Goal: Information Seeking & Learning: Learn about a topic

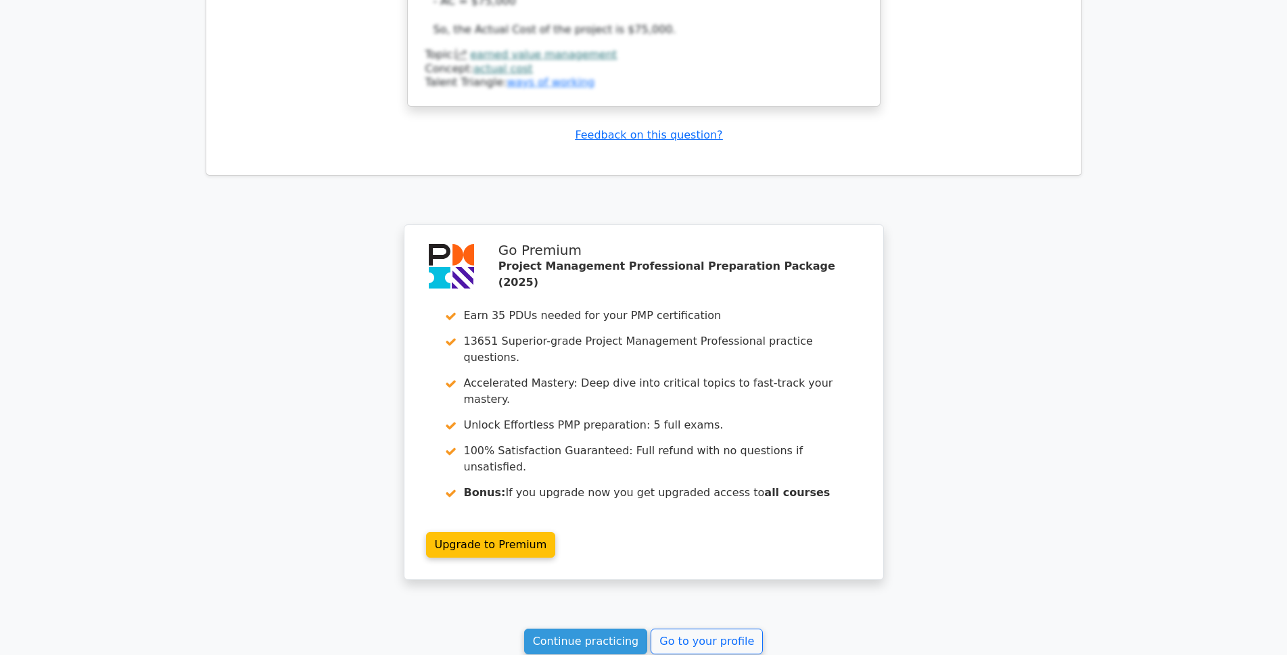
scroll to position [2173, 0]
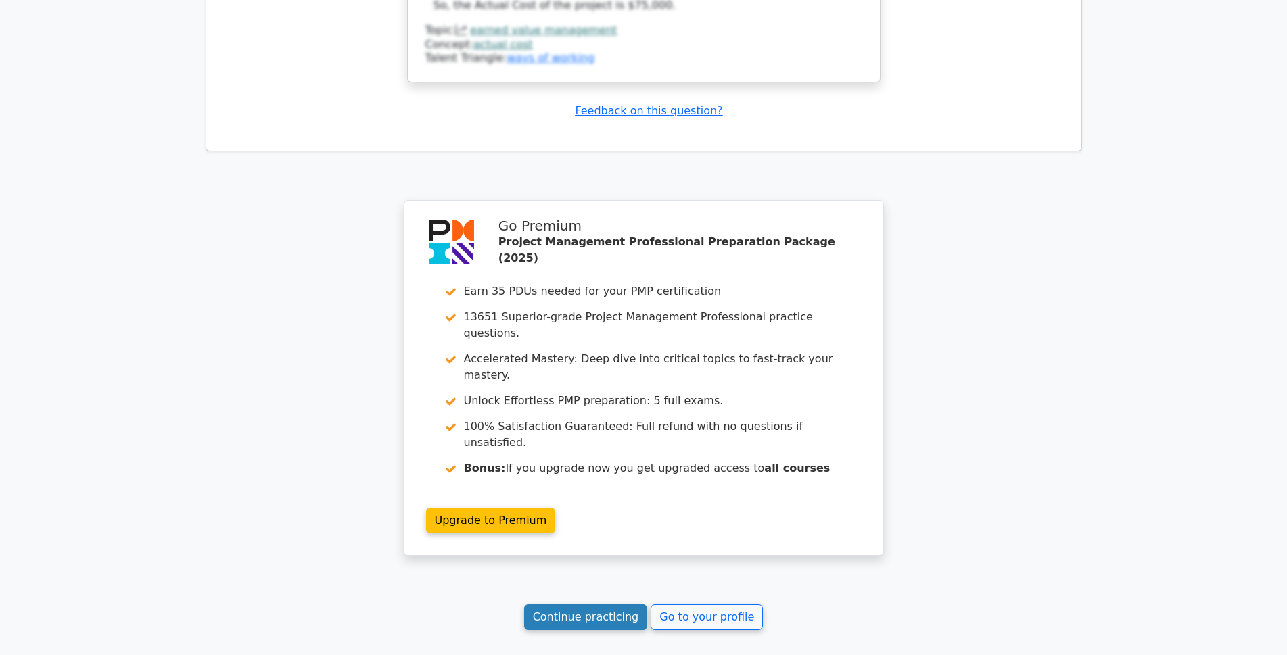
click at [565, 604] on link "Continue practicing" at bounding box center [586, 617] width 124 height 26
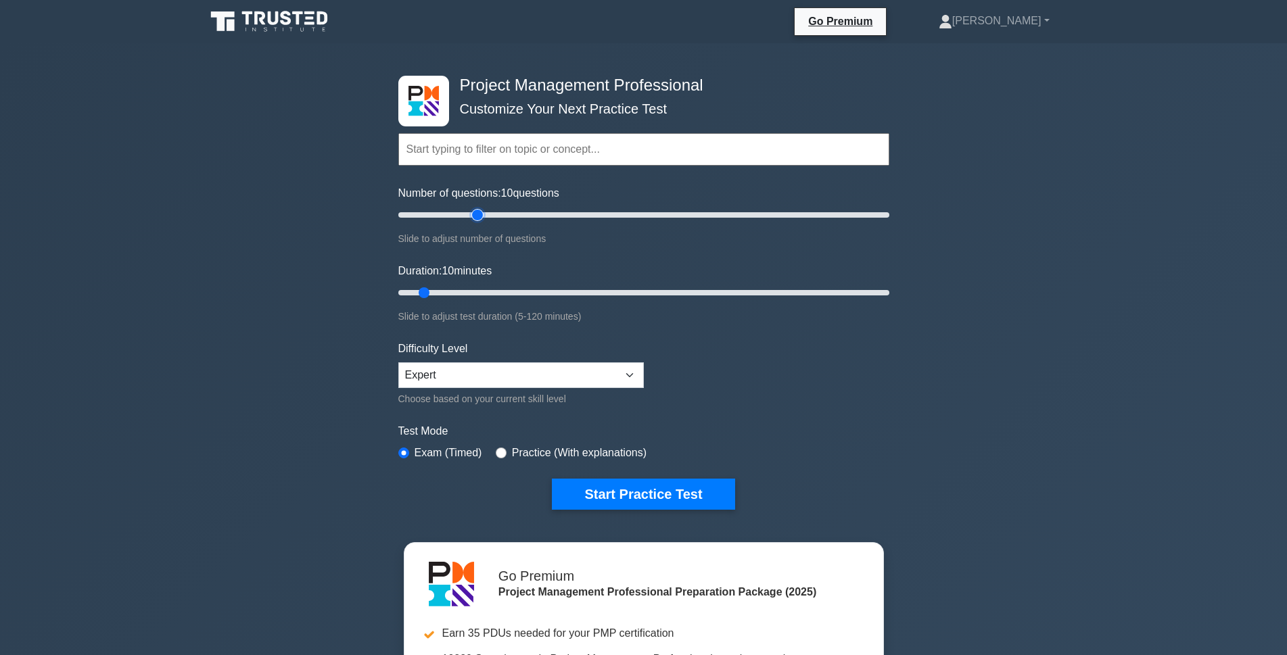
click at [483, 214] on input "Number of questions: 10 questions" at bounding box center [643, 215] width 491 height 16
click at [500, 218] on input "Number of questions: 35 questions" at bounding box center [643, 215] width 491 height 16
type input "50"
click at [514, 214] on input "Number of questions: 50 questions" at bounding box center [643, 215] width 491 height 16
click at [481, 290] on input "Duration: 10 minutes" at bounding box center [643, 293] width 491 height 16
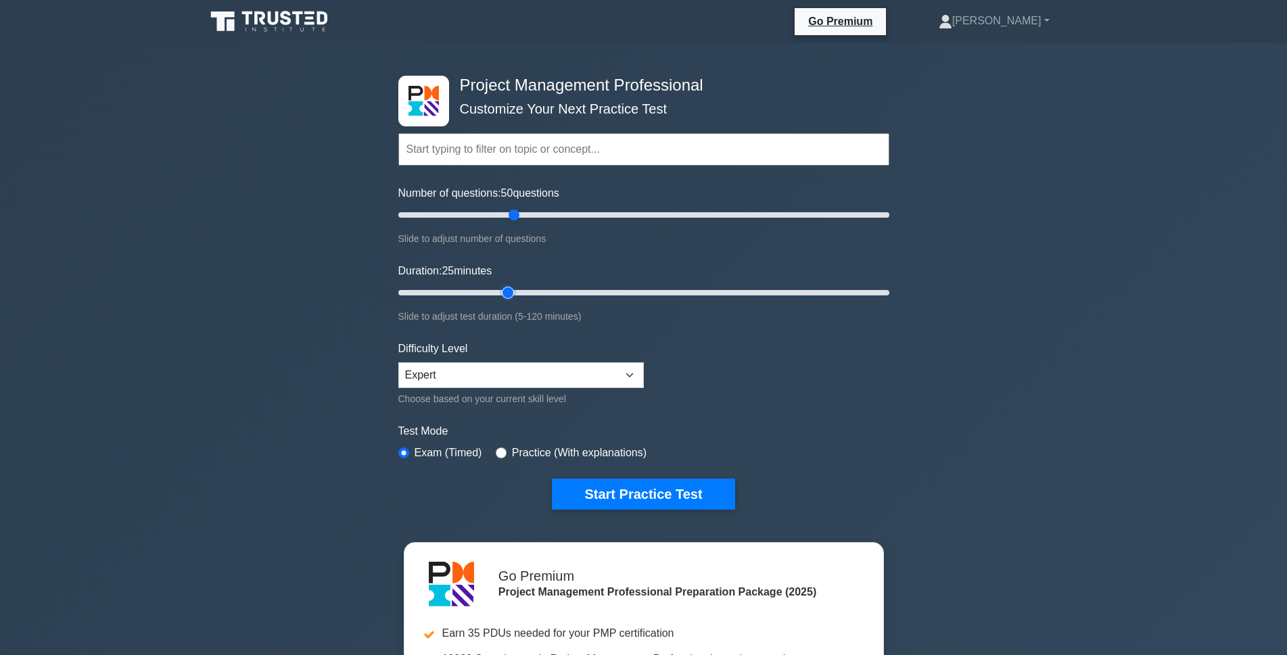
click at [501, 293] on input "Duration: 25 minutes" at bounding box center [643, 293] width 491 height 16
click at [525, 296] on input "Duration: 30 minutes" at bounding box center [643, 293] width 491 height 16
click at [541, 293] on input "Duration: 35 minutes" at bounding box center [643, 293] width 491 height 16
click at [569, 294] on input "Duration: 45 minutes" at bounding box center [643, 293] width 491 height 16
type input "50"
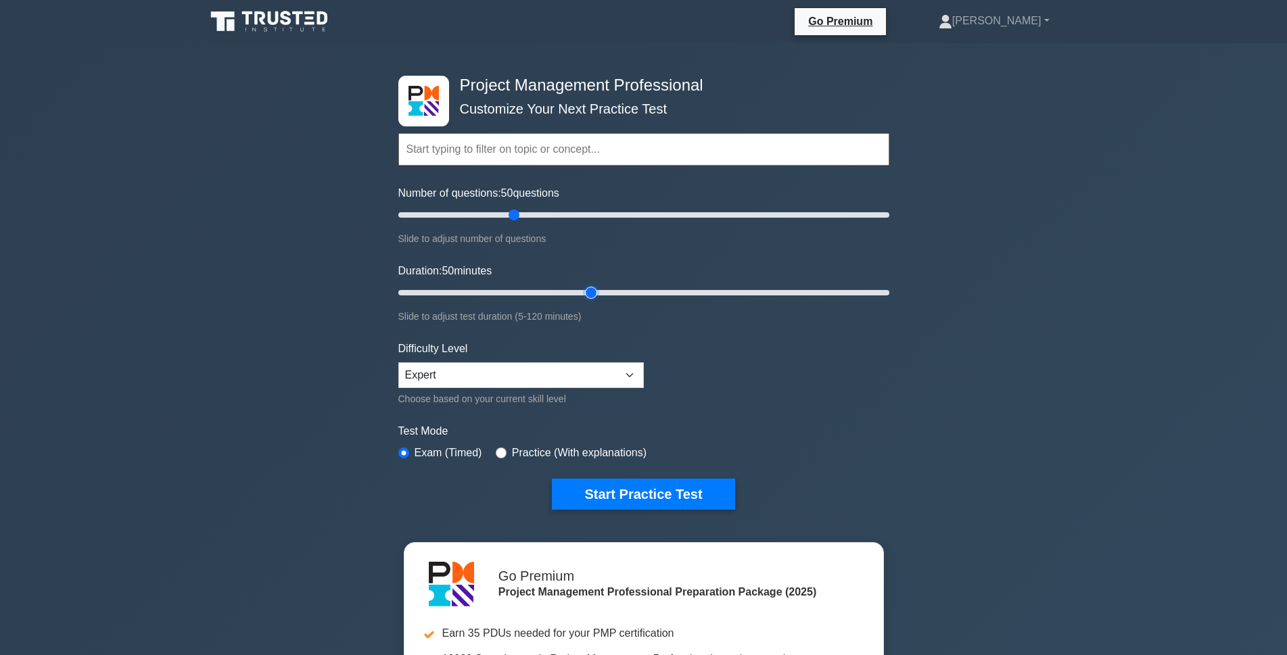
click at [585, 290] on input "Duration: 50 minutes" at bounding box center [643, 293] width 491 height 16
click at [438, 370] on select "Beginner Intermediate Expert" at bounding box center [520, 375] width 245 height 26
click at [398, 362] on select "Beginner Intermediate Expert" at bounding box center [520, 375] width 245 height 26
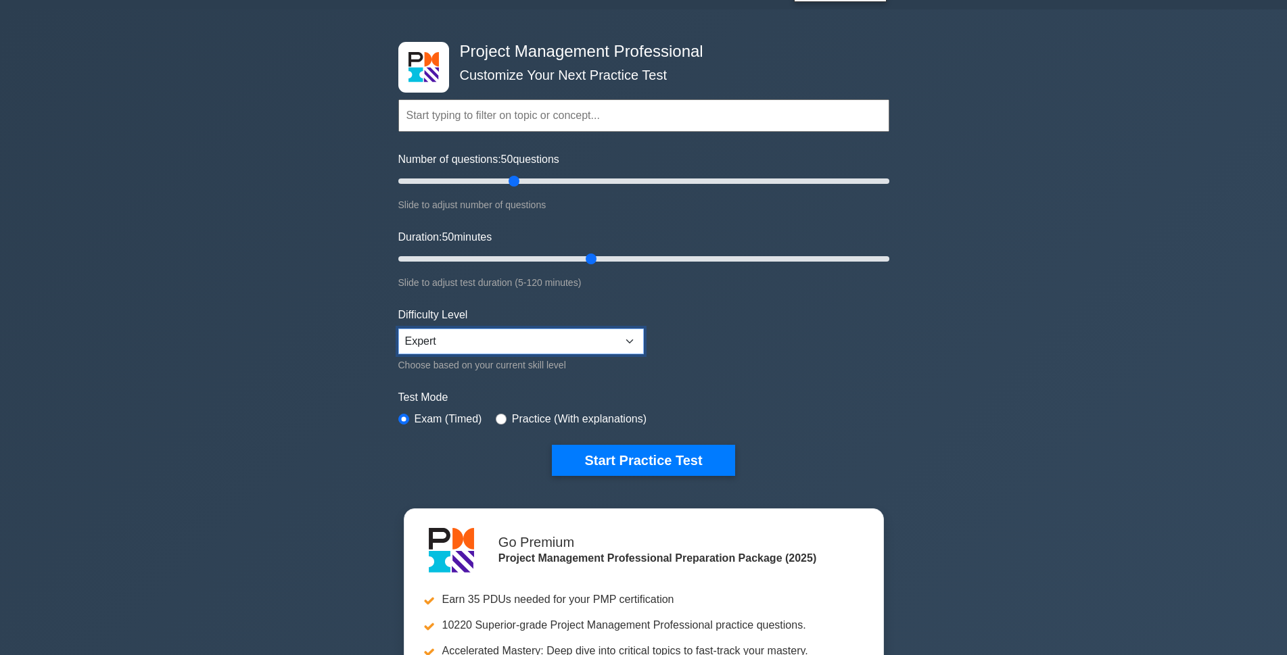
scroll to position [68, 0]
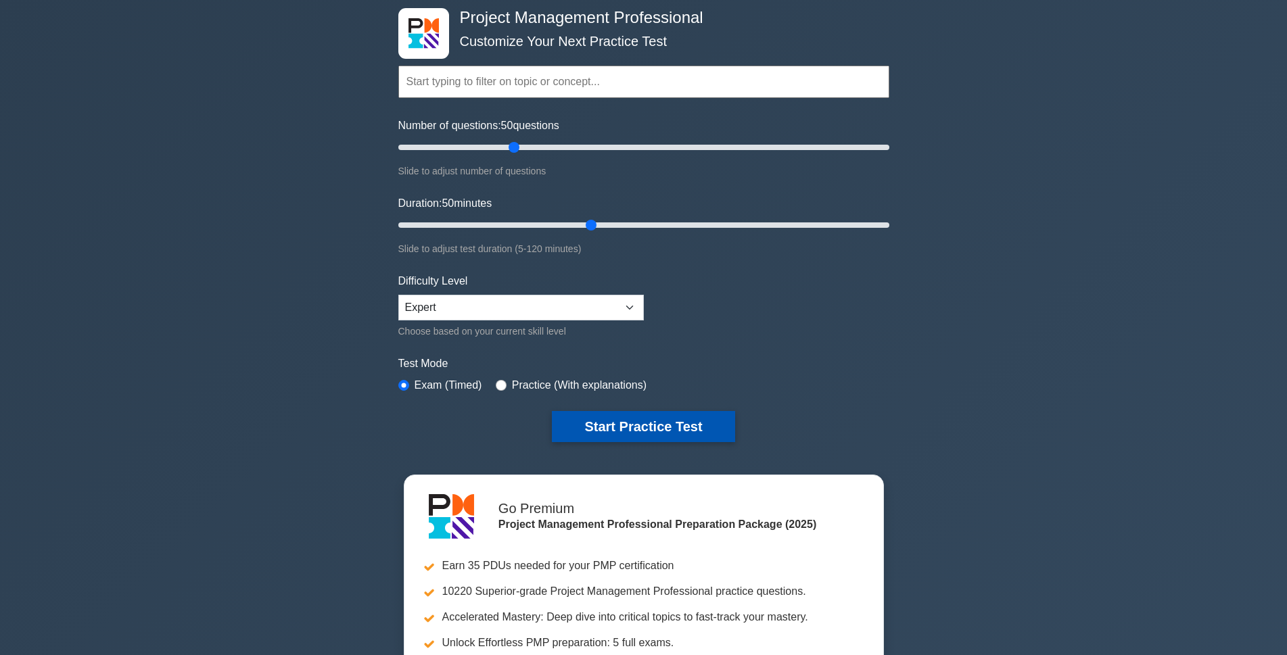
click at [610, 432] on button "Start Practice Test" at bounding box center [643, 426] width 183 height 31
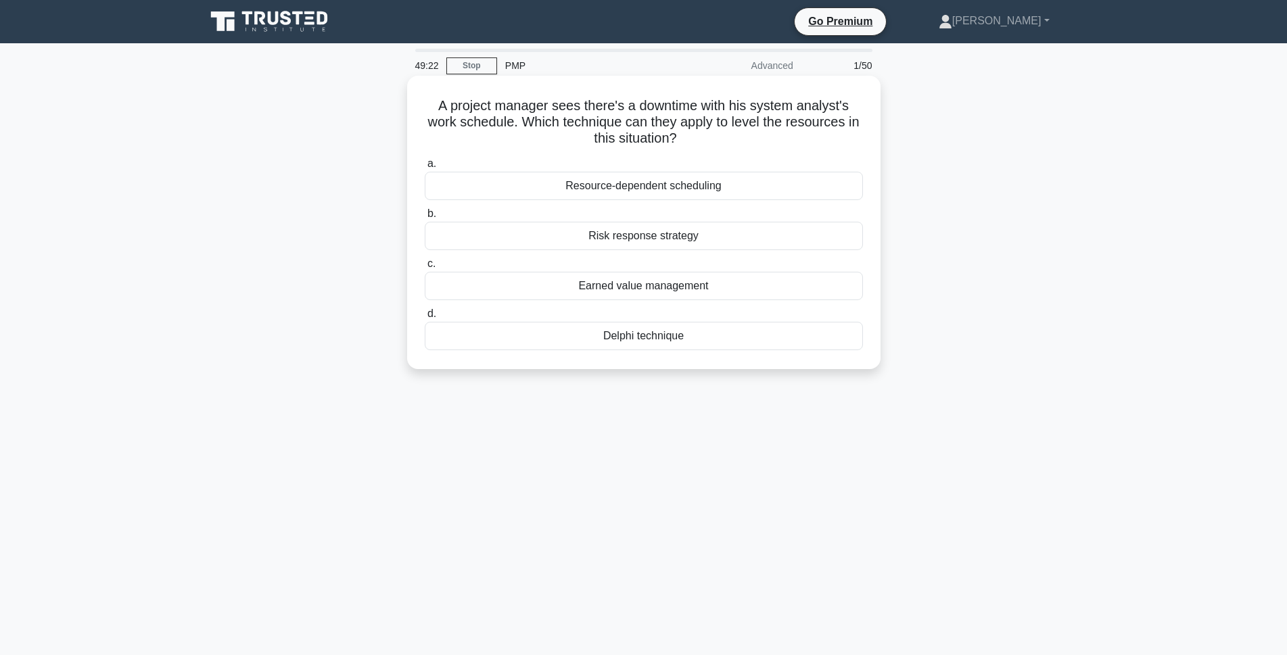
click at [667, 186] on div "Resource-dependent scheduling" at bounding box center [644, 186] width 438 height 28
click at [425, 168] on input "a. Resource-dependent scheduling" at bounding box center [425, 164] width 0 height 9
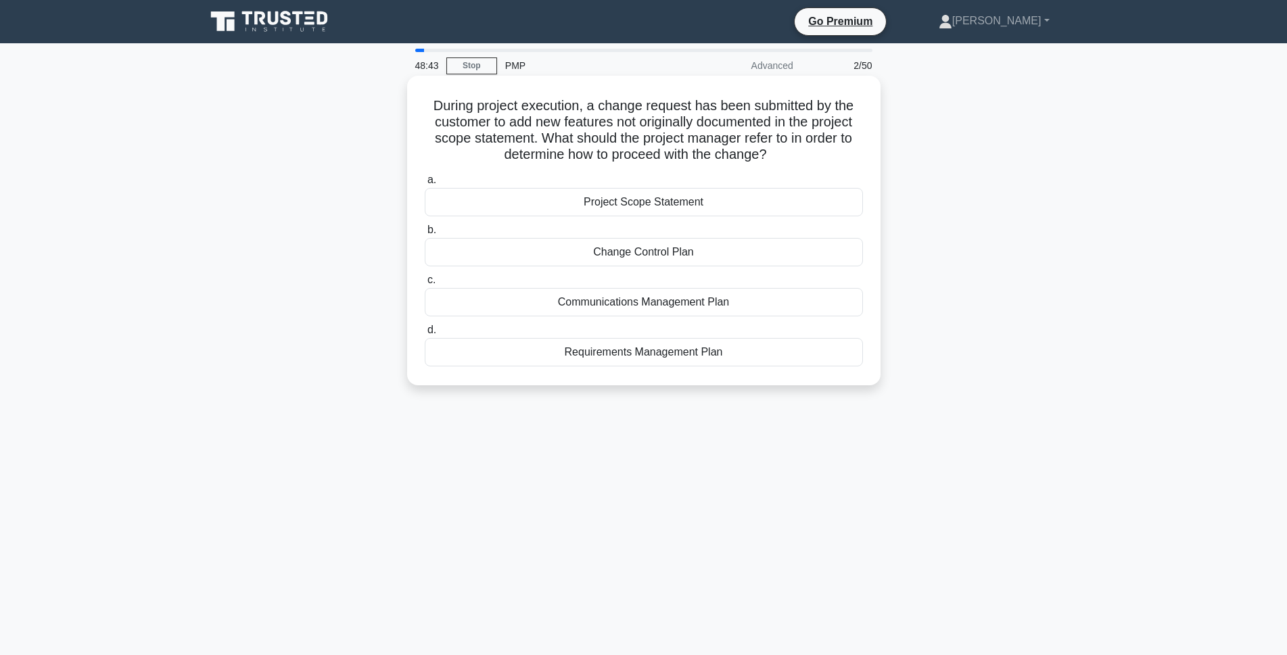
click at [656, 252] on div "Change Control Plan" at bounding box center [644, 252] width 438 height 28
click at [425, 235] on input "b. Change Control Plan" at bounding box center [425, 230] width 0 height 9
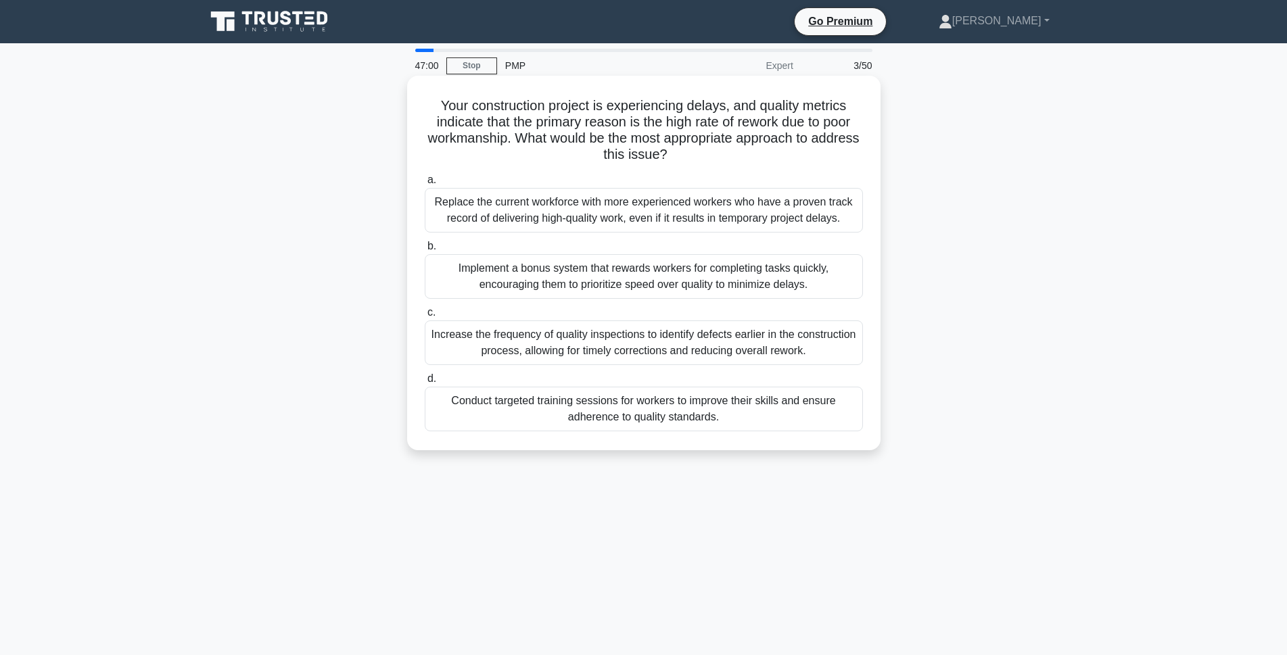
click at [690, 414] on div "Conduct targeted training sessions for workers to improve their skills and ensu…" at bounding box center [644, 409] width 438 height 45
click at [425, 383] on input "d. Conduct targeted training sessions for workers to improve their skills and e…" at bounding box center [425, 379] width 0 height 9
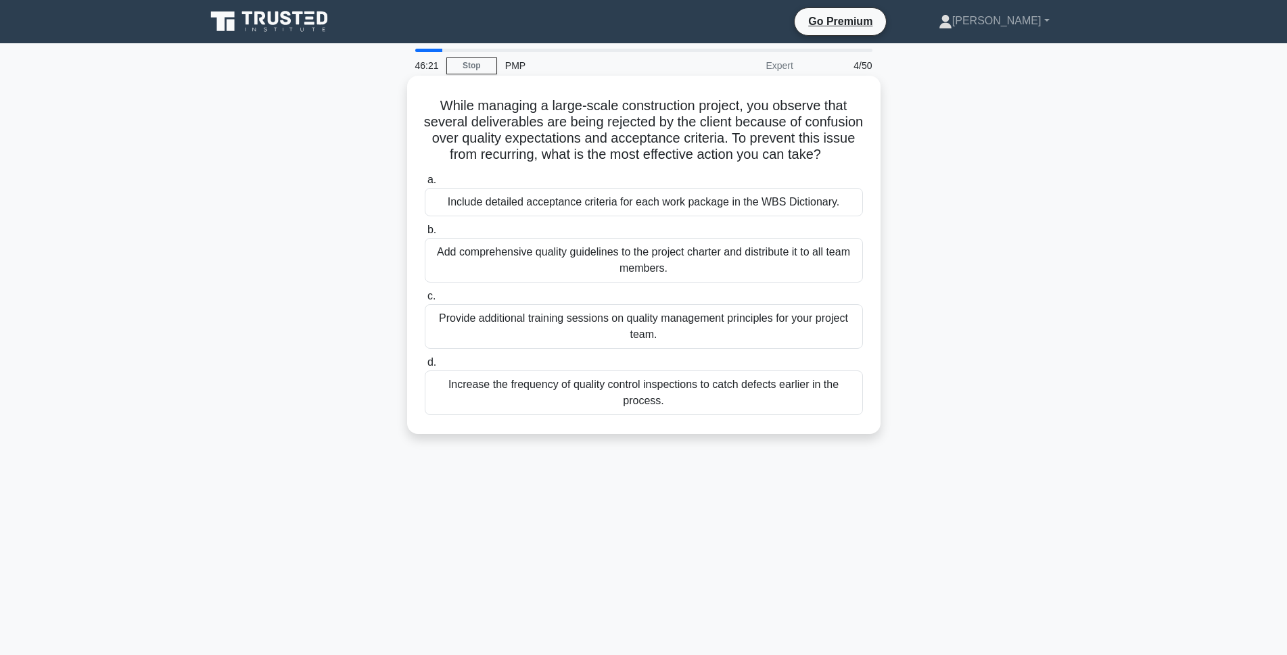
click at [665, 216] on div "Include detailed acceptance criteria for each work package in the WBS Dictionar…" at bounding box center [644, 202] width 438 height 28
click at [425, 185] on input "a. Include detailed acceptance criteria for each work package in the WBS Dictio…" at bounding box center [425, 180] width 0 height 9
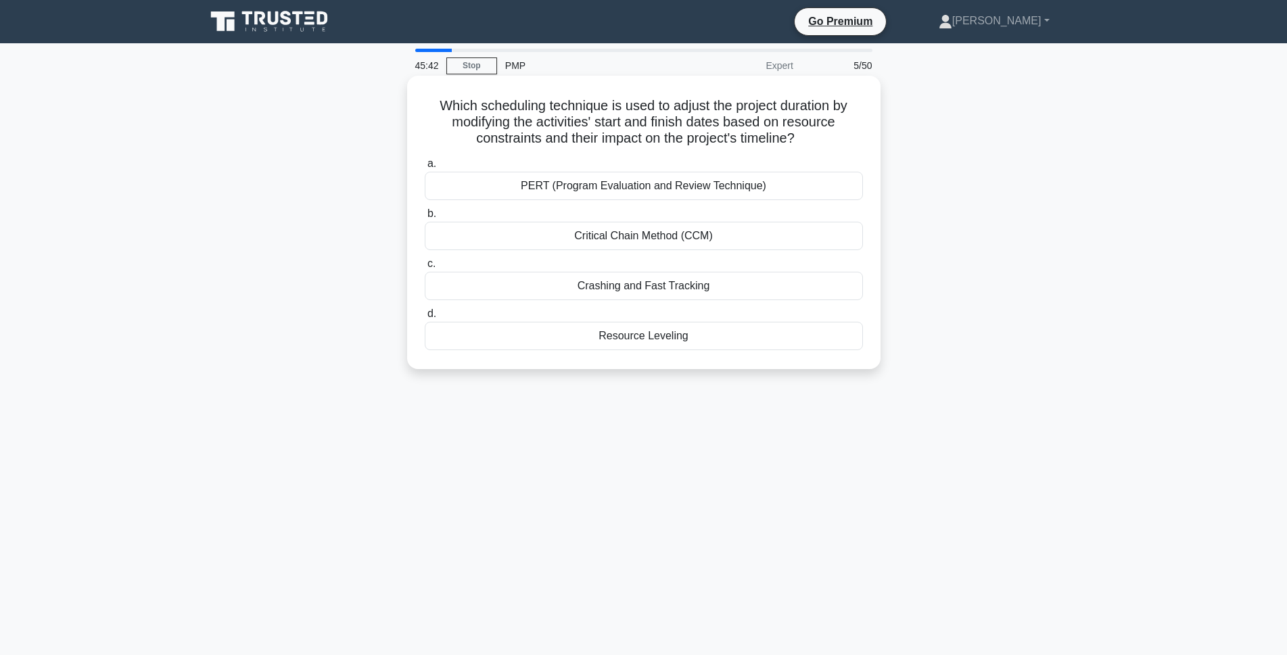
click at [599, 335] on div "Resource Leveling" at bounding box center [644, 336] width 438 height 28
click at [425, 318] on input "d. Resource Leveling" at bounding box center [425, 314] width 0 height 9
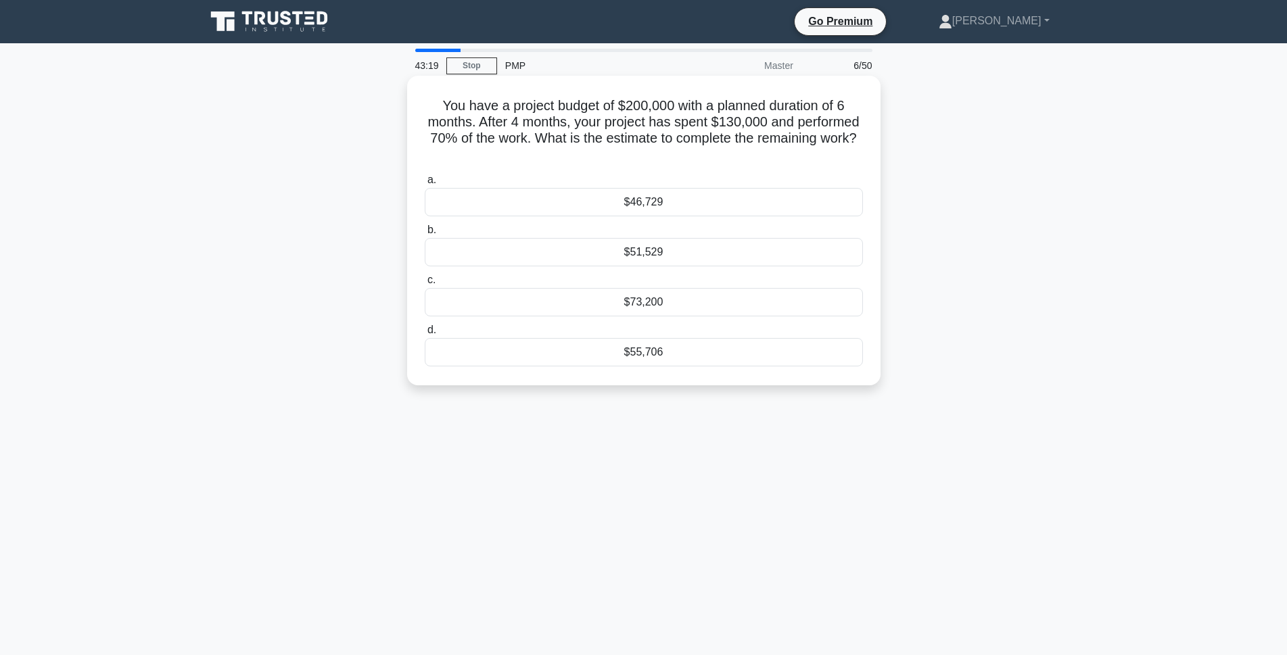
click at [698, 364] on div "$55,706" at bounding box center [644, 352] width 438 height 28
click at [425, 335] on input "d. $55,706" at bounding box center [425, 330] width 0 height 9
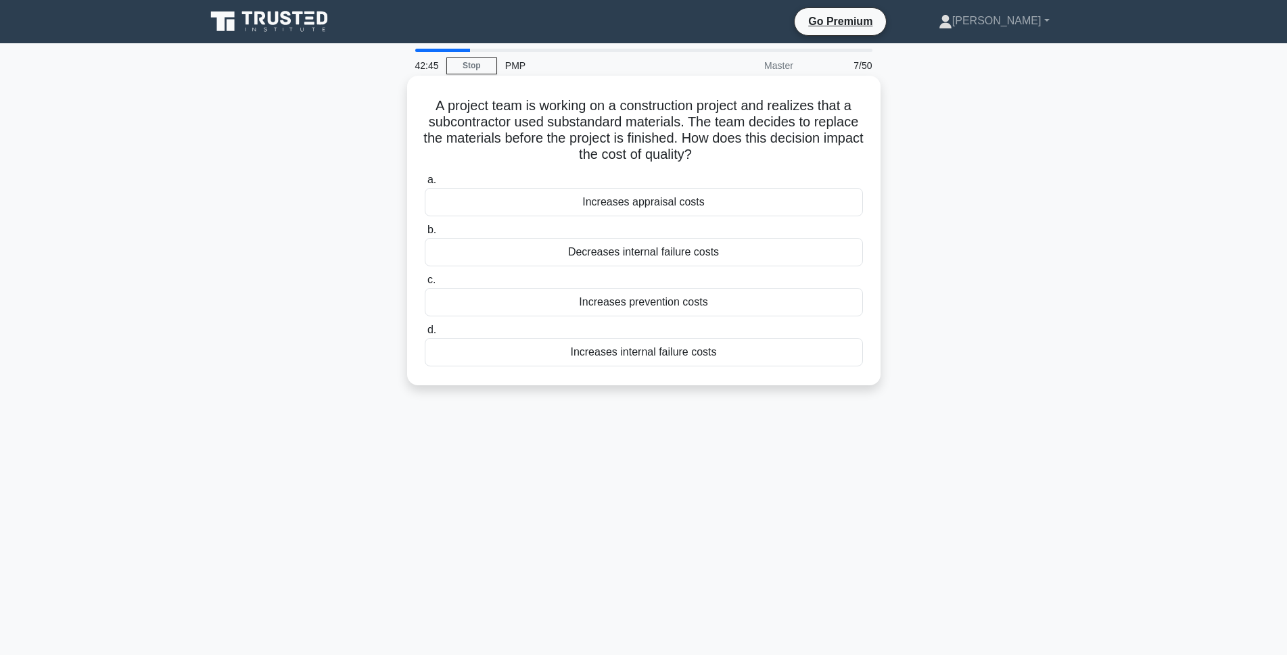
click at [572, 302] on div "Increases prevention costs" at bounding box center [644, 302] width 438 height 28
click at [425, 285] on input "c. Increases prevention costs" at bounding box center [425, 280] width 0 height 9
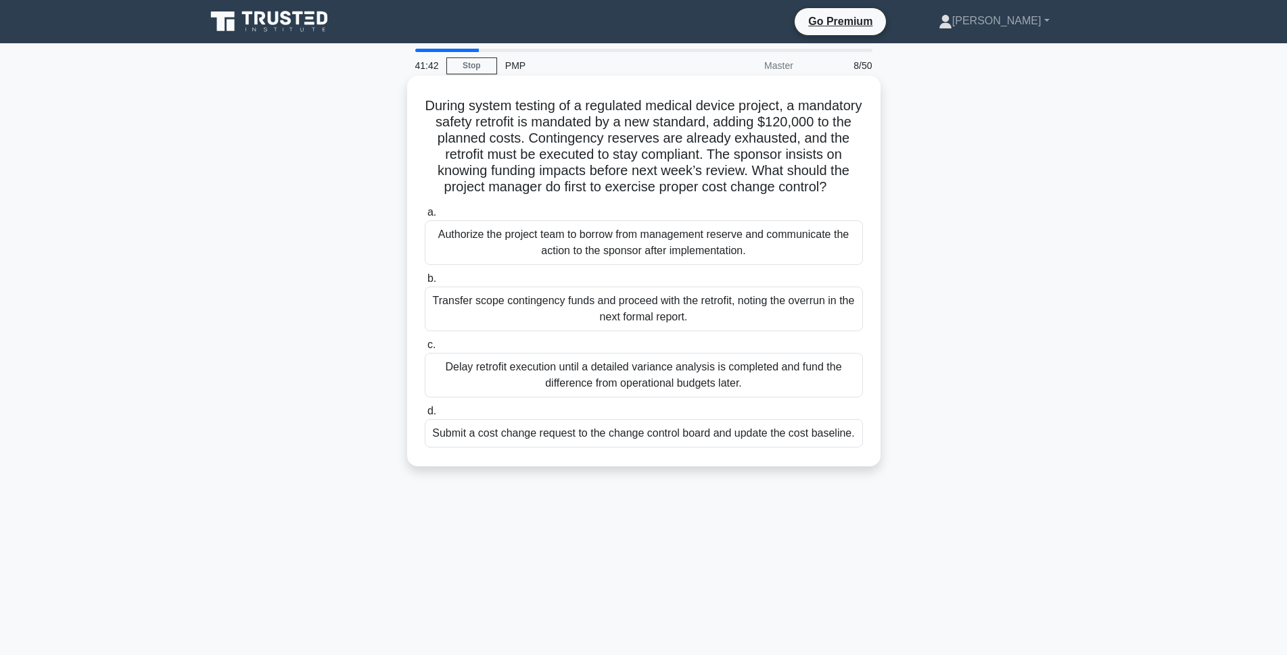
click at [634, 448] on div "Submit a cost change request to the change control board and update the cost ba…" at bounding box center [644, 433] width 438 height 28
click at [425, 416] on input "d. Submit a cost change request to the change control board and update the cost…" at bounding box center [425, 411] width 0 height 9
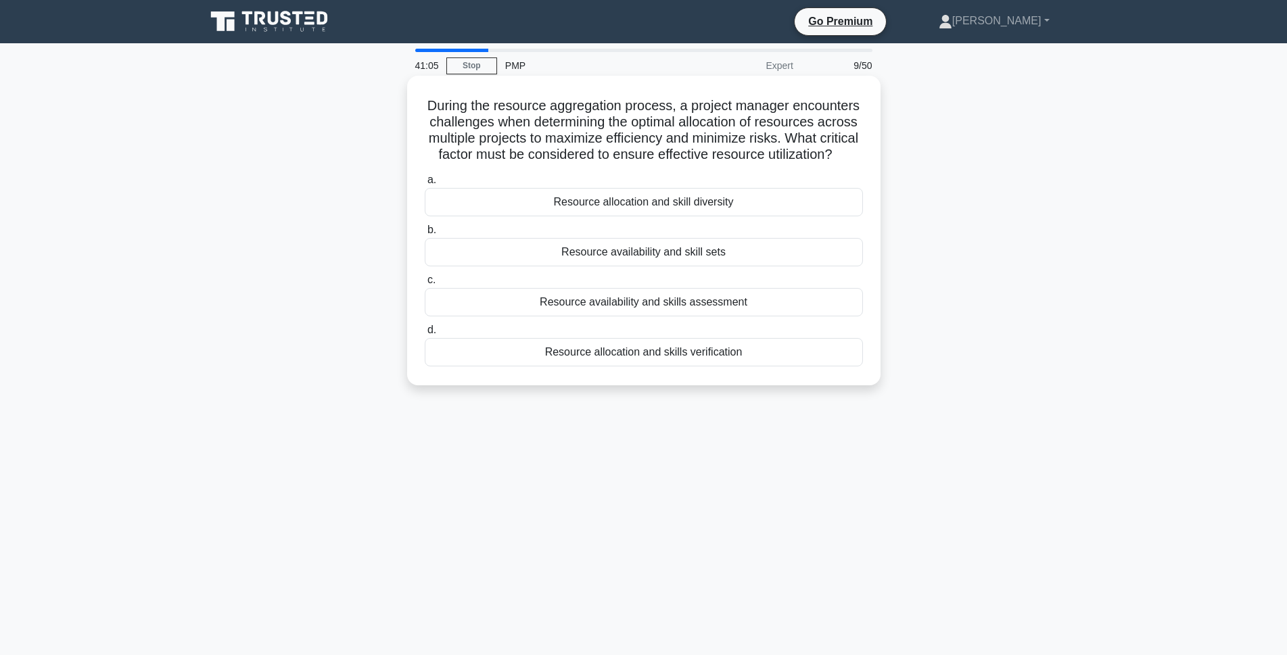
click at [619, 316] on div "Resource availability and skills assessment" at bounding box center [644, 302] width 438 height 28
click at [425, 285] on input "c. Resource availability and skills assessment" at bounding box center [425, 280] width 0 height 9
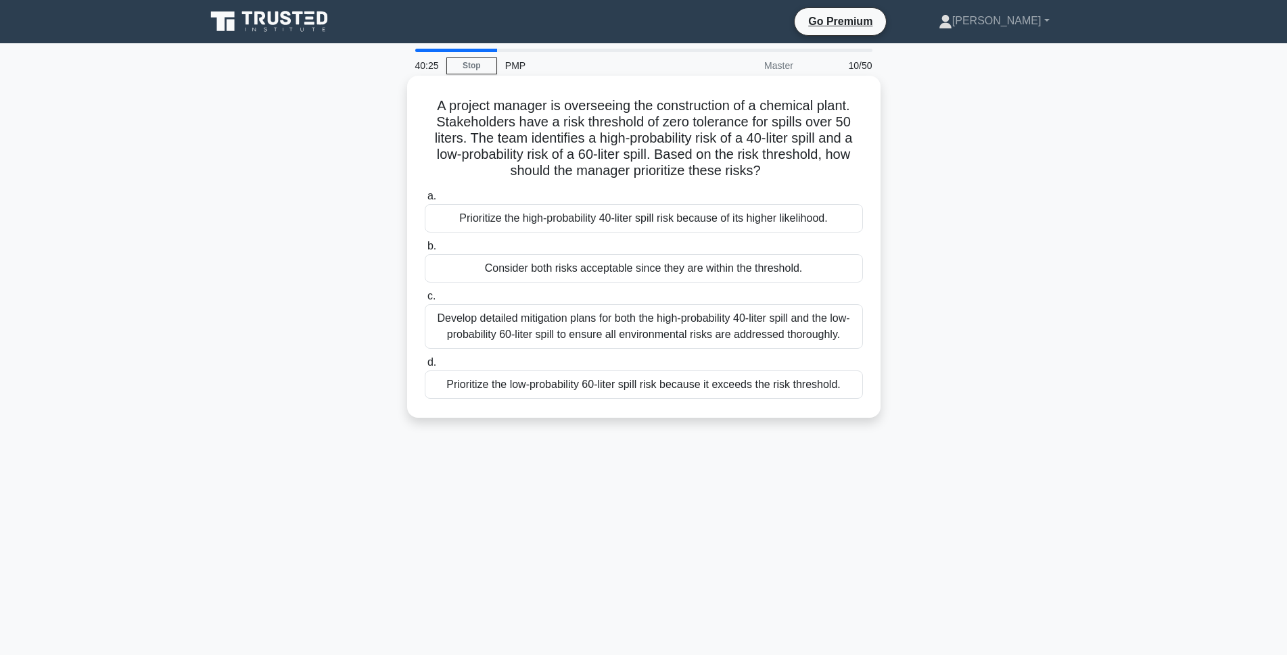
click at [712, 385] on div "Prioritize the low-probability 60-liter spill risk because it exceeds the risk …" at bounding box center [644, 384] width 438 height 28
click at [425, 367] on input "d. Prioritize the low-probability 60-liter spill risk because it exceeds the ri…" at bounding box center [425, 362] width 0 height 9
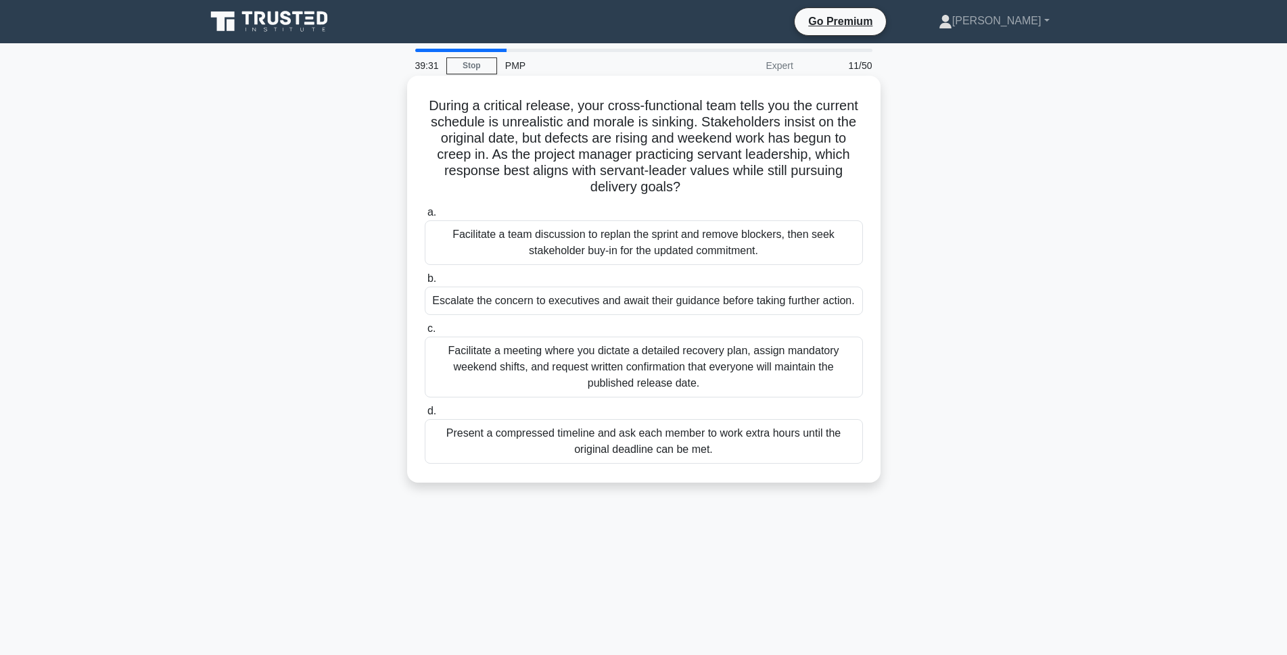
click at [564, 246] on div "Facilitate a team discussion to replan the sprint and remove blockers, then see…" at bounding box center [644, 242] width 438 height 45
click at [425, 217] on input "a. Facilitate a team discussion to replan the sprint and remove blockers, then …" at bounding box center [425, 212] width 0 height 9
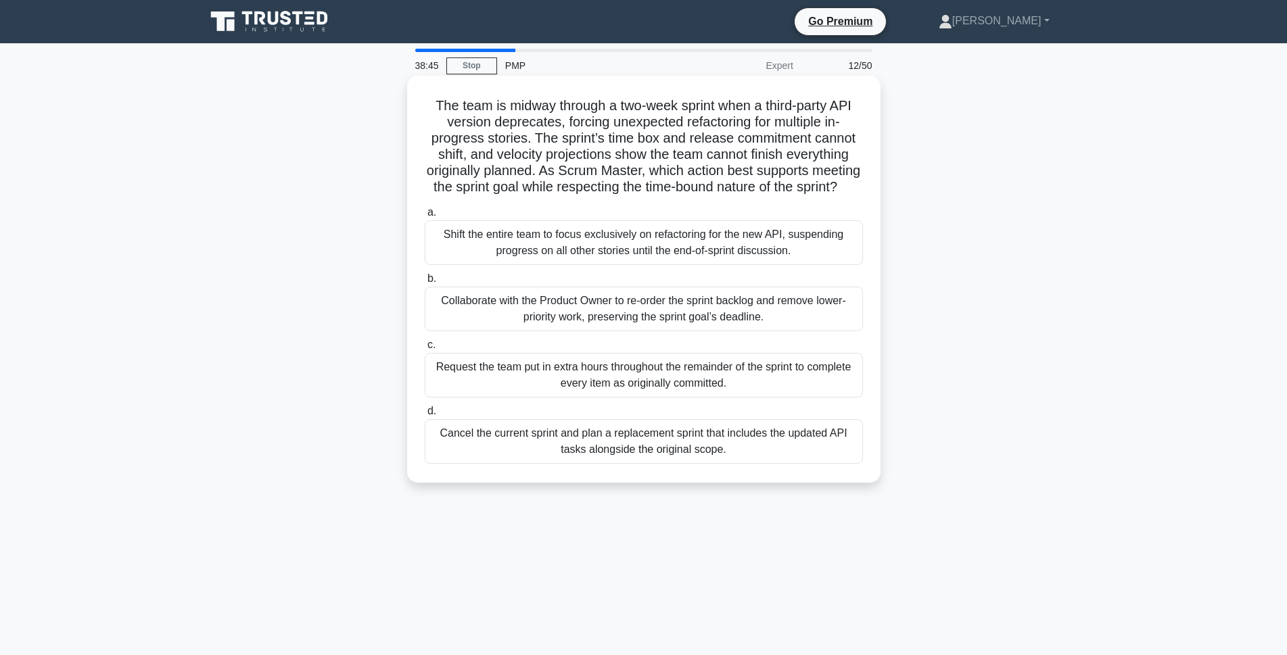
click at [713, 331] on div "Collaborate with the Product Owner to re-order the sprint backlog and remove lo…" at bounding box center [644, 309] width 438 height 45
click at [425, 283] on input "b. Collaborate with the Product Owner to re-order the sprint backlog and remove…" at bounding box center [425, 278] width 0 height 9
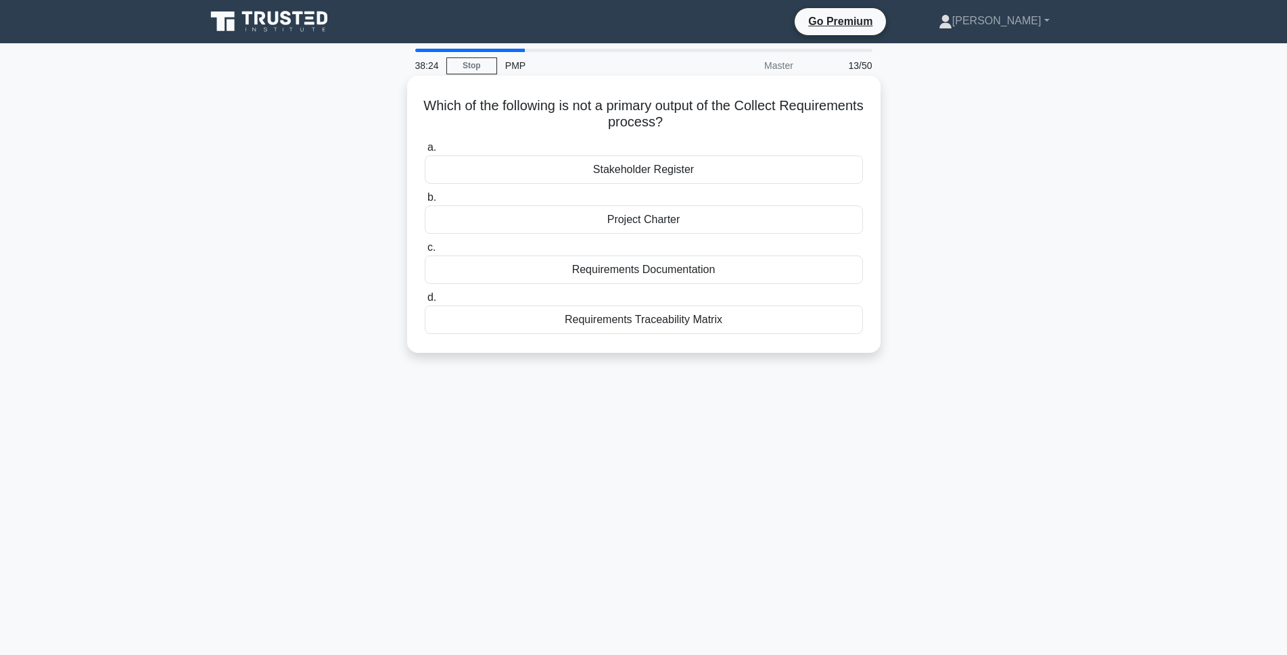
click at [733, 174] on div "Stakeholder Register" at bounding box center [644, 170] width 438 height 28
click at [425, 152] on input "a. Stakeholder Register" at bounding box center [425, 147] width 0 height 9
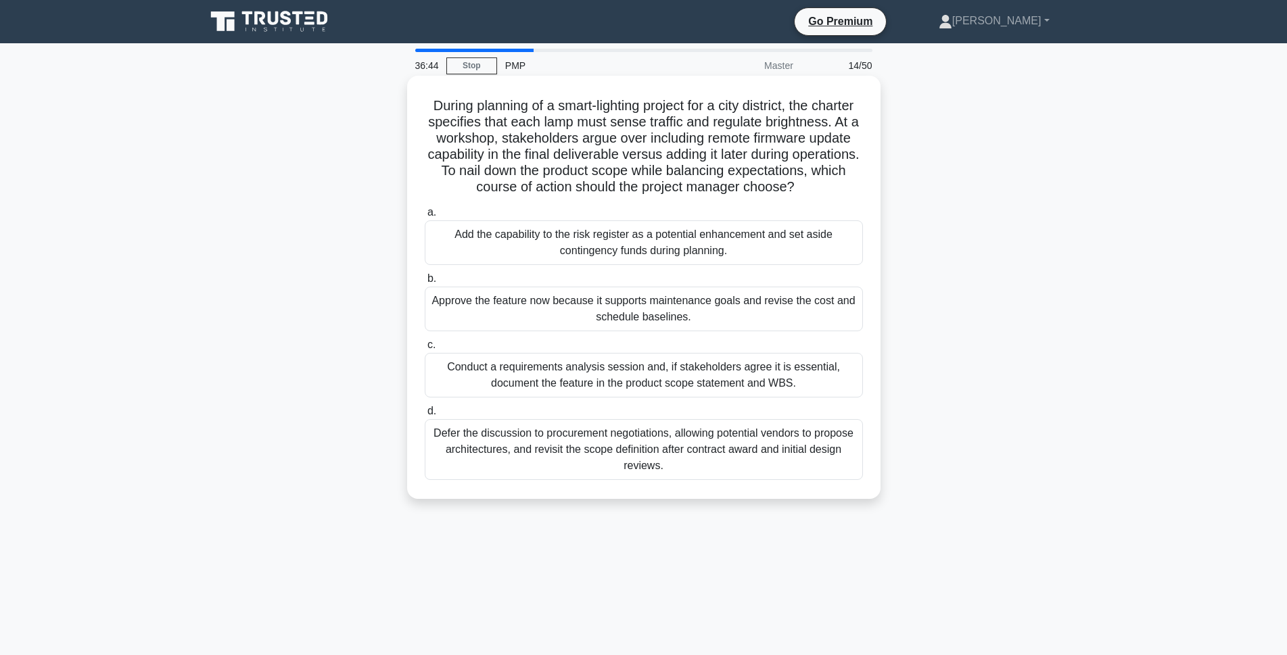
click at [594, 398] on div "Conduct a requirements analysis session and, if stakeholders agree it is essent…" at bounding box center [644, 375] width 438 height 45
click at [425, 350] on input "c. Conduct a requirements analysis session and, if stakeholders agree it is ess…" at bounding box center [425, 345] width 0 height 9
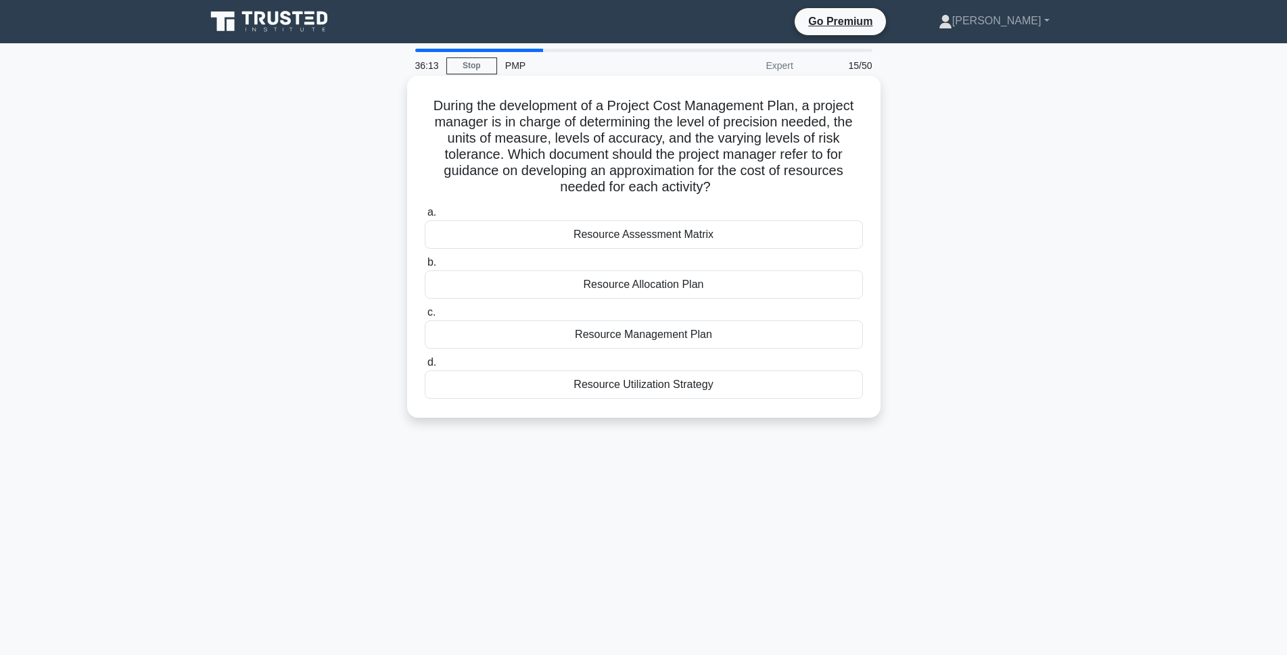
click at [598, 341] on div "Resource Management Plan" at bounding box center [644, 334] width 438 height 28
click at [425, 317] on input "c. Resource Management Plan" at bounding box center [425, 312] width 0 height 9
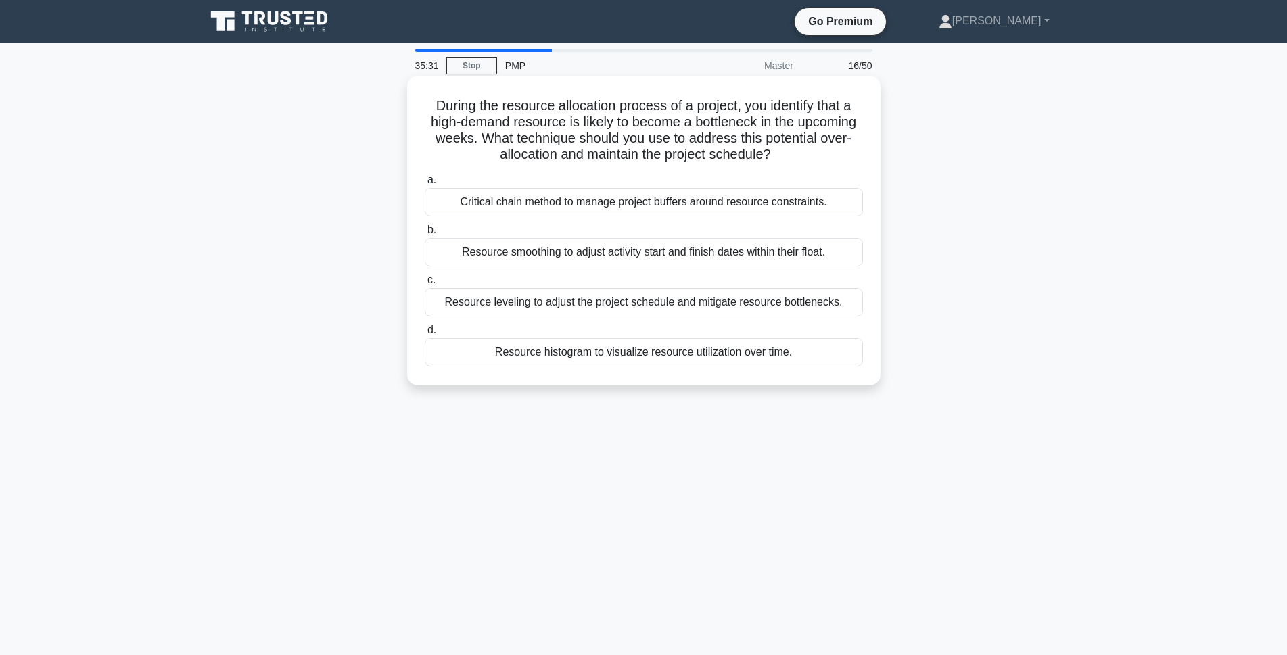
click at [587, 256] on div "Resource smoothing to adjust activity start and finish dates within their float." at bounding box center [644, 252] width 438 height 28
click at [425, 235] on input "b. Resource smoothing to adjust activity start and finish dates within their fl…" at bounding box center [425, 230] width 0 height 9
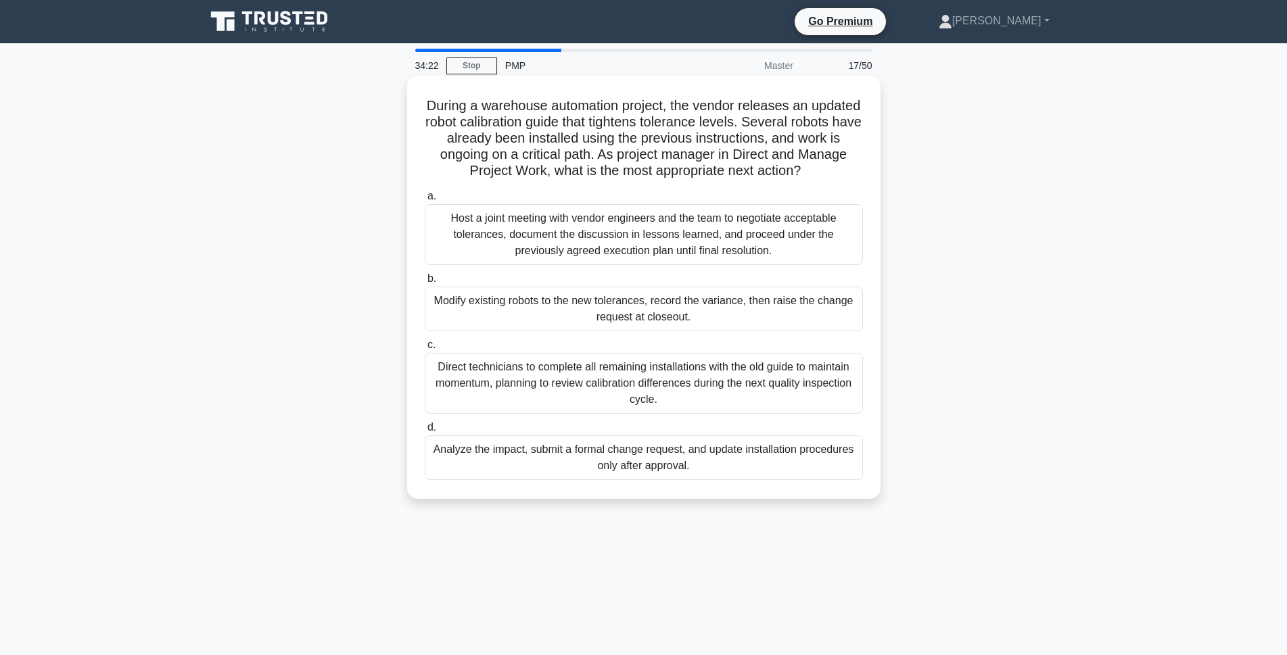
click at [541, 460] on div "Analyze the impact, submit a formal change request, and update installation pro…" at bounding box center [644, 457] width 438 height 45
click at [425, 432] on input "d. Analyze the impact, submit a formal change request, and update installation …" at bounding box center [425, 427] width 0 height 9
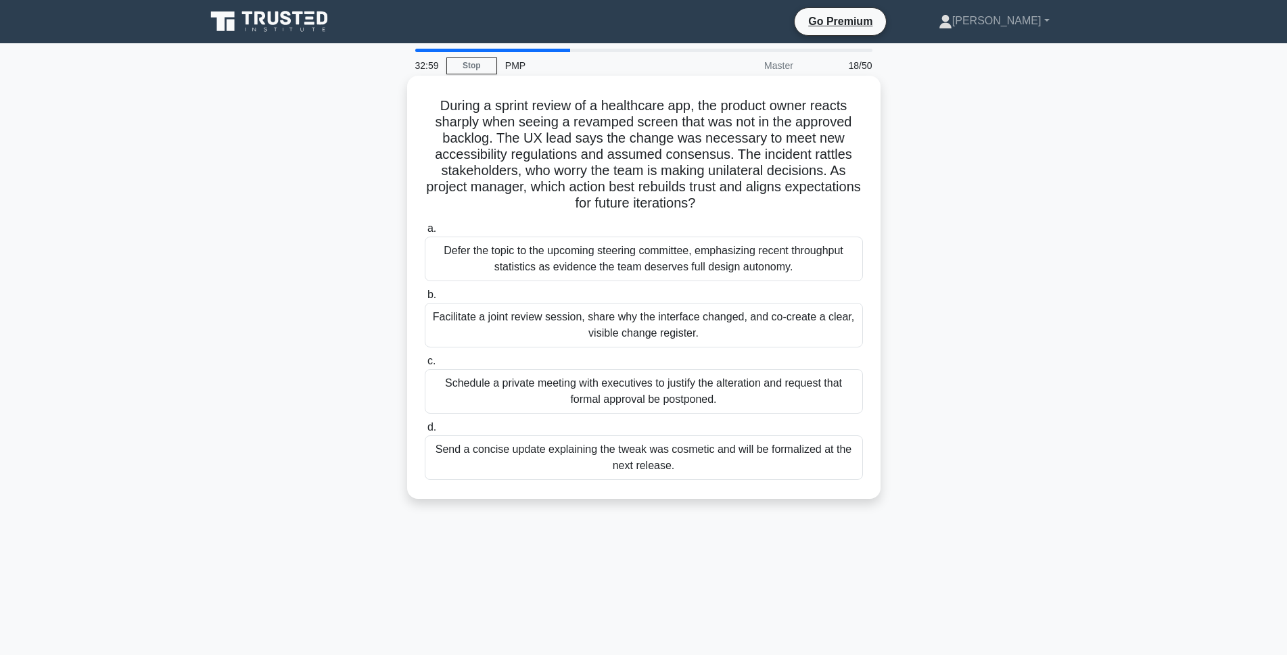
click at [522, 337] on div "Facilitate a joint review session, share why the interface changed, and co-crea…" at bounding box center [644, 325] width 438 height 45
click at [425, 300] on input "b. Facilitate a joint review session, share why the interface changed, and co-c…" at bounding box center [425, 295] width 0 height 9
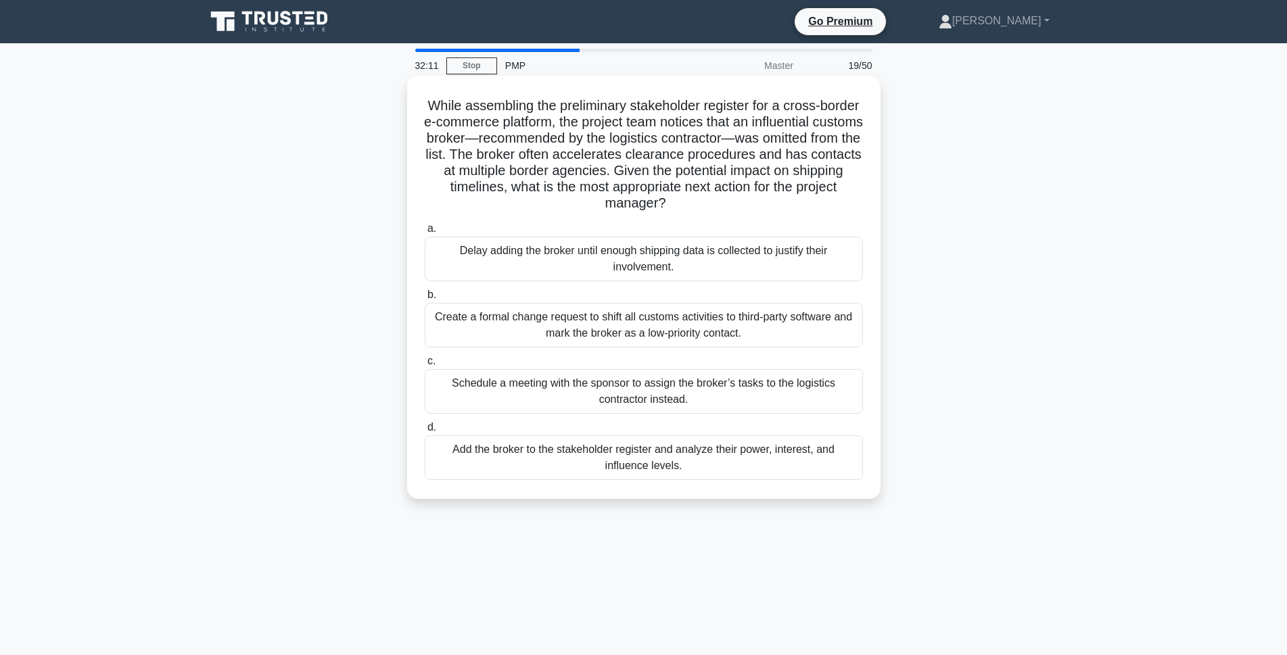
click at [571, 471] on div "Add the broker to the stakeholder register and analyze their power, interest, a…" at bounding box center [644, 457] width 438 height 45
click at [425, 432] on input "d. Add the broker to the stakeholder register and analyze their power, interest…" at bounding box center [425, 427] width 0 height 9
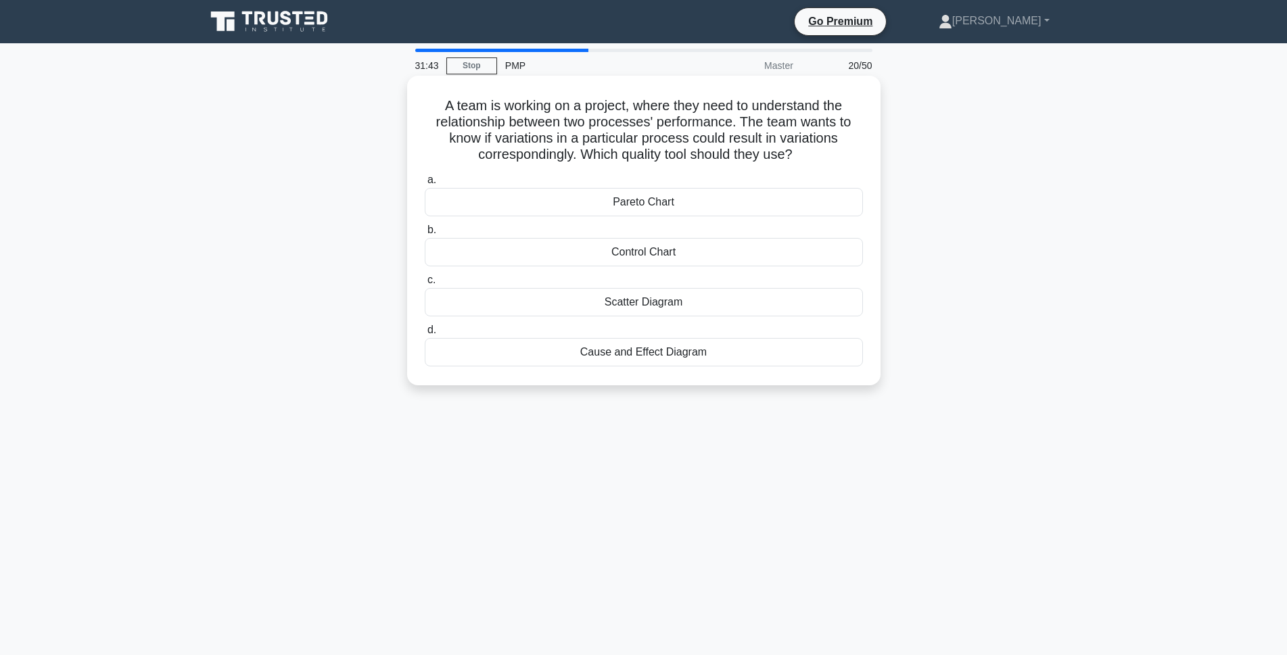
click at [668, 308] on div "Scatter Diagram" at bounding box center [644, 302] width 438 height 28
click at [425, 285] on input "c. Scatter Diagram" at bounding box center [425, 280] width 0 height 9
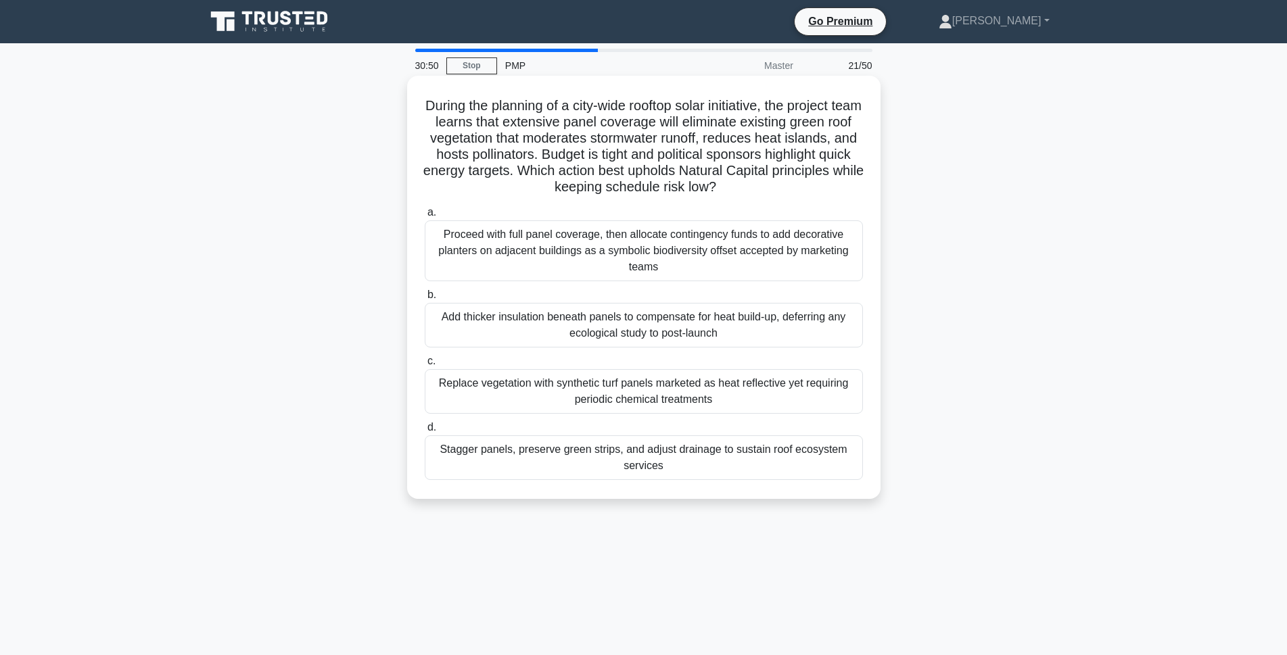
click at [538, 472] on div "Stagger panels, preserve green strips, and adjust drainage to sustain roof ecos…" at bounding box center [644, 457] width 438 height 45
click at [425, 432] on input "d. Stagger panels, preserve green strips, and adjust drainage to sustain roof e…" at bounding box center [425, 427] width 0 height 9
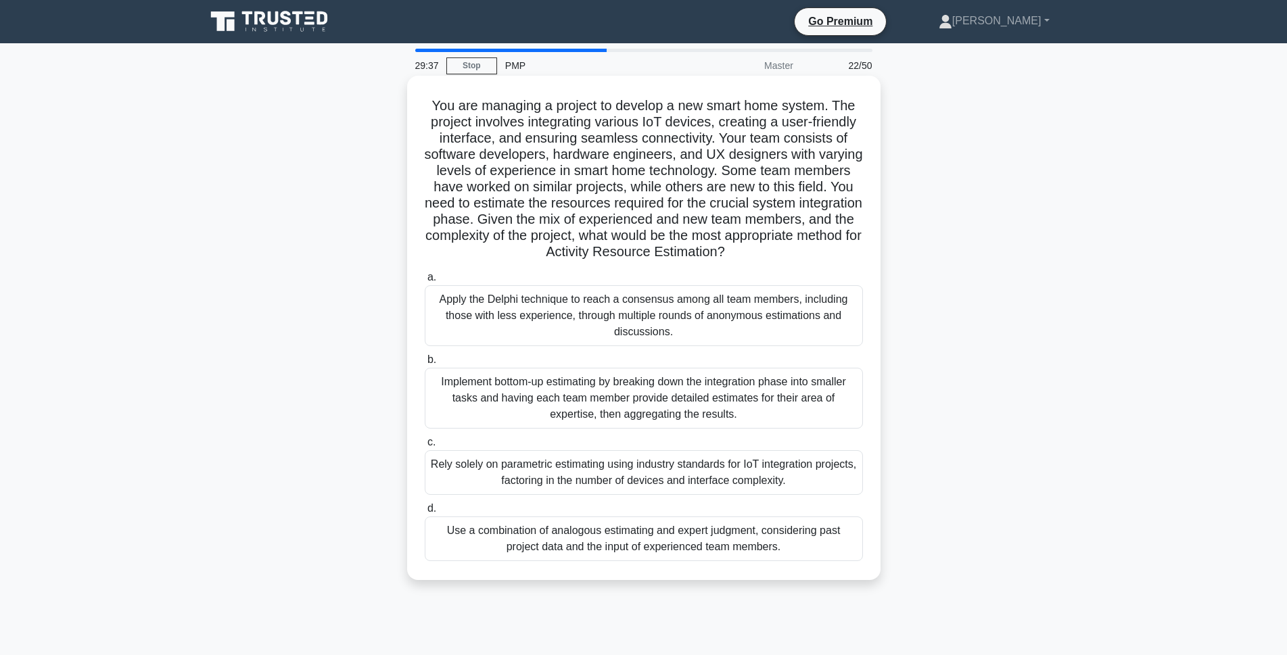
click at [577, 548] on div "Use a combination of analogous estimating and expert judgment, considering past…" at bounding box center [644, 539] width 438 height 45
click at [425, 513] on input "d. Use a combination of analogous estimating and expert judgment, considering p…" at bounding box center [425, 508] width 0 height 9
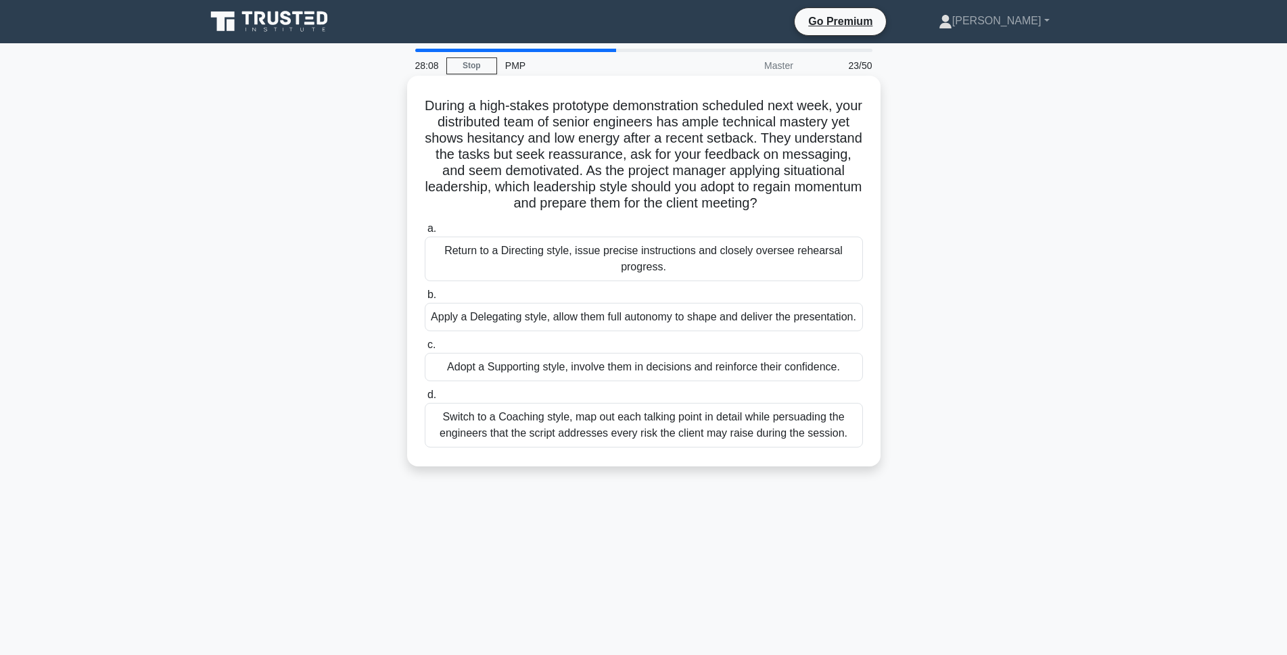
click at [730, 381] on div "Adopt a Supporting style, involve them in decisions and reinforce their confide…" at bounding box center [644, 367] width 438 height 28
click at [425, 350] on input "c. Adopt a Supporting style, involve them in decisions and reinforce their conf…" at bounding box center [425, 345] width 0 height 9
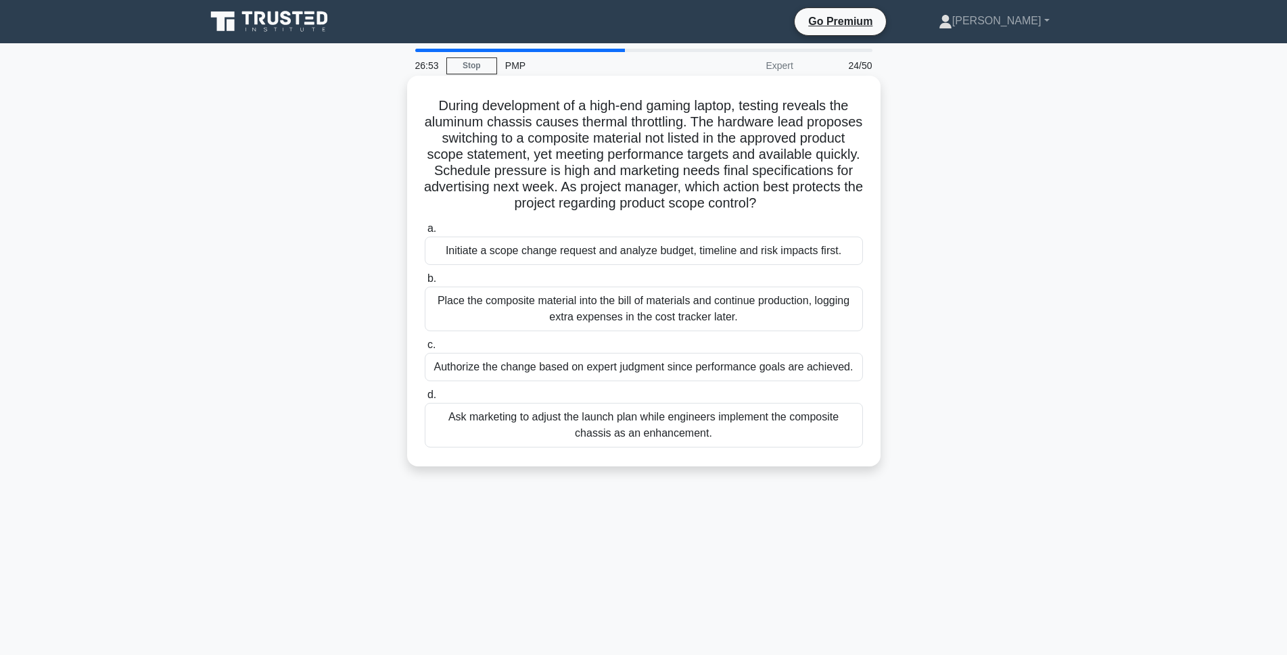
click at [567, 258] on div "Initiate a scope change request and analyze budget, timeline and risk impacts f…" at bounding box center [644, 251] width 438 height 28
click at [425, 233] on input "a. Initiate a scope change request and analyze budget, timeline and risk impact…" at bounding box center [425, 228] width 0 height 9
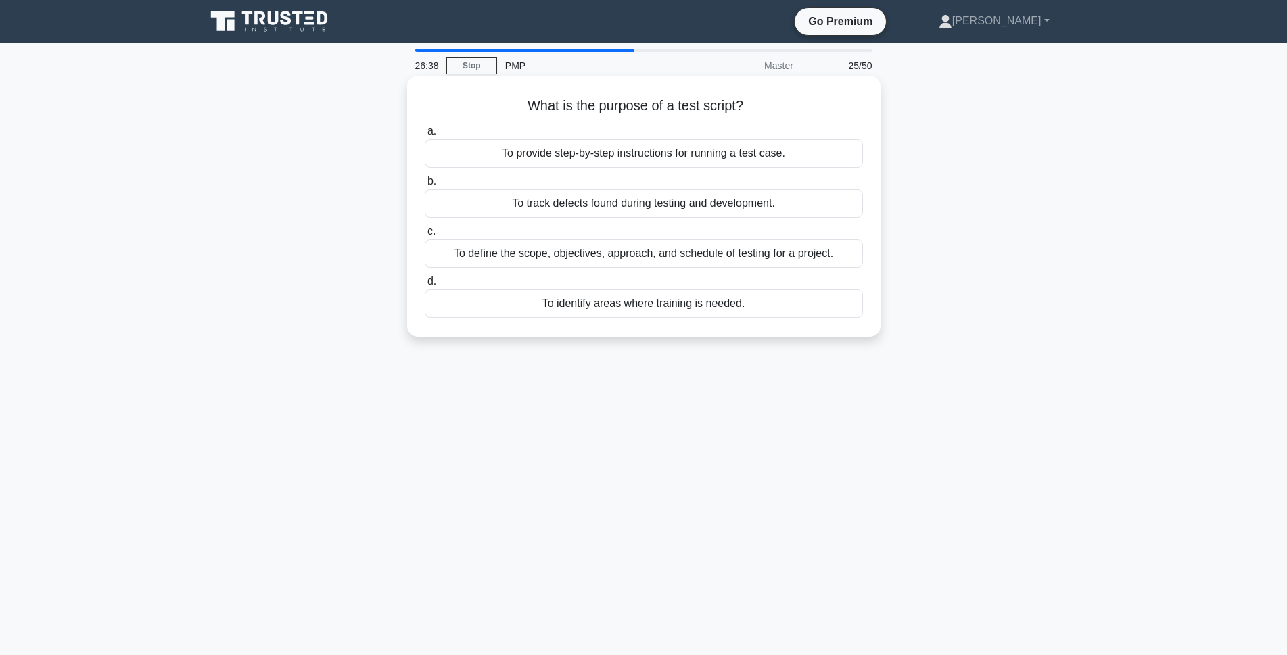
click at [730, 155] on div "To provide step-by-step instructions for running a test case." at bounding box center [644, 153] width 438 height 28
click at [425, 136] on input "a. To provide step-by-step instructions for running a test case." at bounding box center [425, 131] width 0 height 9
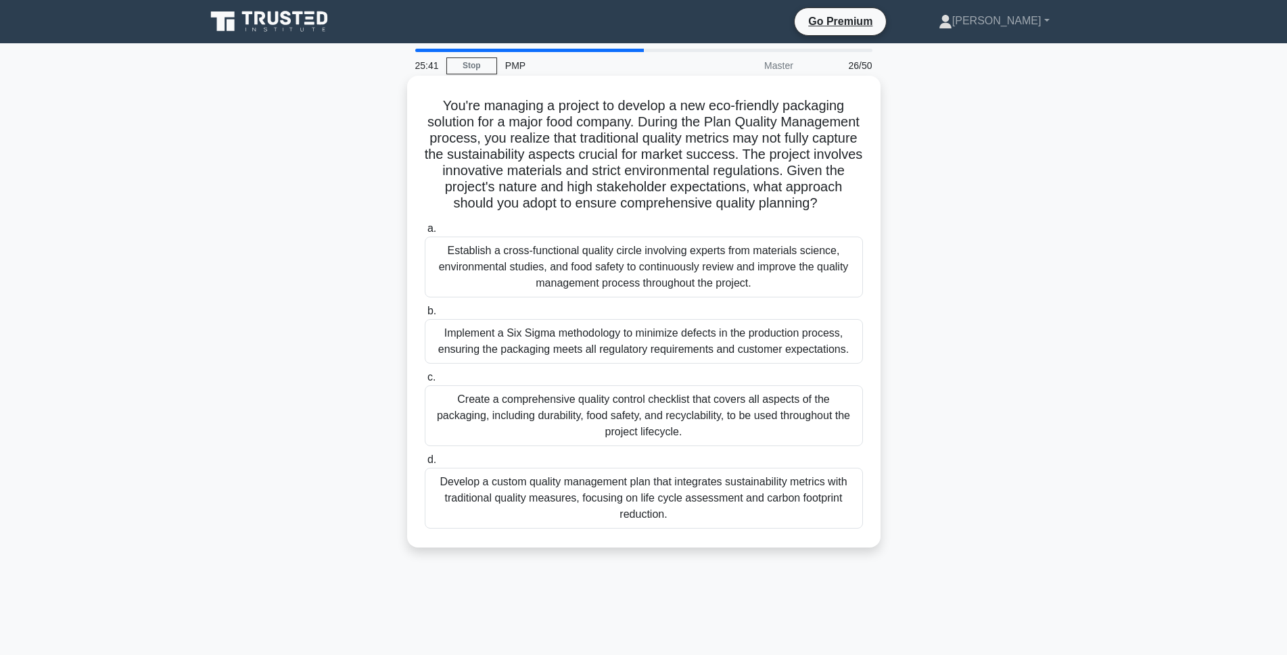
click at [608, 290] on div "Establish a cross-functional quality circle involving experts from materials sc…" at bounding box center [644, 267] width 438 height 61
click at [425, 233] on input "a. Establish a cross-functional quality circle involving experts from materials…" at bounding box center [425, 228] width 0 height 9
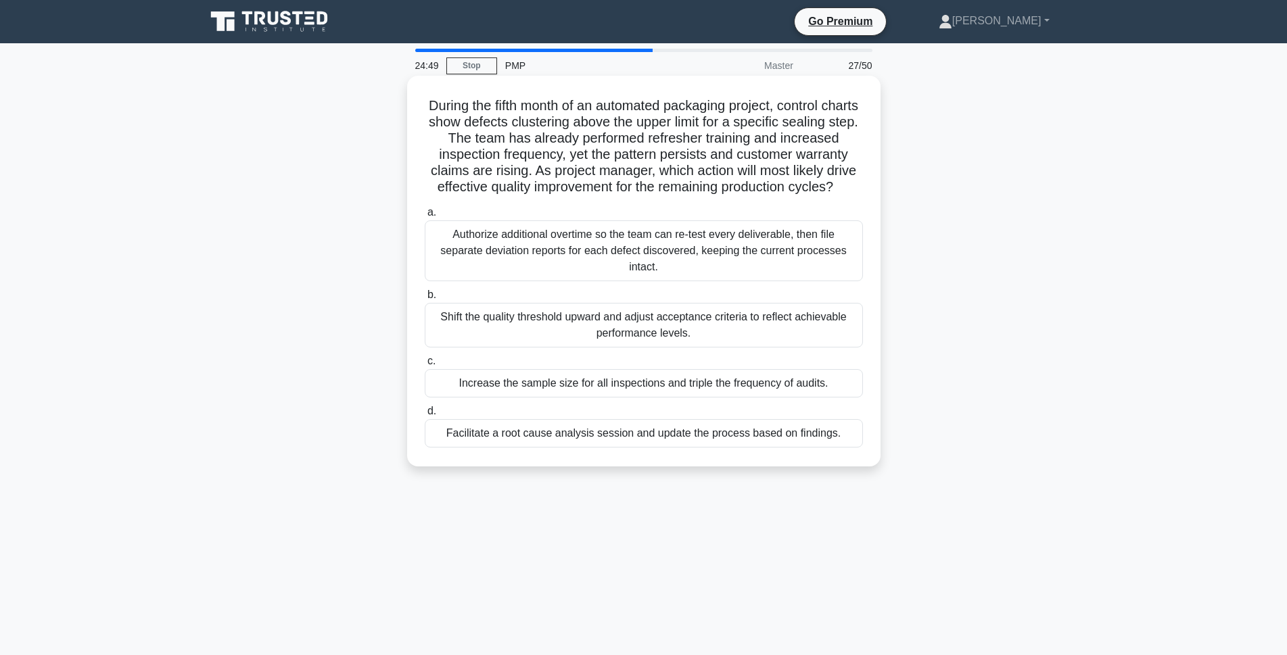
click at [506, 448] on div "Facilitate a root cause analysis session and update the process based on findin…" at bounding box center [644, 433] width 438 height 28
click at [425, 416] on input "d. Facilitate a root cause analysis session and update the process based on fin…" at bounding box center [425, 411] width 0 height 9
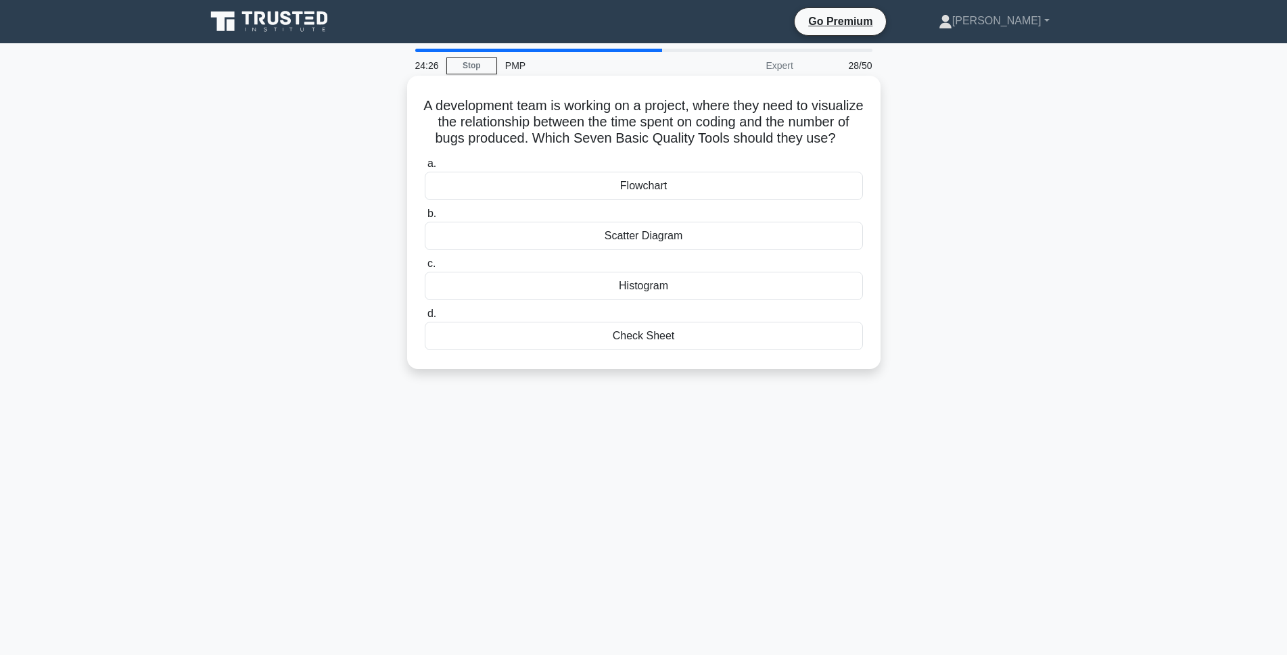
click at [642, 250] on div "Scatter Diagram" at bounding box center [644, 236] width 438 height 28
click at [425, 218] on input "b. Scatter Diagram" at bounding box center [425, 214] width 0 height 9
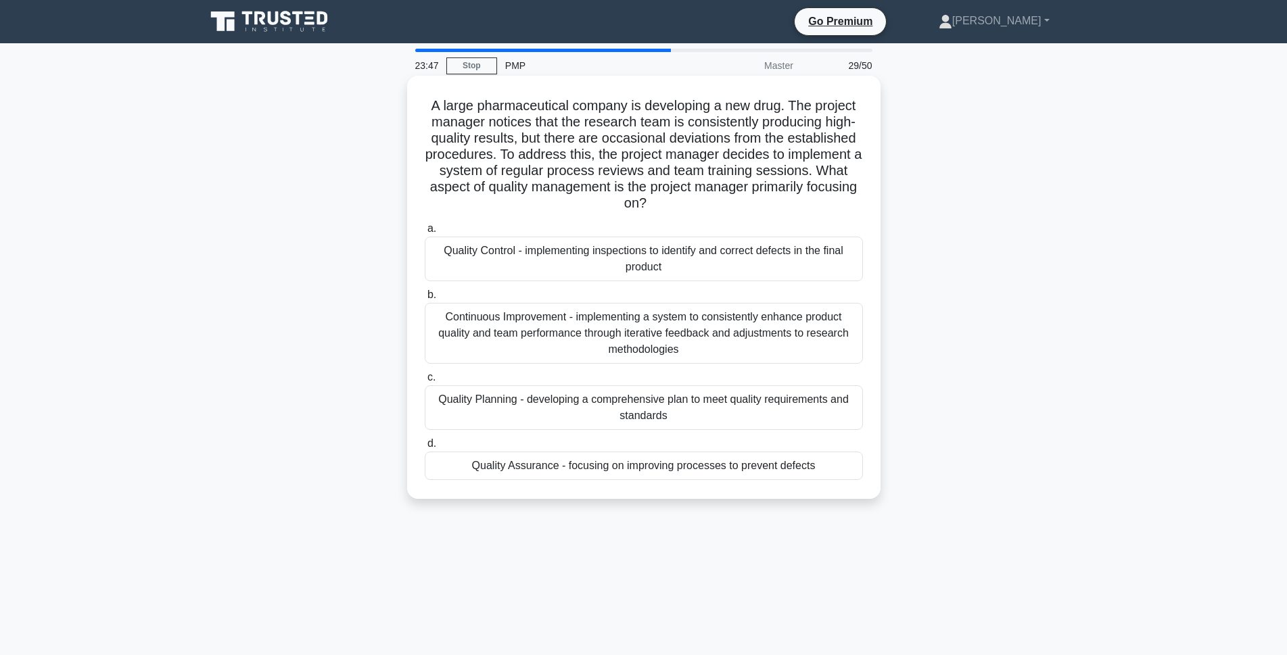
click at [608, 467] on div "Quality Assurance - focusing on improving processes to prevent defects" at bounding box center [644, 466] width 438 height 28
click at [425, 448] on input "d. Quality Assurance - focusing on improving processes to prevent defects" at bounding box center [425, 443] width 0 height 9
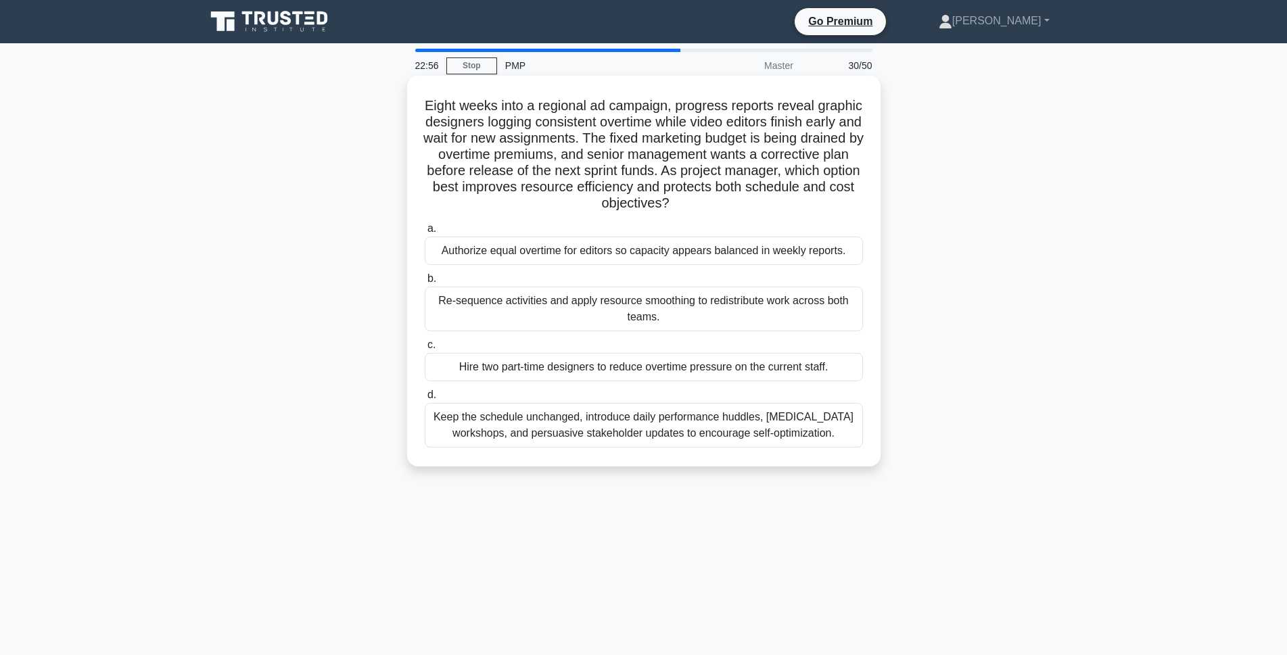
click at [719, 316] on div "Re-sequence activities and apply resource smoothing to redistribute work across…" at bounding box center [644, 309] width 438 height 45
click at [425, 283] on input "b. Re-sequence activities and apply resource smoothing to redistribute work acr…" at bounding box center [425, 278] width 0 height 9
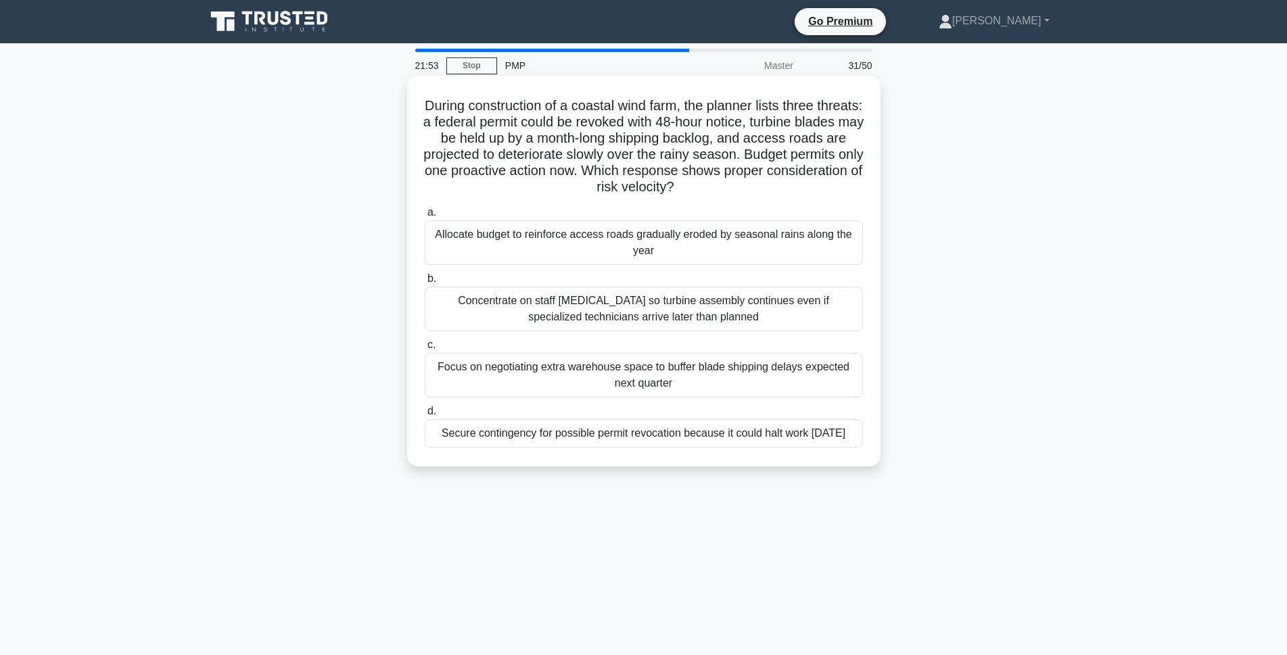
click at [767, 448] on div "Secure contingency for possible permit revocation because it could halt work wi…" at bounding box center [644, 433] width 438 height 28
click at [425, 416] on input "d. Secure contingency for possible permit revocation because it could halt work…" at bounding box center [425, 411] width 0 height 9
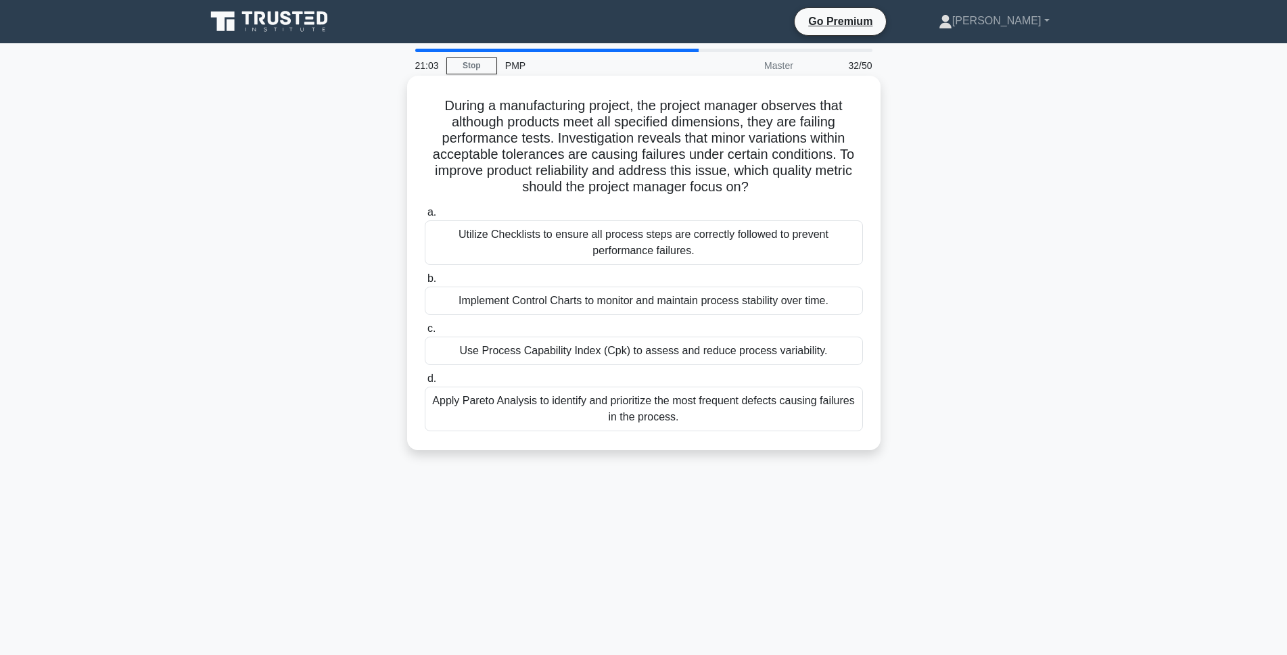
click at [586, 354] on div "Use Process Capability Index (Cpk) to assess and reduce process variability." at bounding box center [644, 351] width 438 height 28
click at [425, 333] on input "c. Use Process Capability Index (Cpk) to assess and reduce process variability." at bounding box center [425, 329] width 0 height 9
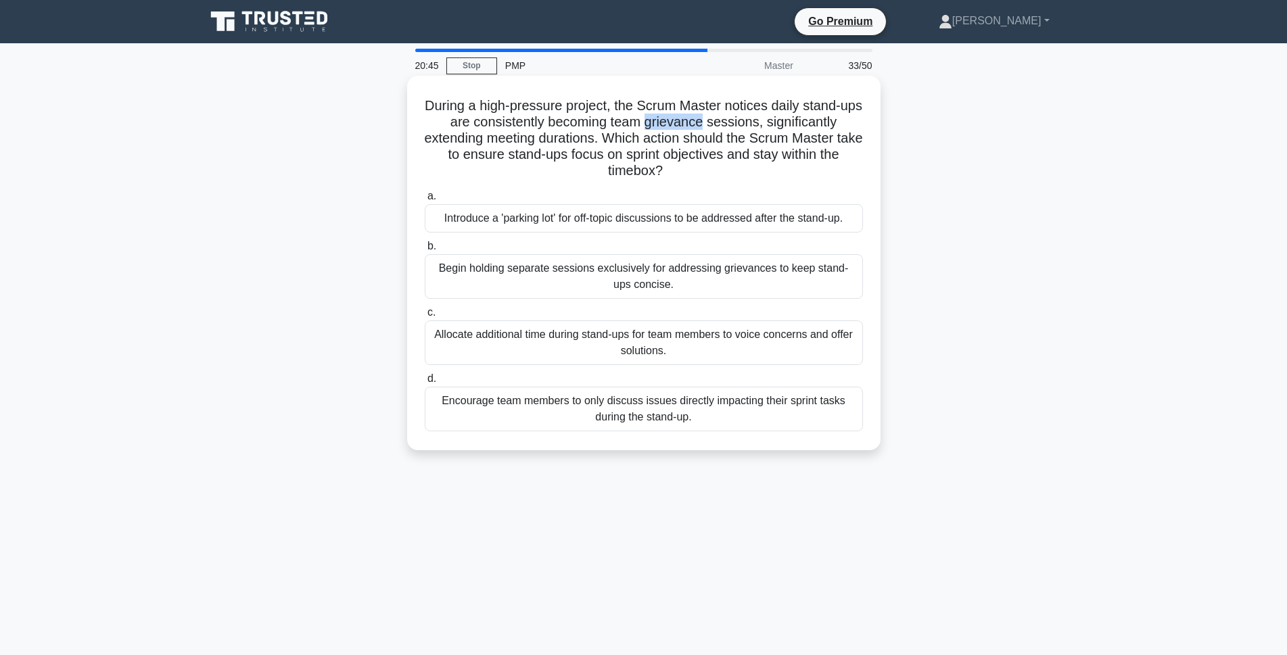
drag, startPoint x: 664, startPoint y: 122, endPoint x: 716, endPoint y: 125, distance: 52.1
click at [716, 125] on h5 "During a high-pressure project, the Scrum Master notices daily stand-ups are co…" at bounding box center [643, 138] width 441 height 82
copy h5 "grievance"
click at [560, 412] on div "Encourage team members to only discuss issues directly impacting their sprint t…" at bounding box center [644, 409] width 438 height 45
click at [425, 383] on input "d. Encourage team members to only discuss issues directly impacting their sprin…" at bounding box center [425, 379] width 0 height 9
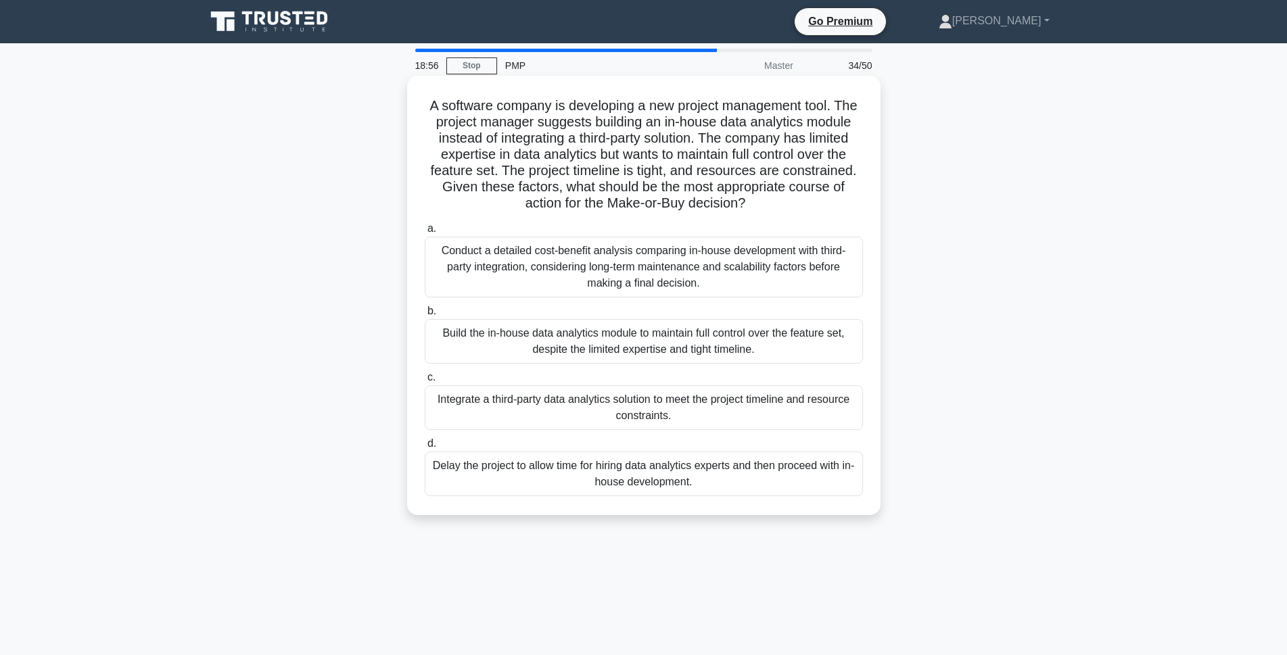
click at [542, 272] on div "Conduct a detailed cost-benefit analysis comparing in-house development with th…" at bounding box center [644, 267] width 438 height 61
click at [425, 233] on input "a. Conduct a detailed cost-benefit analysis comparing in-house development with…" at bounding box center [425, 228] width 0 height 9
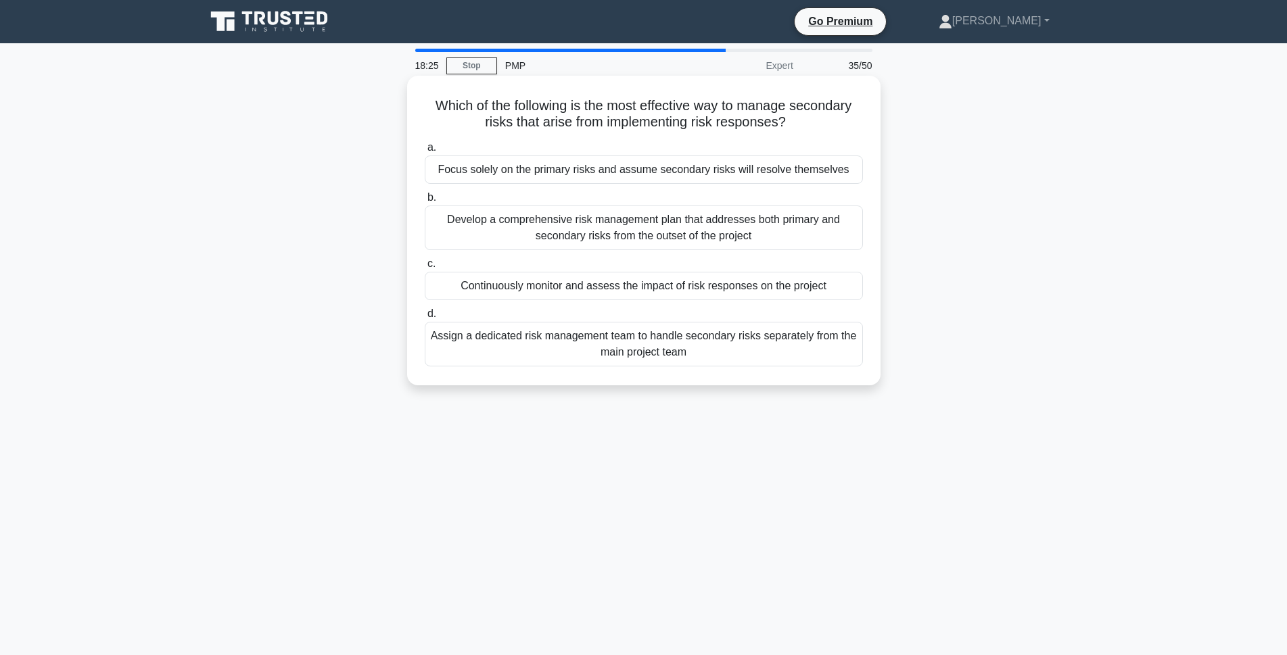
click at [565, 285] on div "Continuously monitor and assess the impact of risk responses on the project" at bounding box center [644, 286] width 438 height 28
click at [425, 268] on input "c. Continuously monitor and assess the impact of risk responses on the project" at bounding box center [425, 264] width 0 height 9
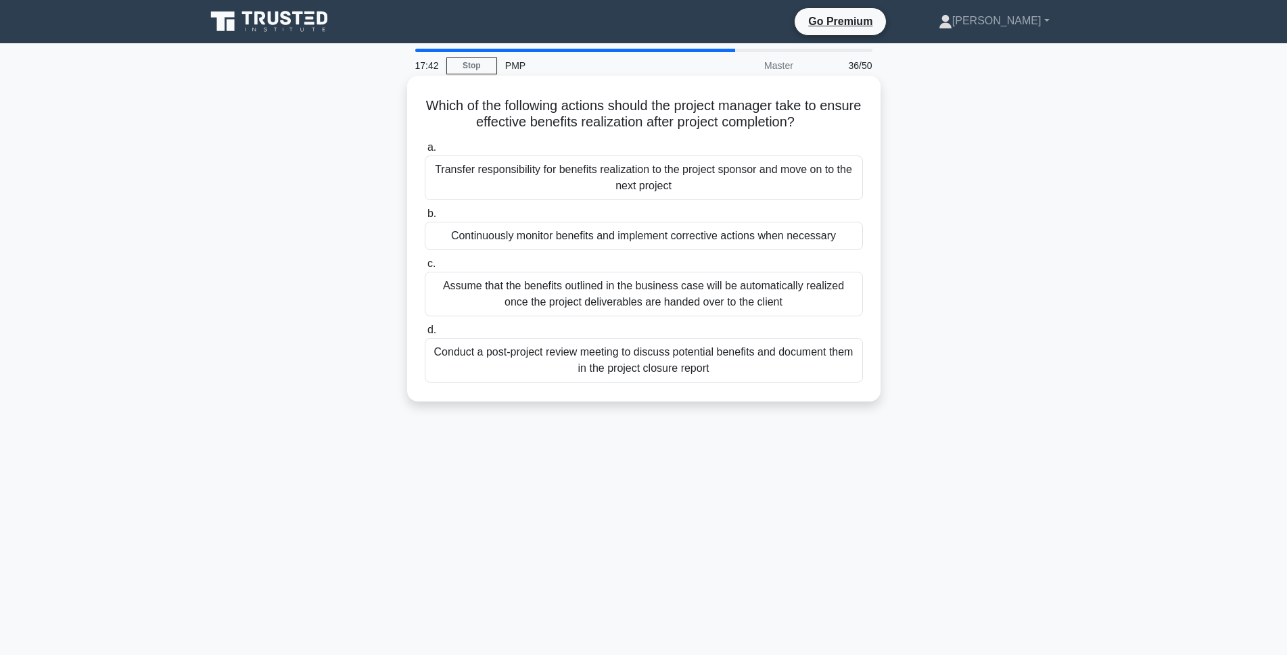
click at [638, 368] on div "Conduct a post-project review meeting to discuss potential benefits and documen…" at bounding box center [644, 360] width 438 height 45
click at [425, 335] on input "d. Conduct a post-project review meeting to discuss potential benefits and docu…" at bounding box center [425, 330] width 0 height 9
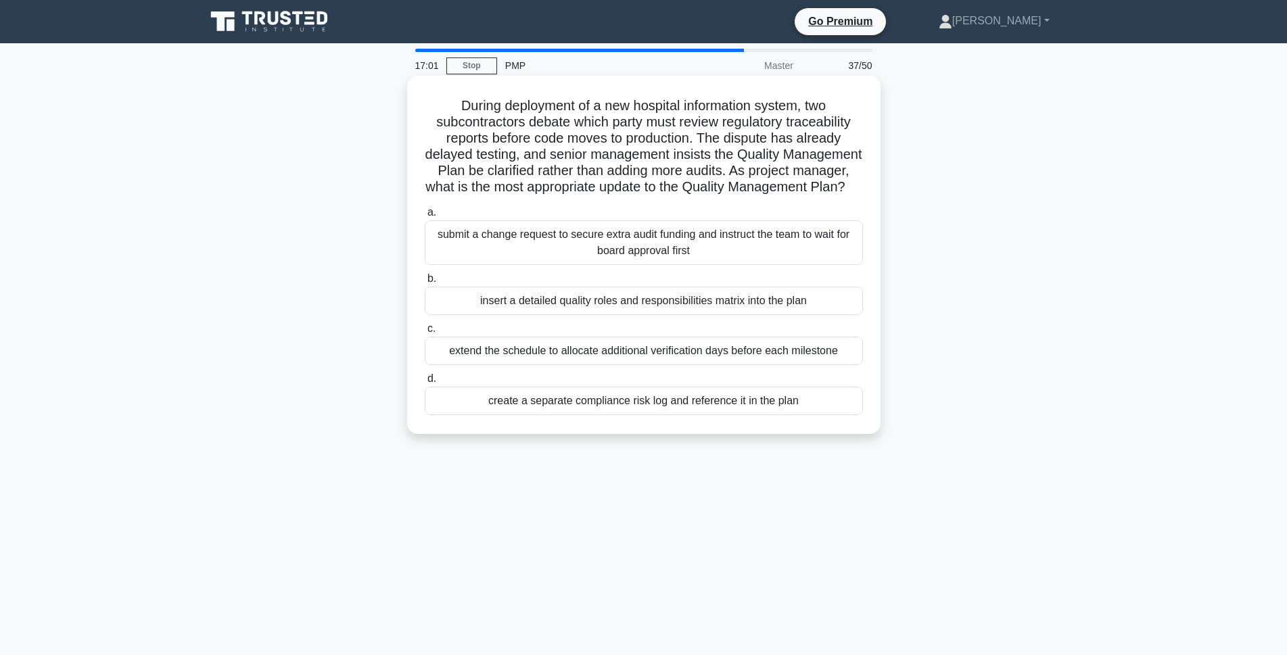
click at [745, 315] on div "insert a detailed quality roles and responsibilities matrix into the plan" at bounding box center [644, 301] width 438 height 28
click at [425, 283] on input "b. insert a detailed quality roles and responsibilities matrix into the plan" at bounding box center [425, 278] width 0 height 9
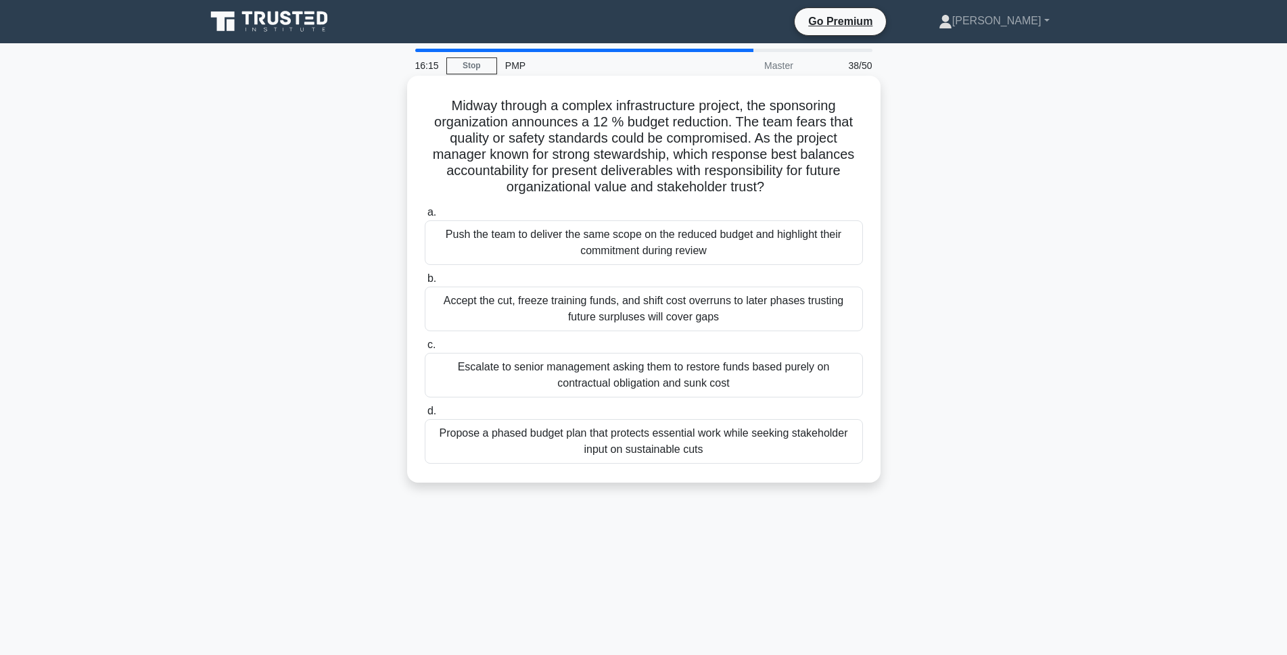
click at [661, 443] on div "Propose a phased budget plan that protects essential work while seeking stakeho…" at bounding box center [644, 441] width 438 height 45
click at [425, 416] on input "d. Propose a phased budget plan that protects essential work while seeking stak…" at bounding box center [425, 411] width 0 height 9
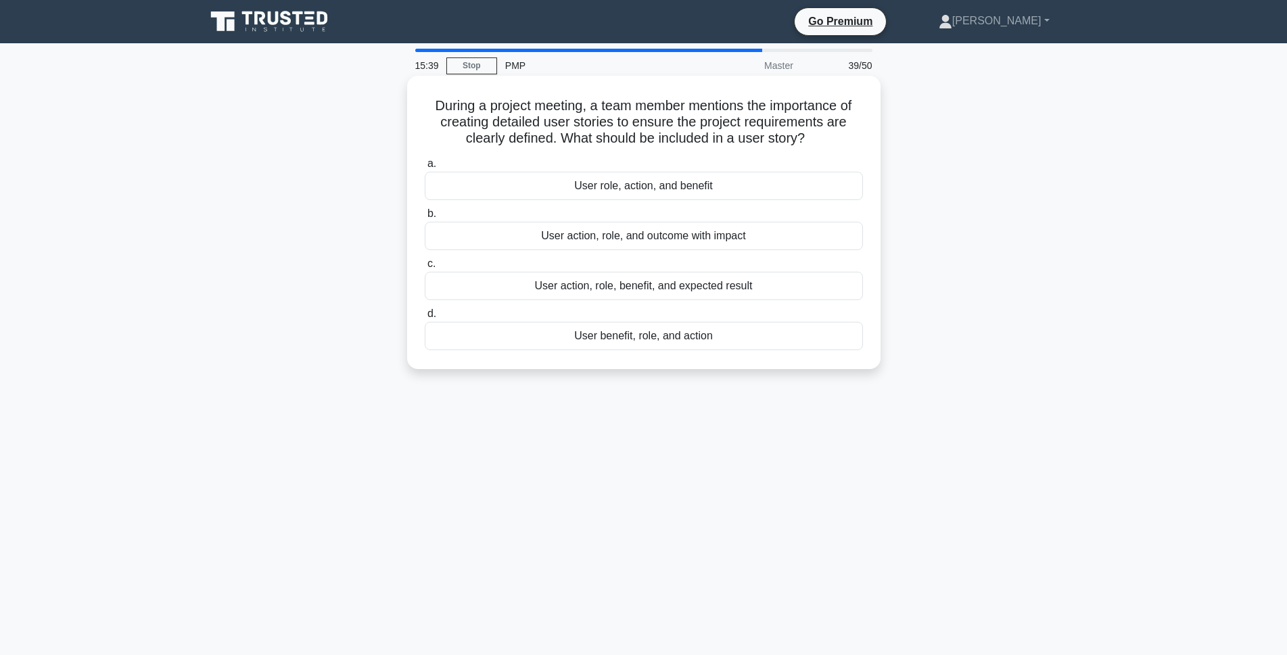
click at [636, 192] on div "User role, action, and benefit" at bounding box center [644, 186] width 438 height 28
click at [425, 168] on input "a. User role, action, and benefit" at bounding box center [425, 164] width 0 height 9
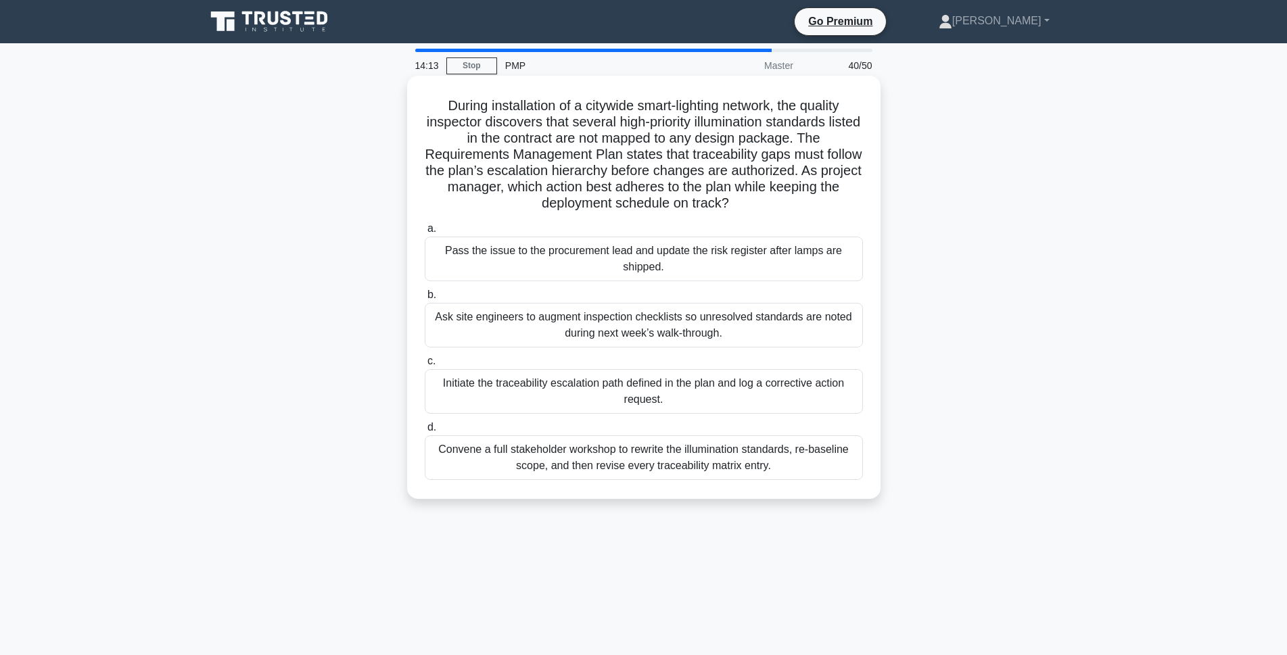
click at [616, 397] on div "Initiate the traceability escalation path defined in the plan and log a correct…" at bounding box center [644, 391] width 438 height 45
click at [425, 366] on input "c. Initiate the traceability escalation path defined in the plan and log a corr…" at bounding box center [425, 361] width 0 height 9
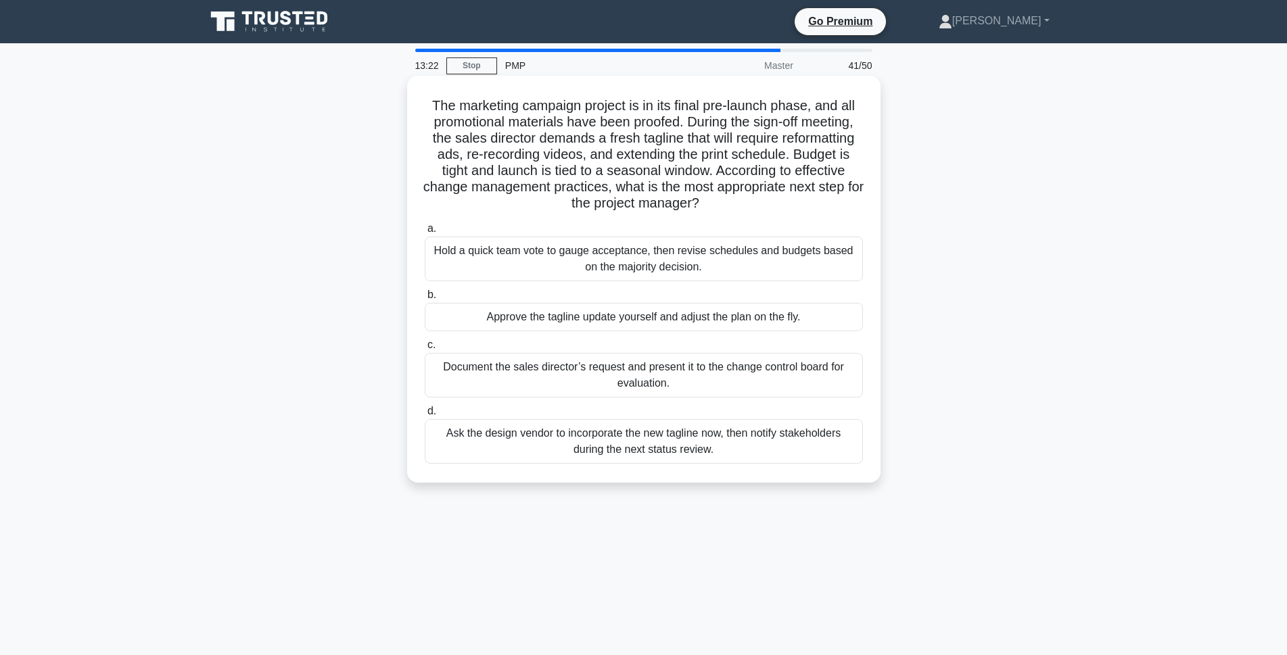
click at [533, 383] on div "Document the sales director’s request and present it to the change control boar…" at bounding box center [644, 375] width 438 height 45
click at [425, 350] on input "c. Document the sales director’s request and present it to the change control b…" at bounding box center [425, 345] width 0 height 9
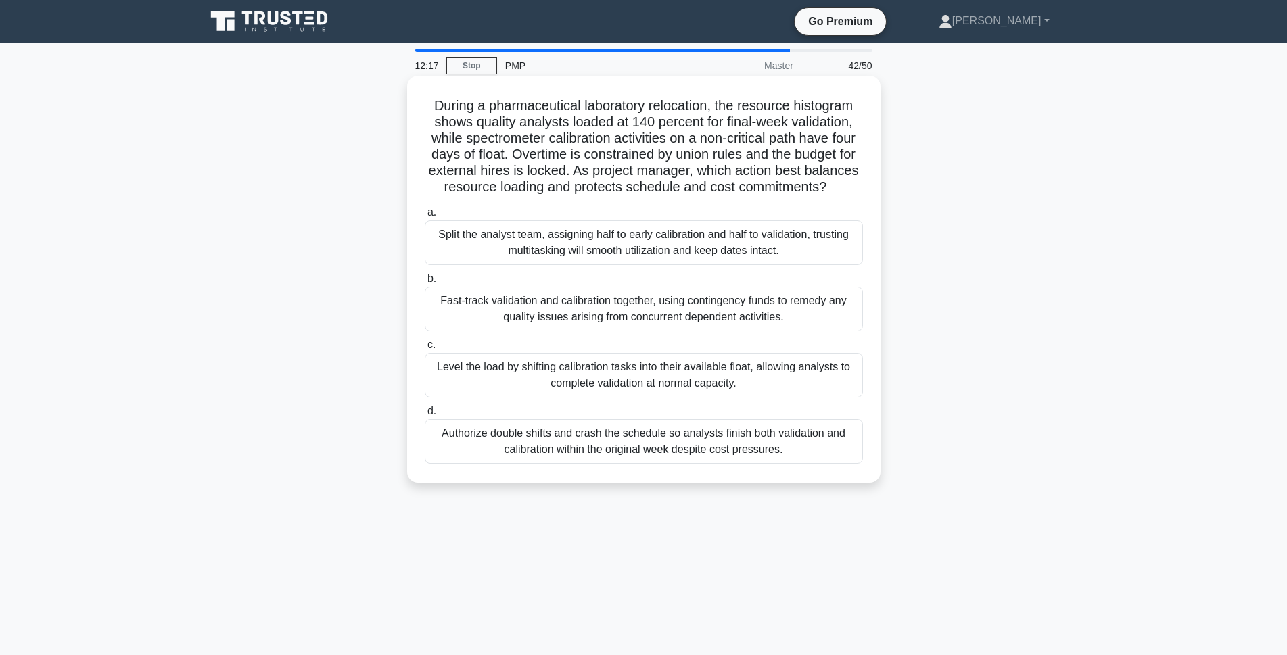
click at [556, 397] on div "Level the load by shifting calibration tasks into their available float, allowi…" at bounding box center [644, 375] width 438 height 45
click at [425, 350] on input "c. Level the load by shifting calibration tasks into their available float, all…" at bounding box center [425, 345] width 0 height 9
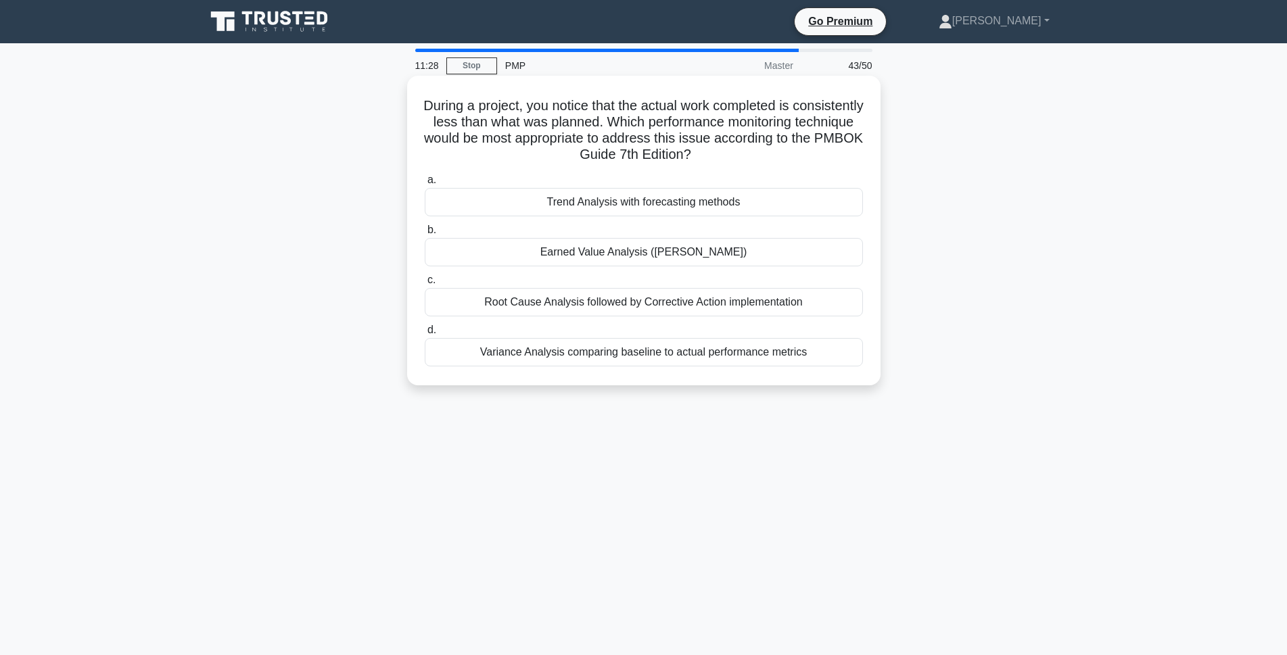
click at [485, 309] on div "Root Cause Analysis followed by Corrective Action implementation" at bounding box center [644, 302] width 438 height 28
click at [425, 285] on input "c. Root Cause Analysis followed by Corrective Action implementation" at bounding box center [425, 280] width 0 height 9
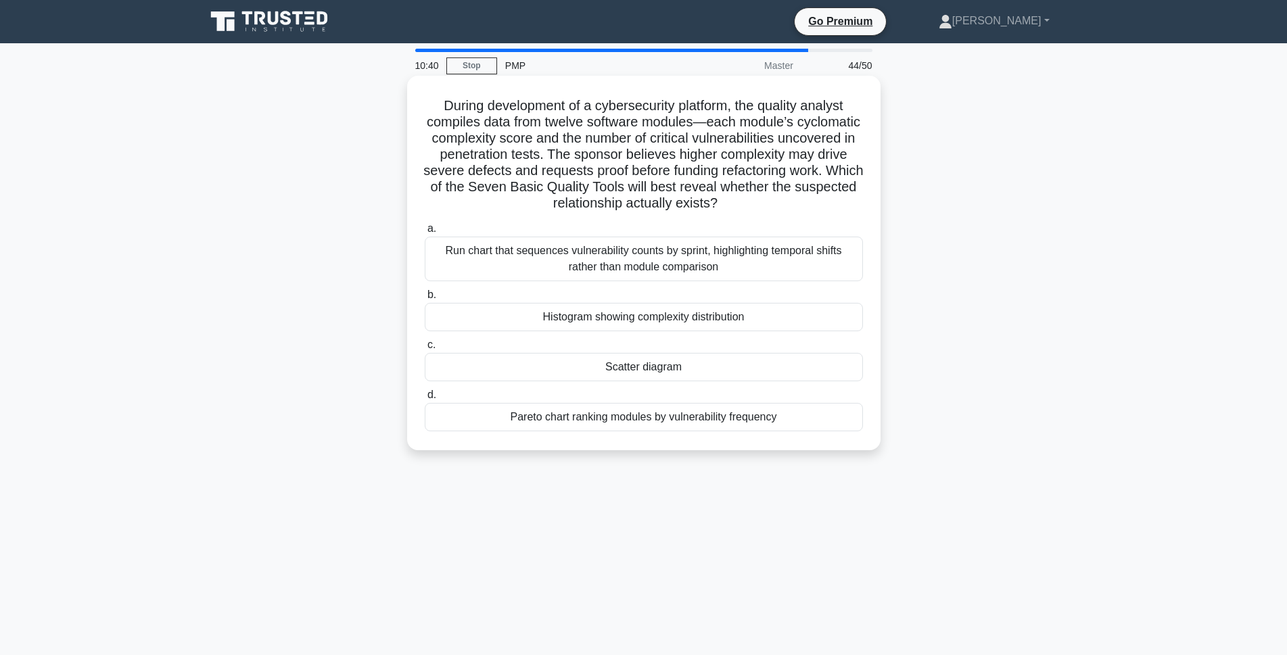
click at [584, 366] on div "Scatter diagram" at bounding box center [644, 367] width 438 height 28
click at [425, 350] on input "c. Scatter diagram" at bounding box center [425, 345] width 0 height 9
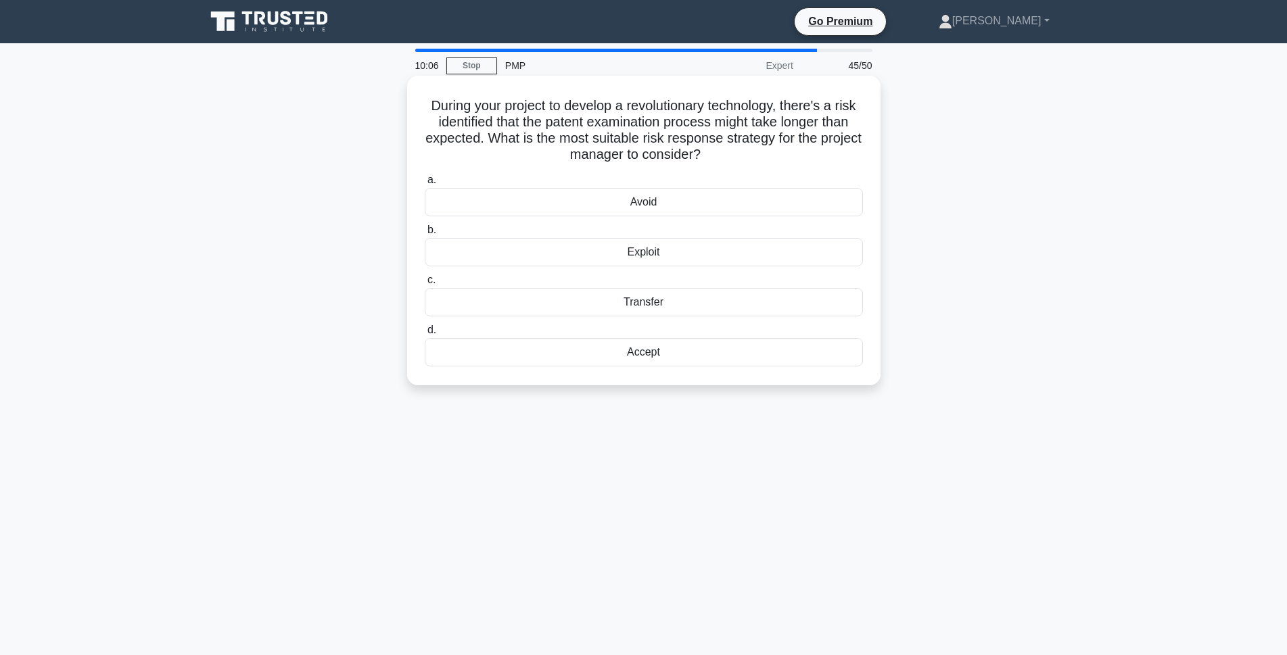
click at [608, 360] on div "Accept" at bounding box center [644, 352] width 438 height 28
click at [425, 335] on input "d. Accept" at bounding box center [425, 330] width 0 height 9
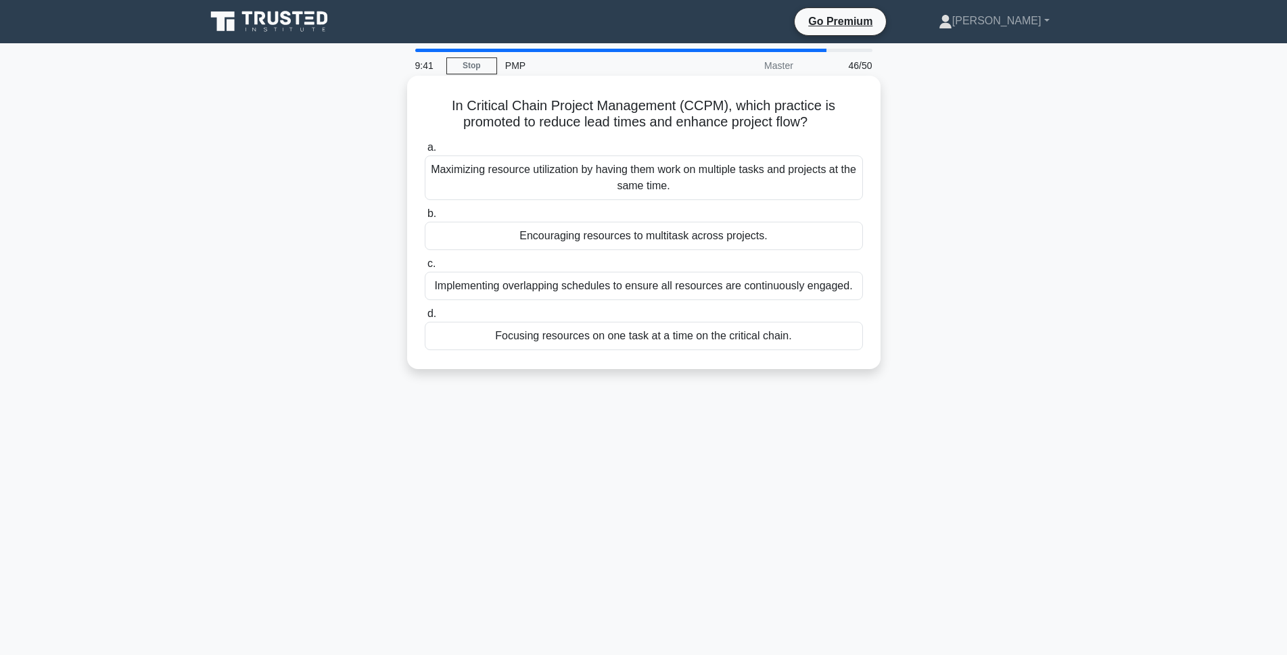
click at [723, 339] on div "Focusing resources on one task at a time on the critical chain." at bounding box center [644, 336] width 438 height 28
click at [425, 318] on input "d. Focusing resources on one task at a time on the critical chain." at bounding box center [425, 314] width 0 height 9
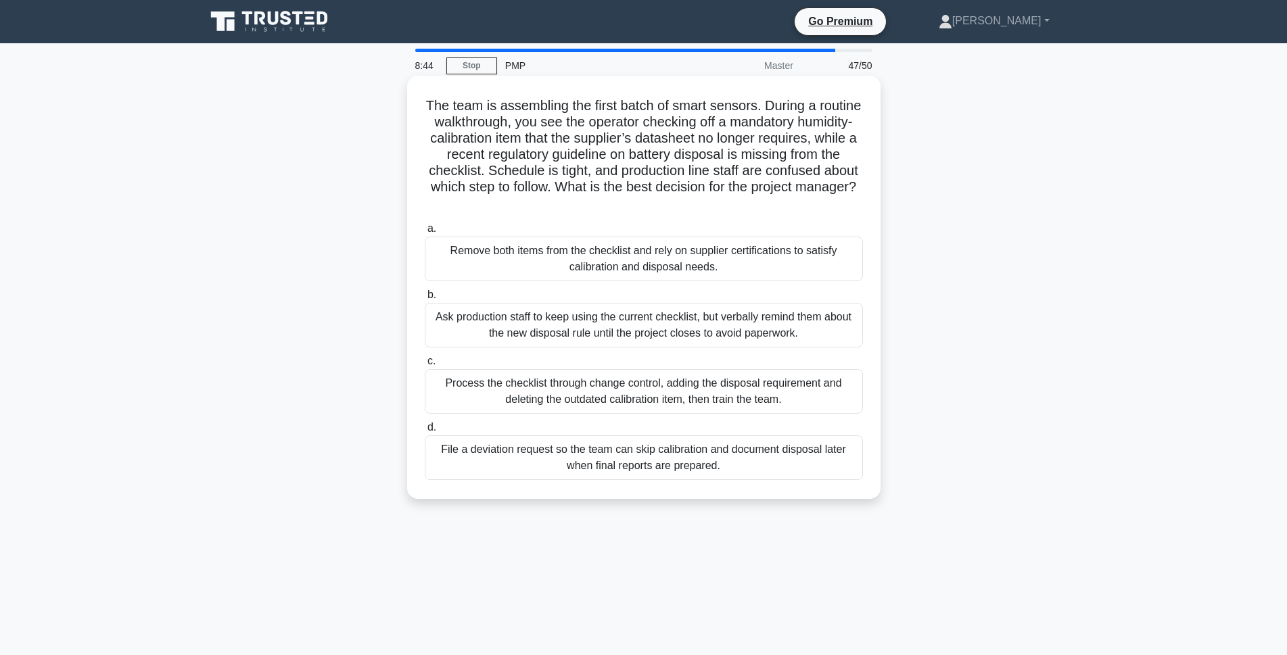
click at [623, 405] on div "Process the checklist through change control, adding the disposal requirement a…" at bounding box center [644, 391] width 438 height 45
click at [425, 366] on input "c. Process the checklist through change control, adding the disposal requiremen…" at bounding box center [425, 361] width 0 height 9
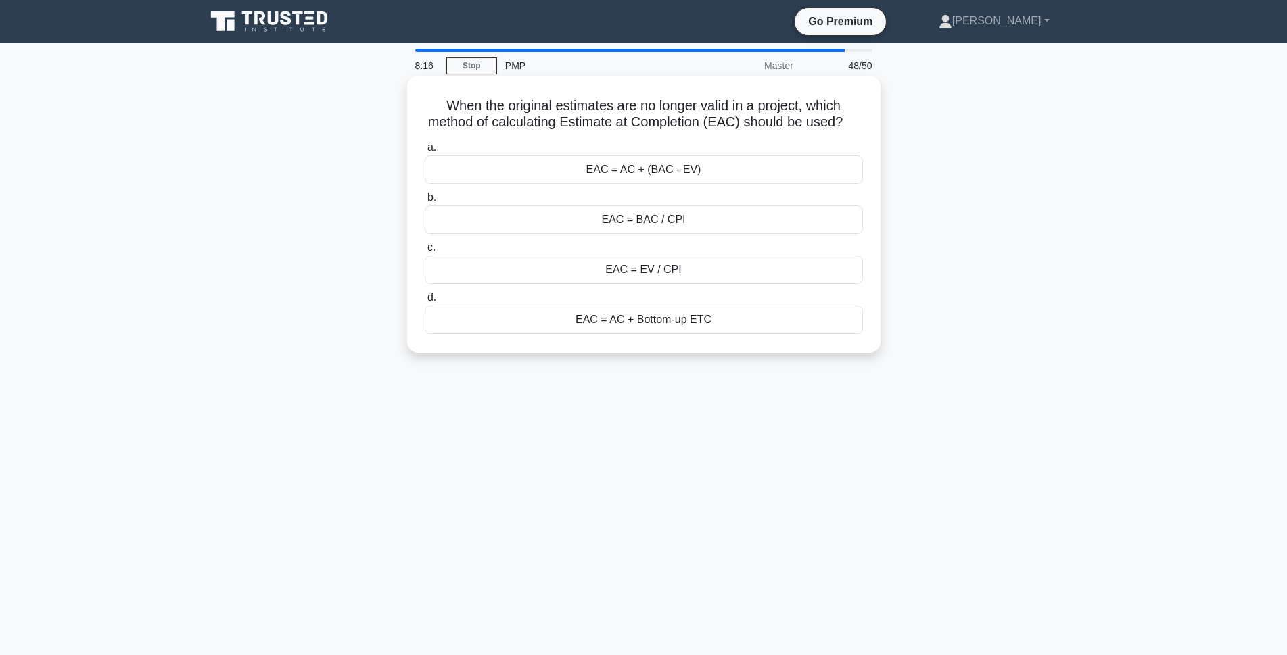
click at [667, 334] on div "EAC = AC + Bottom-up ETC" at bounding box center [644, 320] width 438 height 28
click at [425, 302] on input "d. EAC = AC + Bottom-up ETC" at bounding box center [425, 297] width 0 height 9
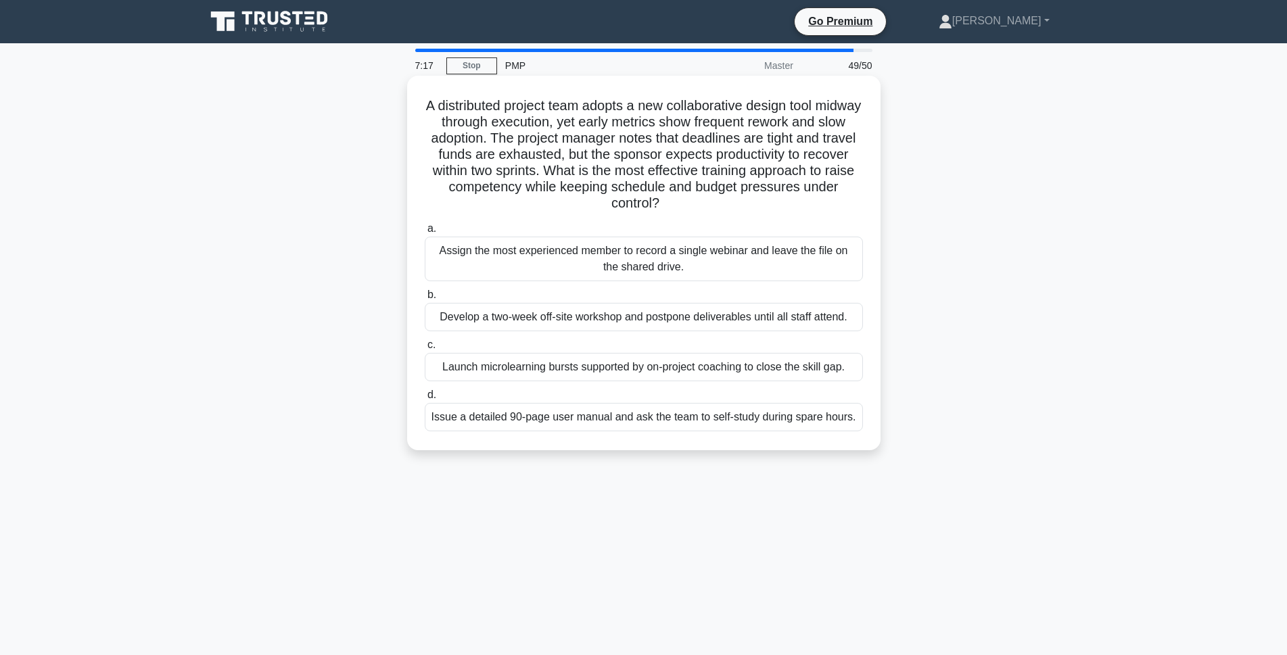
click at [782, 373] on div "Launch microlearning bursts supported by on-project coaching to close the skill…" at bounding box center [644, 367] width 438 height 28
click at [425, 350] on input "c. Launch microlearning bursts supported by on-project coaching to close the sk…" at bounding box center [425, 345] width 0 height 9
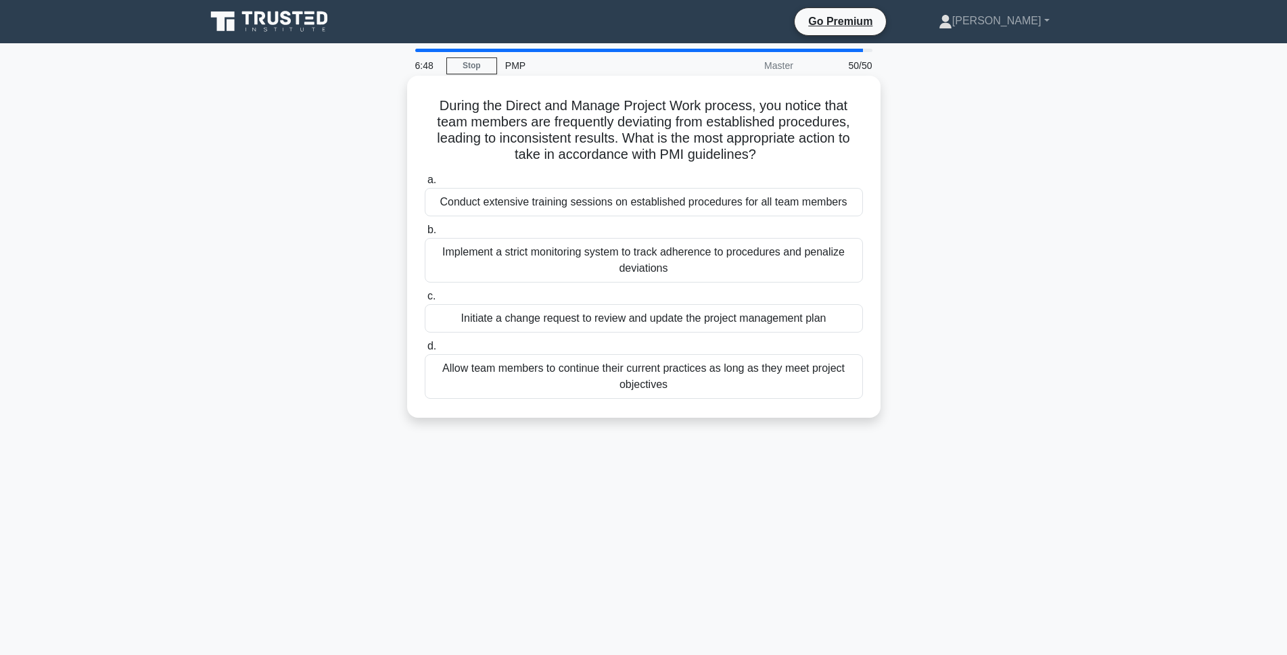
click at [588, 201] on div "Conduct extensive training sessions on established procedures for all team memb…" at bounding box center [644, 202] width 438 height 28
click at [425, 185] on input "a. Conduct extensive training sessions on established procedures for all team m…" at bounding box center [425, 180] width 0 height 9
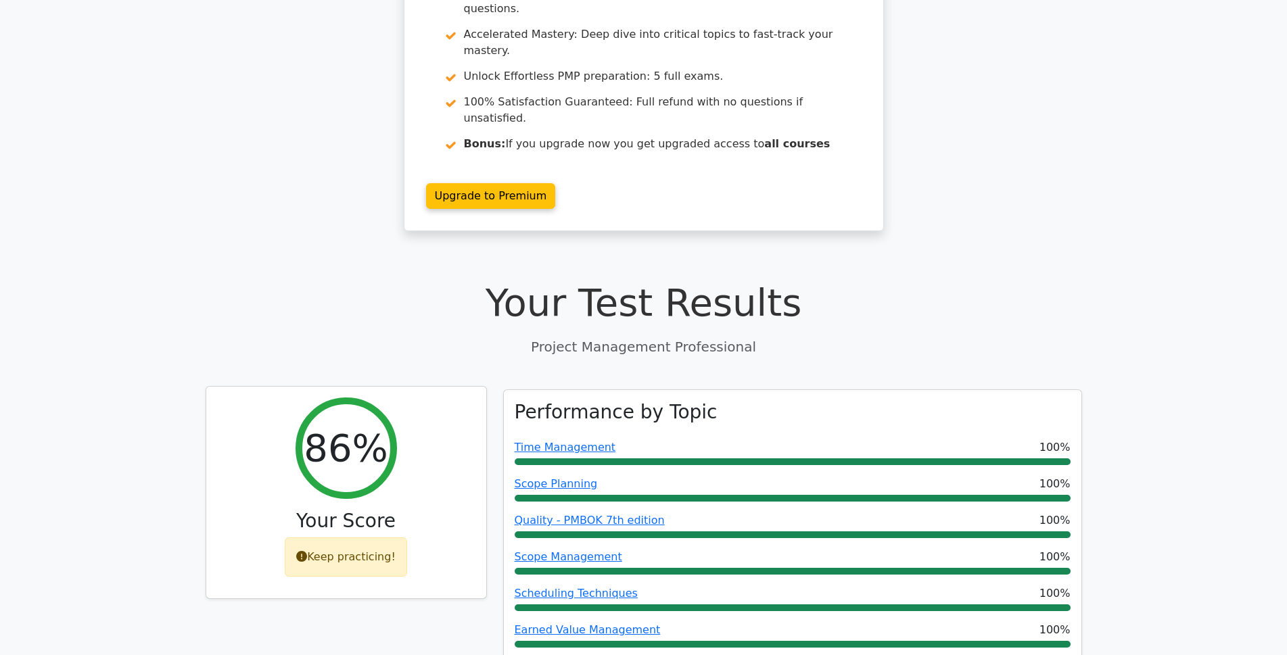
scroll to position [203, 0]
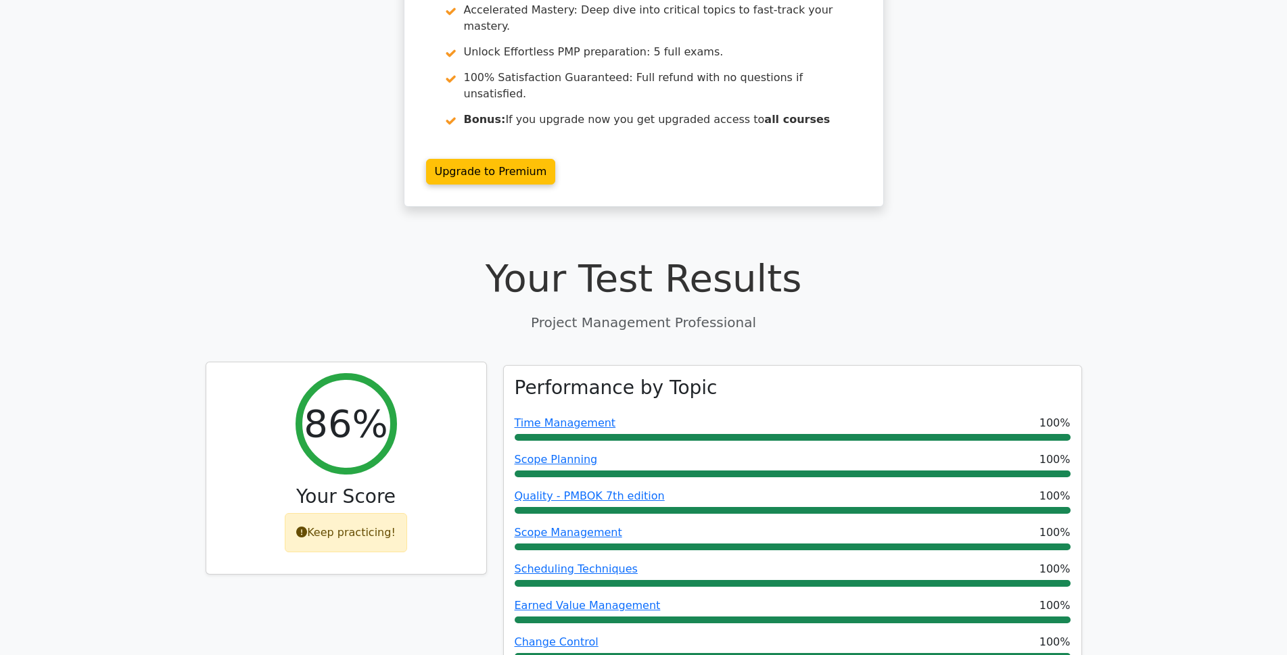
click at [303, 527] on icon at bounding box center [301, 532] width 11 height 11
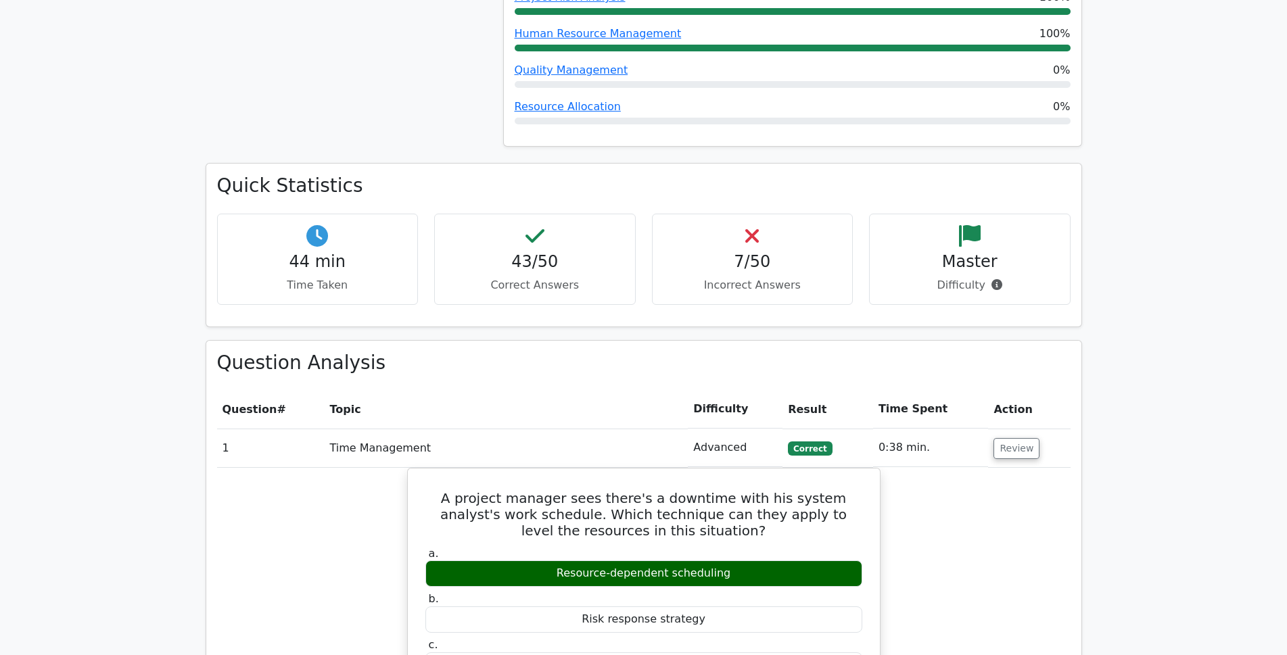
scroll to position [1420, 0]
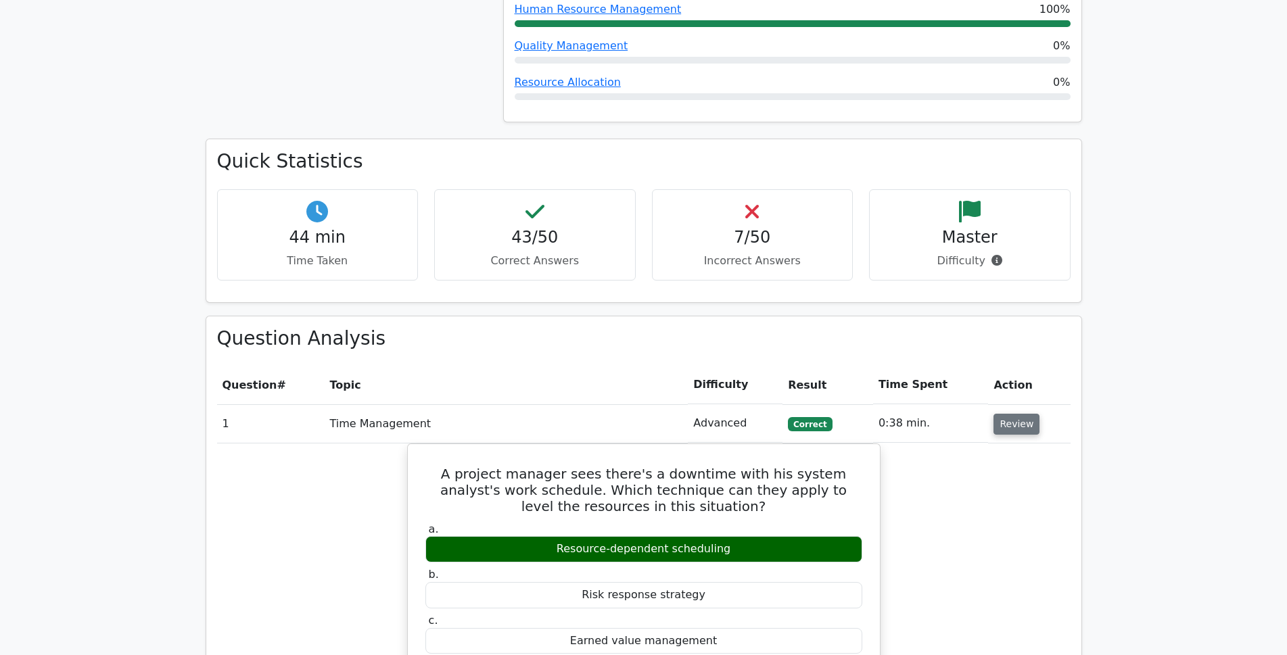
click at [1020, 414] on button "Review" at bounding box center [1016, 424] width 46 height 21
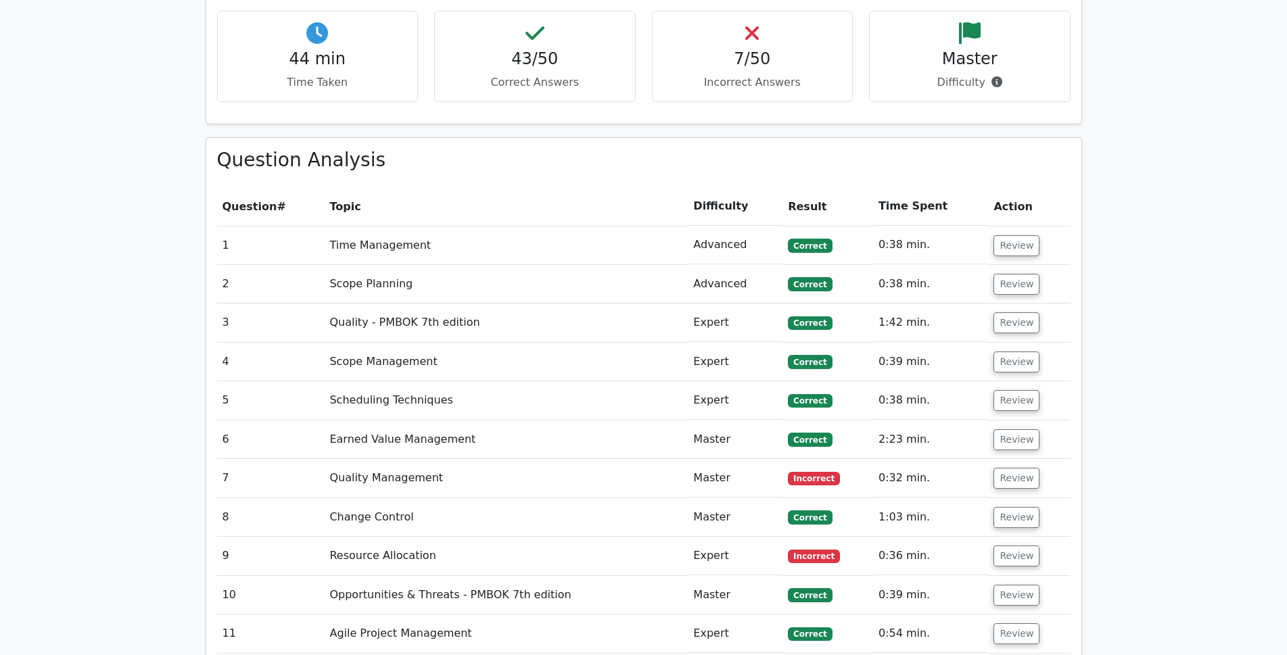
scroll to position [1623, 0]
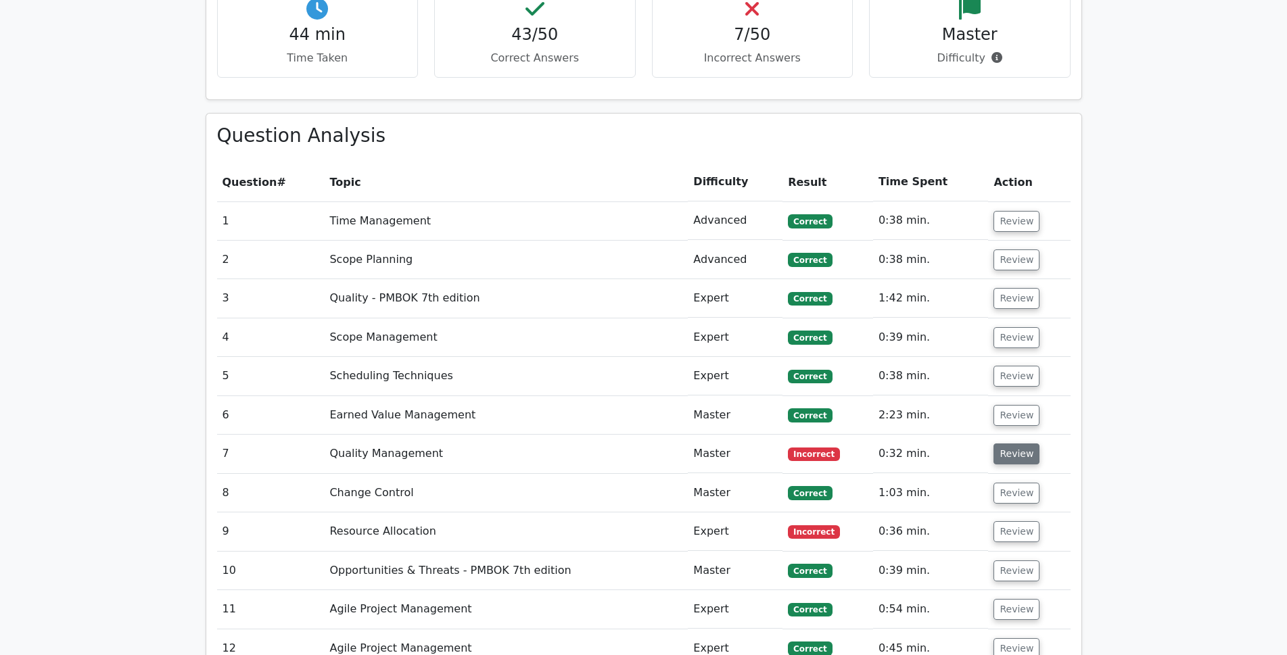
click at [1015, 444] on button "Review" at bounding box center [1016, 454] width 46 height 21
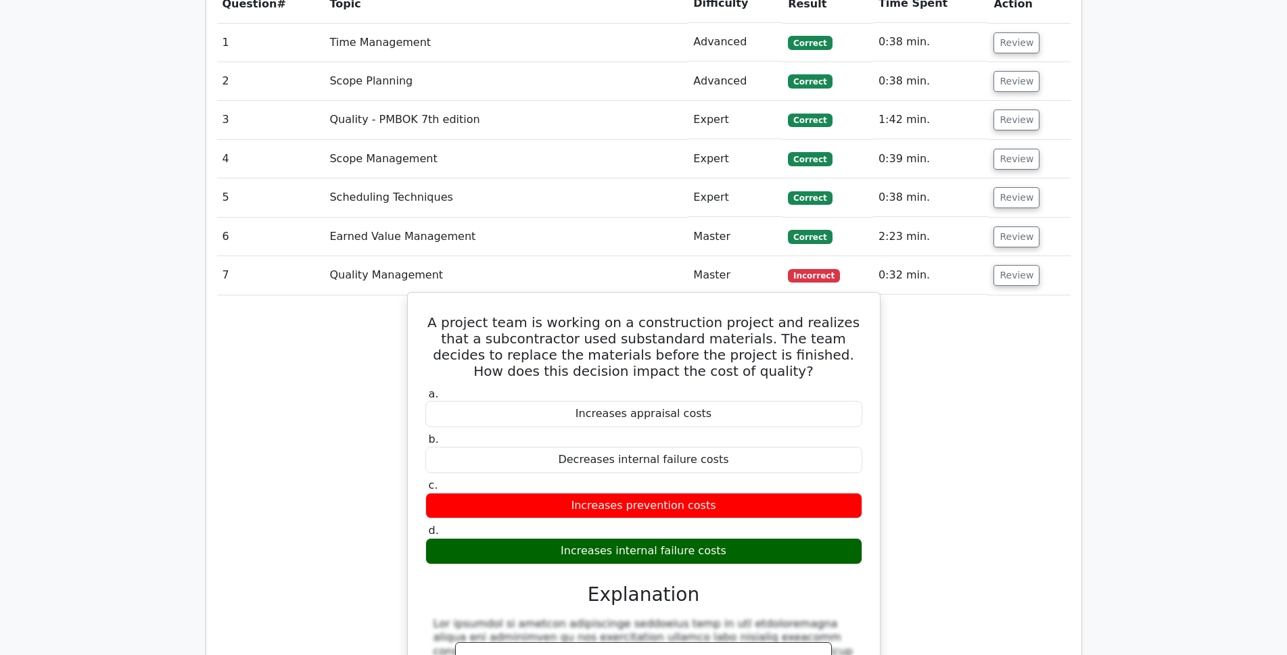
scroll to position [1825, 0]
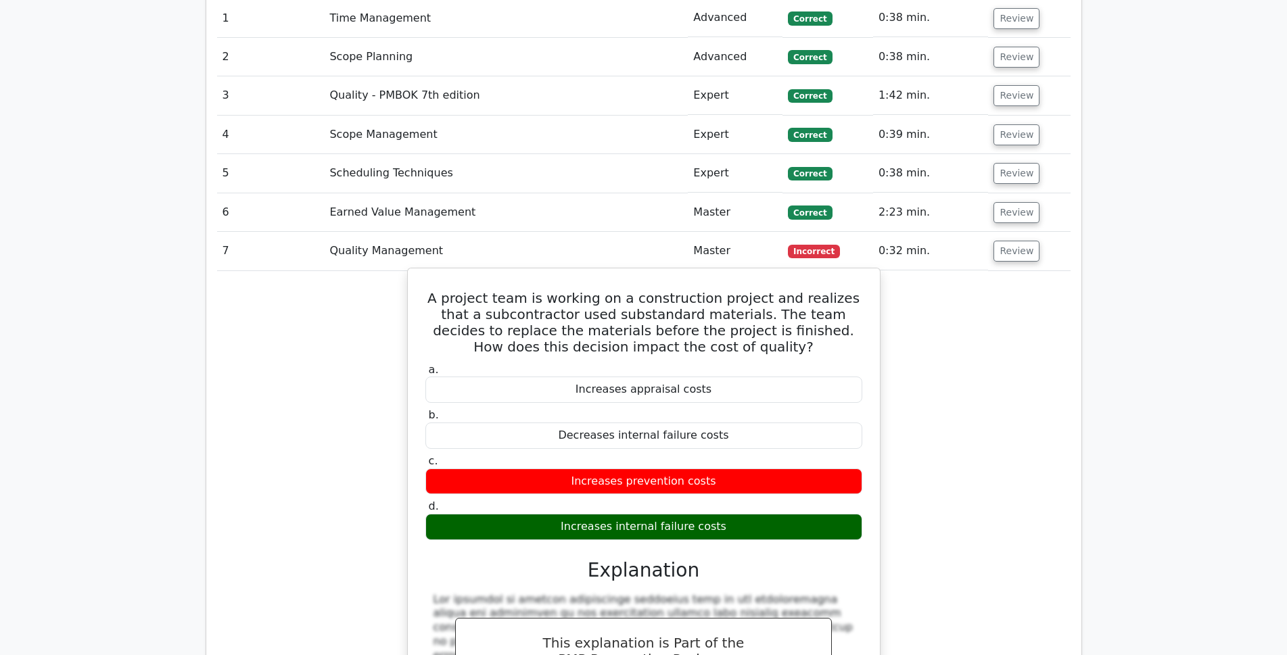
drag, startPoint x: 430, startPoint y: 249, endPoint x: 734, endPoint y: 473, distance: 378.1
click at [734, 473] on div "A project team is working on a construction project and realizes that a subcont…" at bounding box center [643, 571] width 461 height 594
copy div "A project team is working on a construction project and realizes that a subcont…"
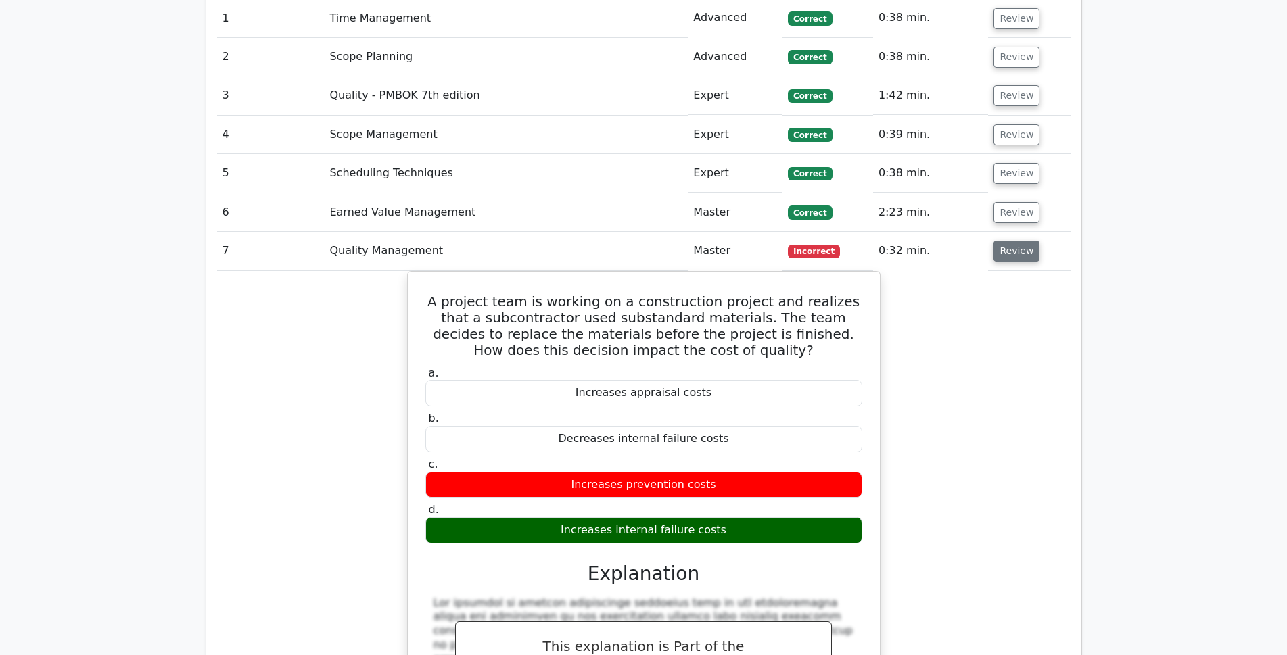
click at [1001, 241] on button "Review" at bounding box center [1016, 251] width 46 height 21
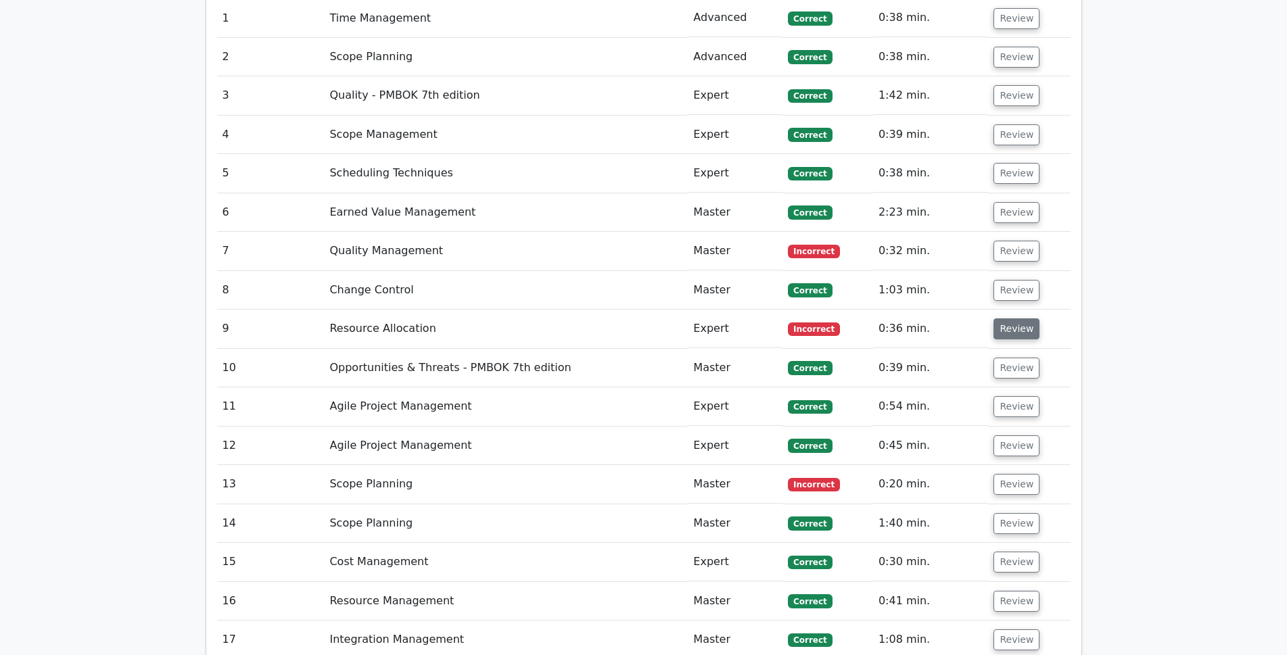
click at [1022, 318] on button "Review" at bounding box center [1016, 328] width 46 height 21
click at [1016, 318] on button "Review" at bounding box center [1016, 328] width 46 height 21
click at [1006, 318] on button "Review" at bounding box center [1016, 328] width 46 height 21
click at [360, 310] on td "Resource Allocation" at bounding box center [506, 329] width 364 height 39
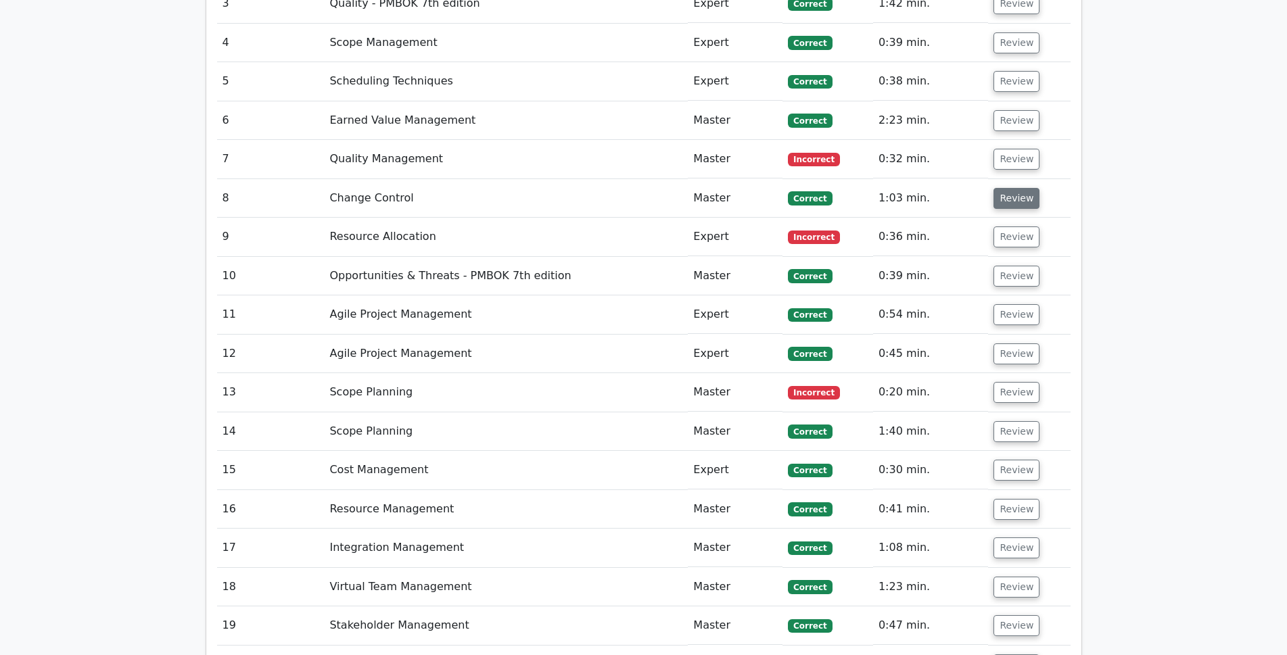
scroll to position [1893, 0]
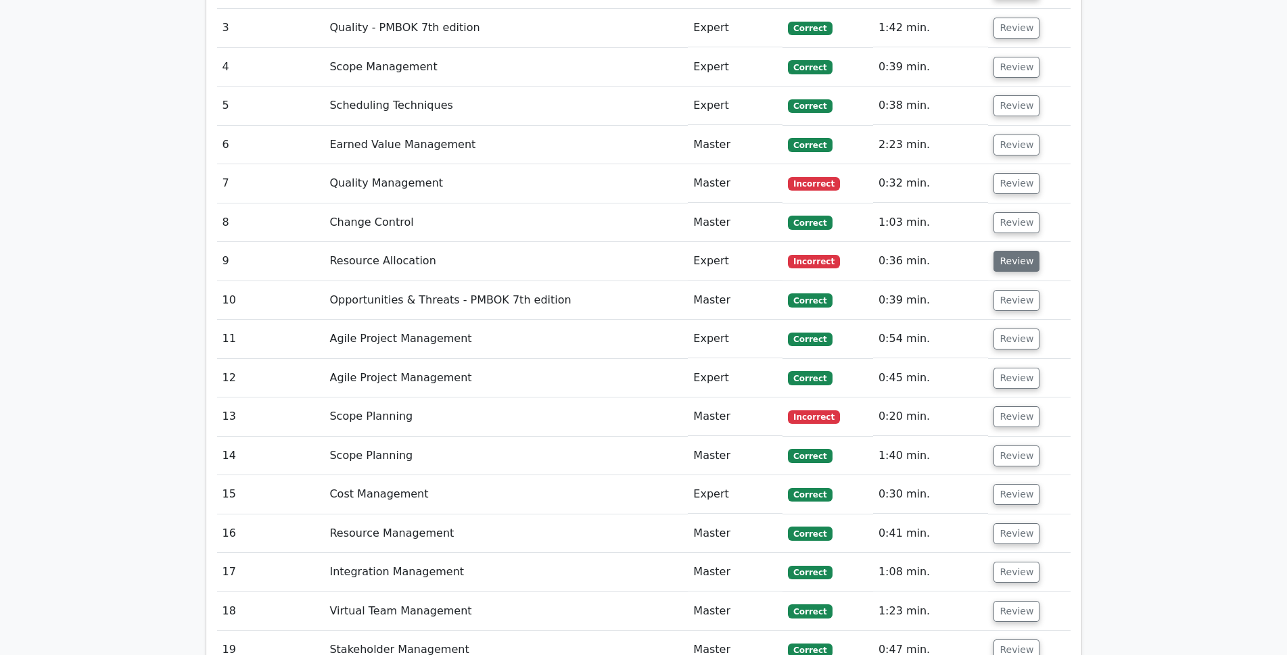
click at [1015, 251] on button "Review" at bounding box center [1016, 261] width 46 height 21
click at [1022, 251] on button "Review" at bounding box center [1016, 261] width 46 height 21
click at [1007, 406] on button "Review" at bounding box center [1016, 416] width 46 height 21
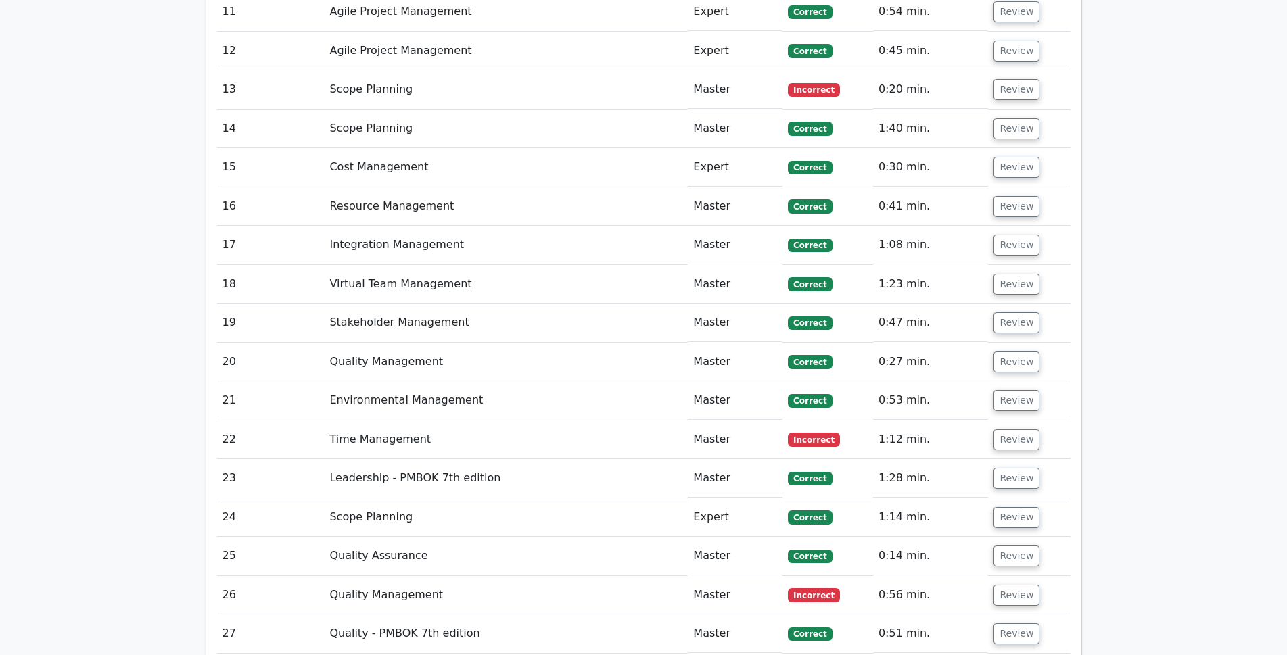
scroll to position [2299, 0]
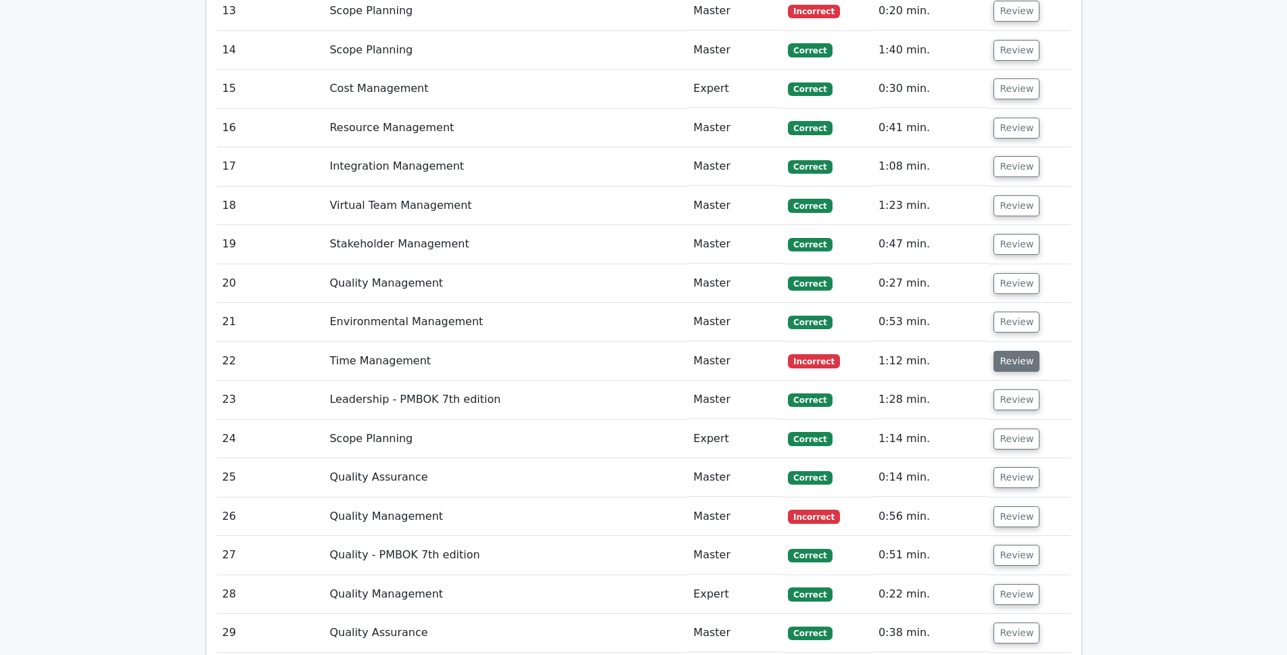
click at [1015, 351] on button "Review" at bounding box center [1016, 361] width 46 height 21
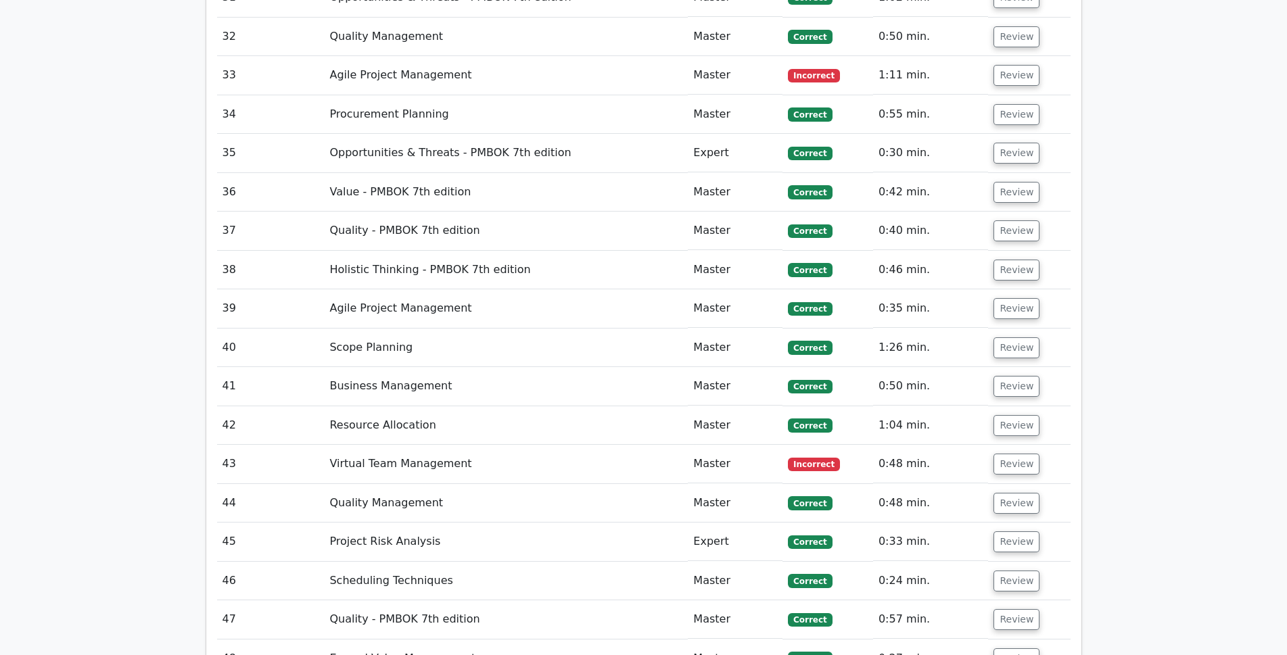
scroll to position [3036, 0]
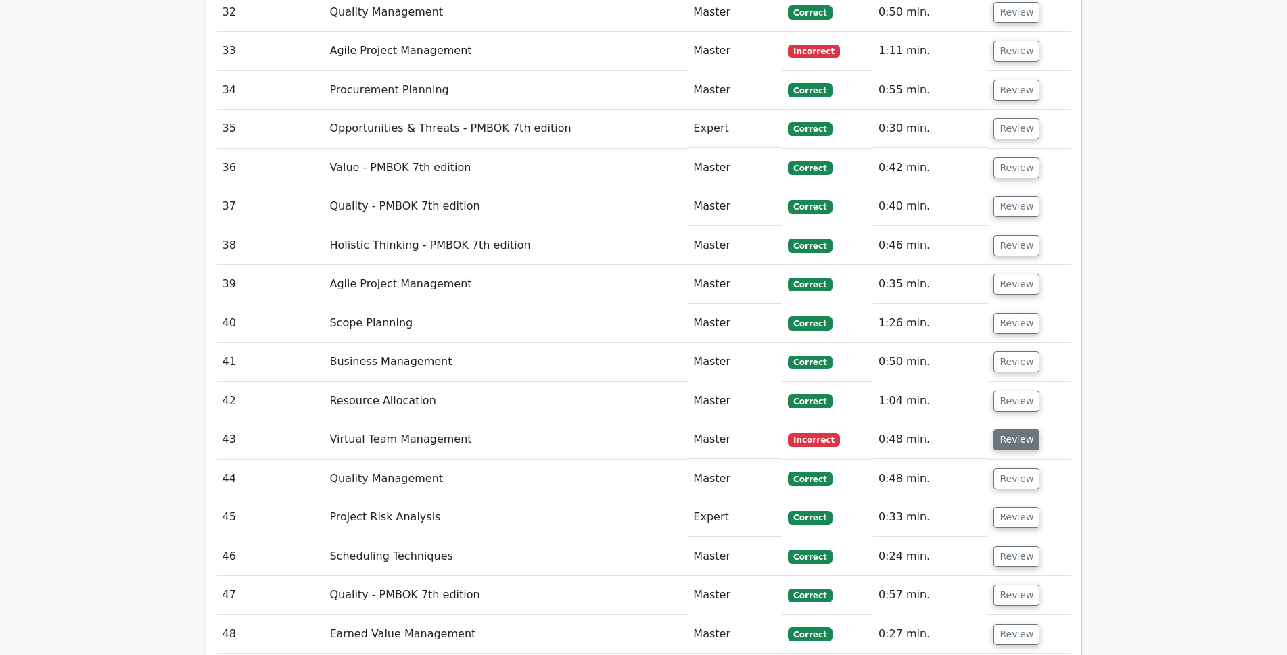
click at [1009, 429] on button "Review" at bounding box center [1016, 439] width 46 height 21
click at [1018, 429] on button "Review" at bounding box center [1016, 439] width 46 height 21
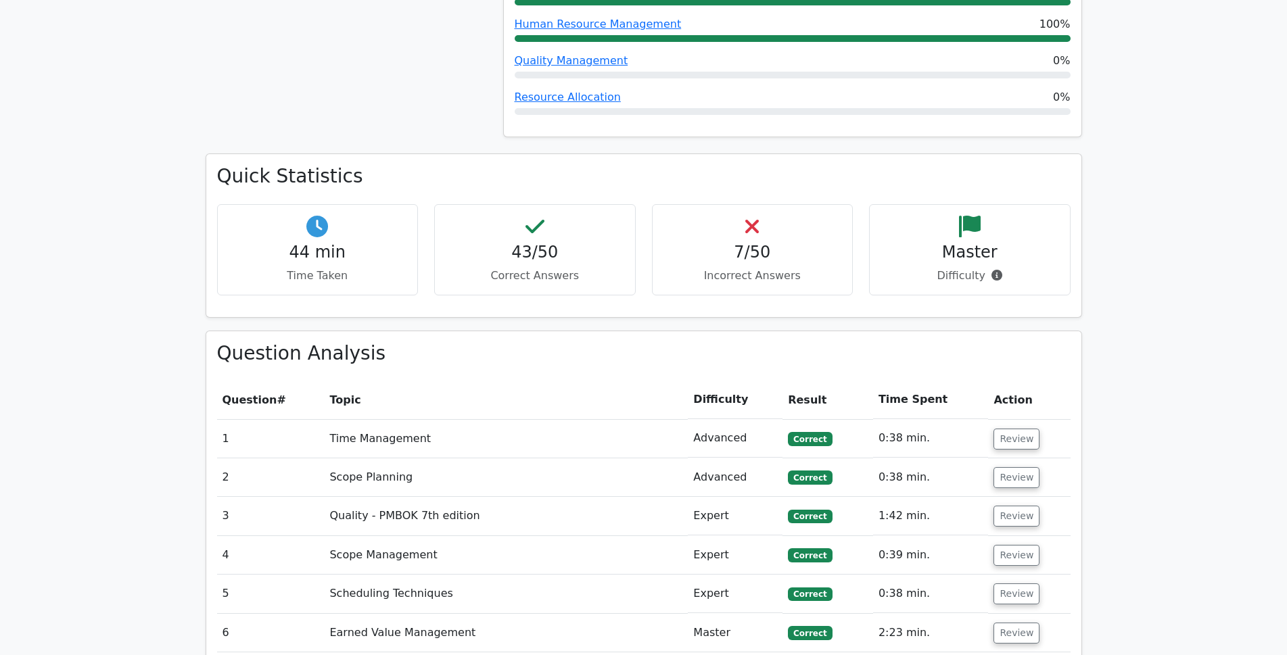
scroll to position [1549, 0]
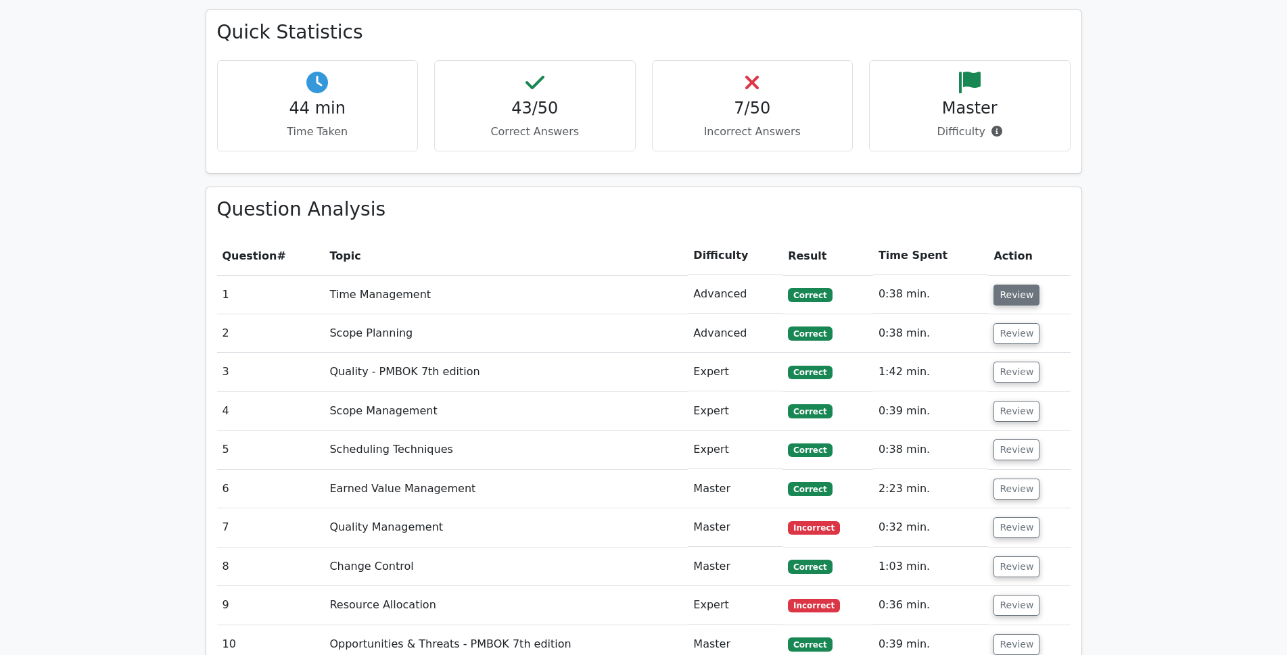
click at [1018, 285] on button "Review" at bounding box center [1016, 295] width 46 height 21
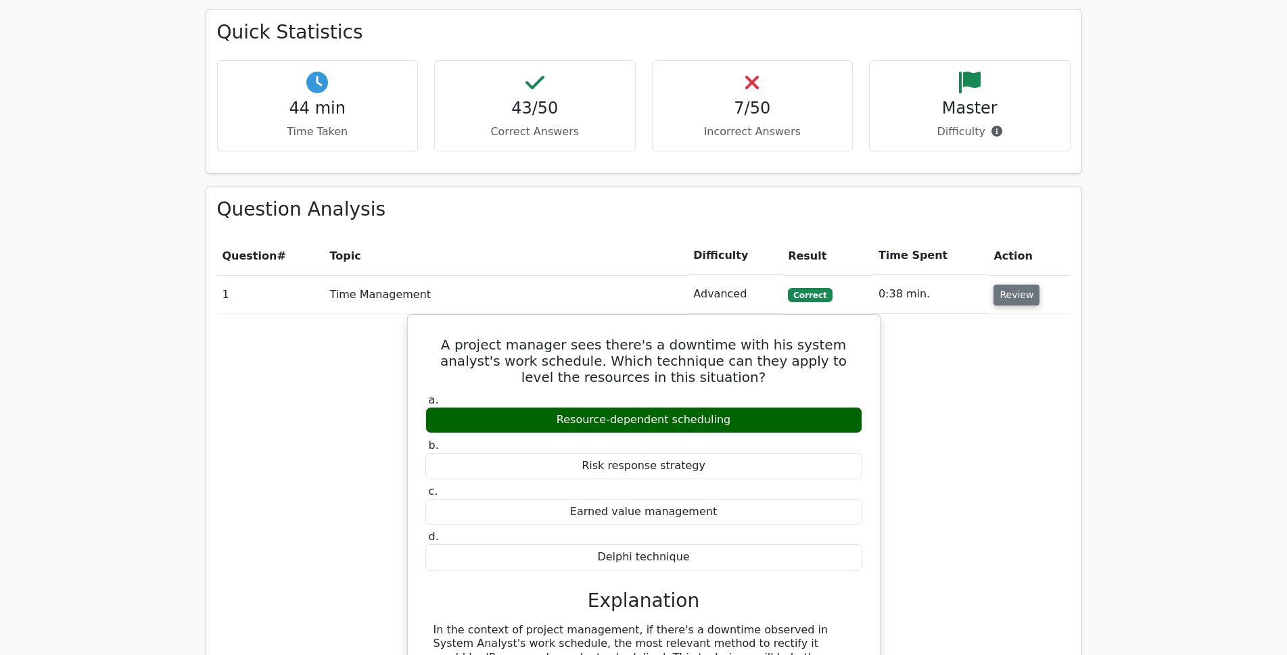
click at [1018, 285] on button "Review" at bounding box center [1016, 295] width 46 height 21
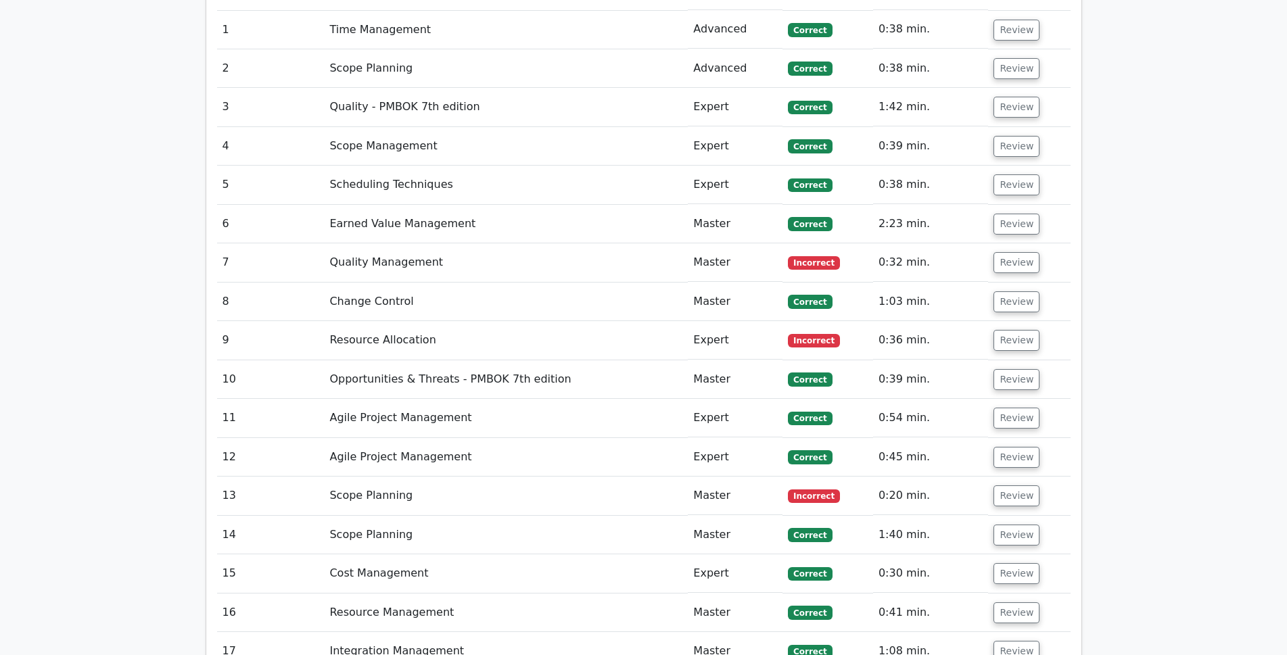
scroll to position [1955, 0]
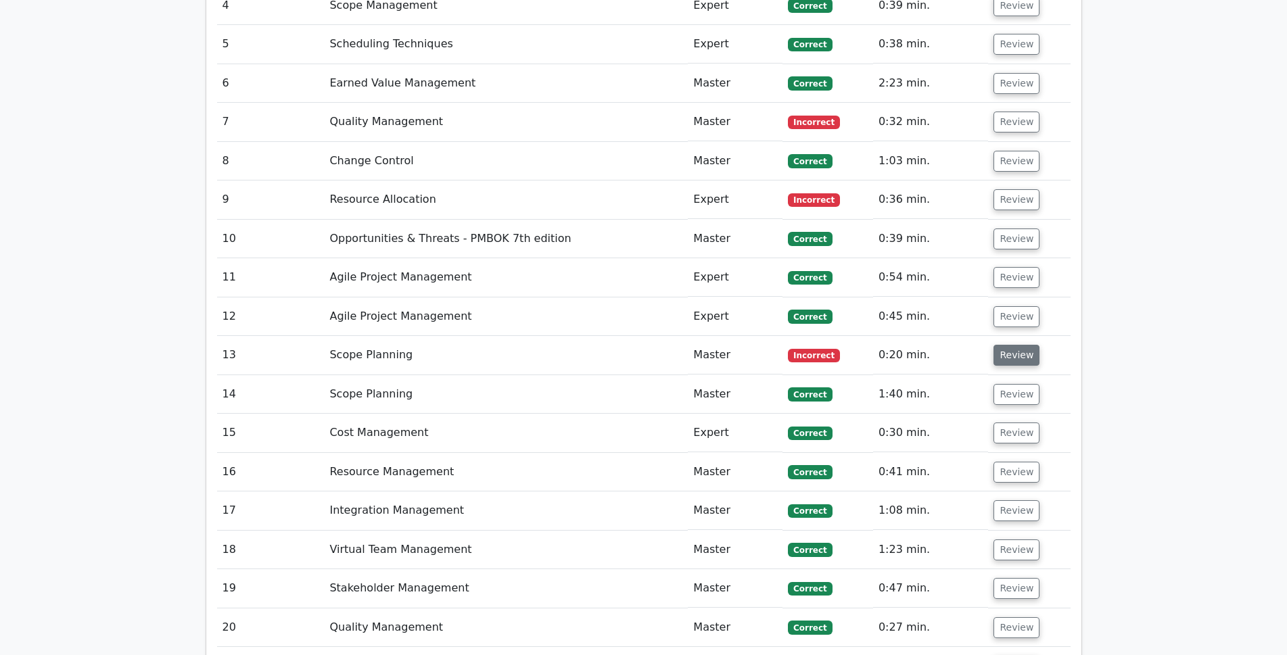
click at [1005, 345] on button "Review" at bounding box center [1016, 355] width 46 height 21
click at [348, 336] on td "Scope Planning" at bounding box center [506, 355] width 364 height 39
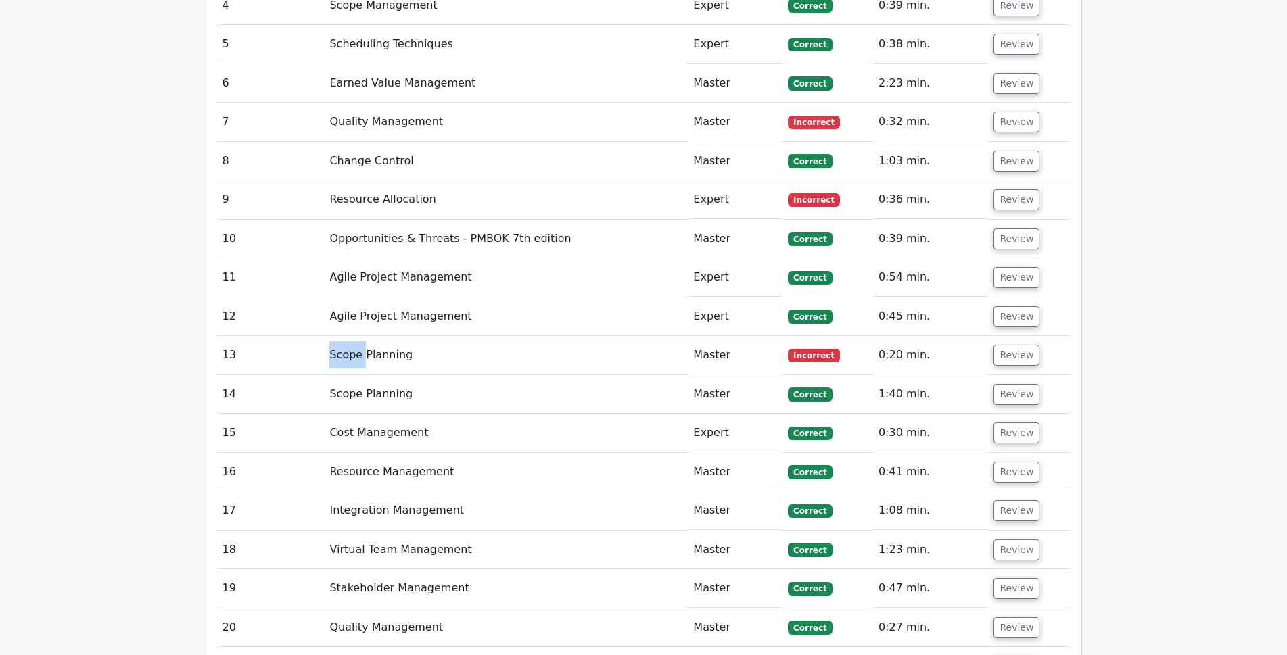
click at [348, 336] on td "Scope Planning" at bounding box center [506, 355] width 364 height 39
click at [361, 336] on td "Scope Planning" at bounding box center [506, 355] width 364 height 39
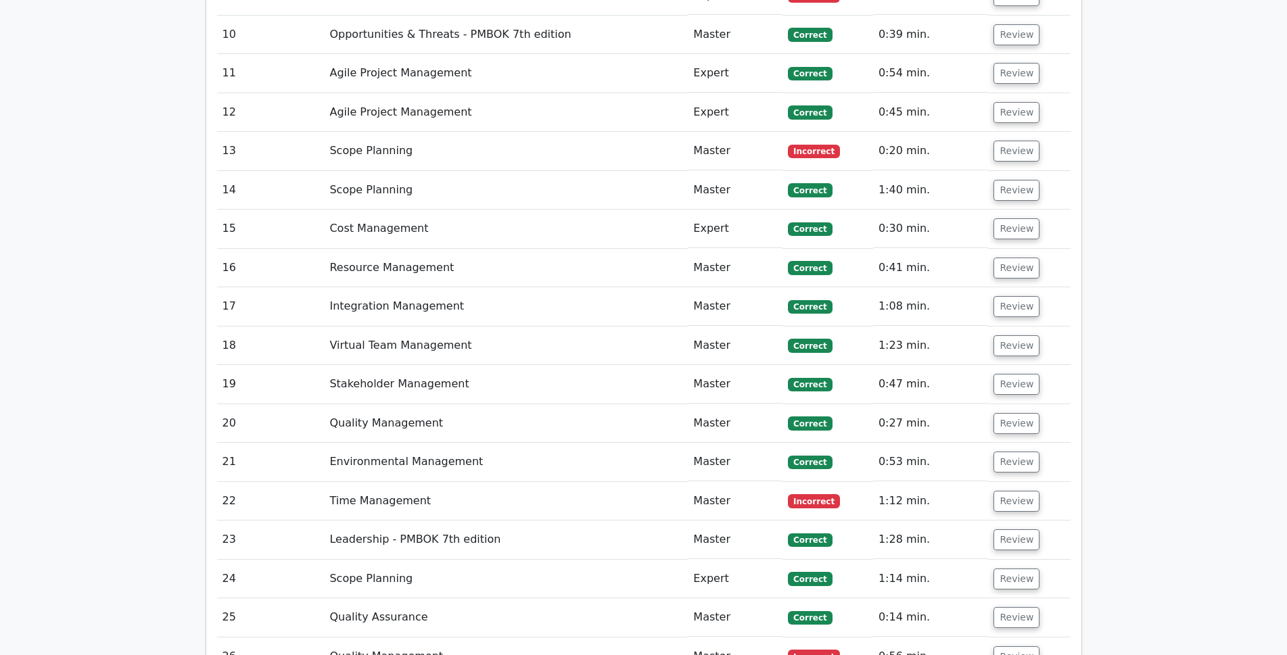
scroll to position [2225, 0]
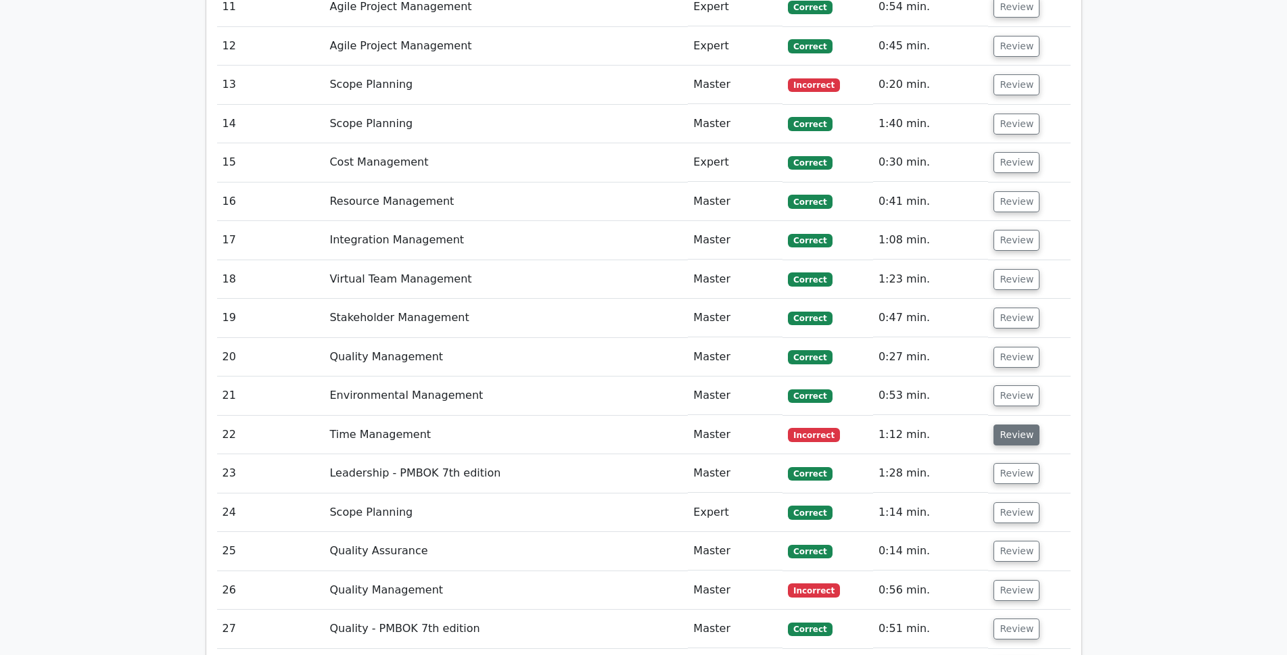
click at [1003, 425] on button "Review" at bounding box center [1016, 435] width 46 height 21
click at [1020, 425] on button "Review" at bounding box center [1016, 435] width 46 height 21
click at [348, 416] on td "Time Management" at bounding box center [506, 435] width 364 height 39
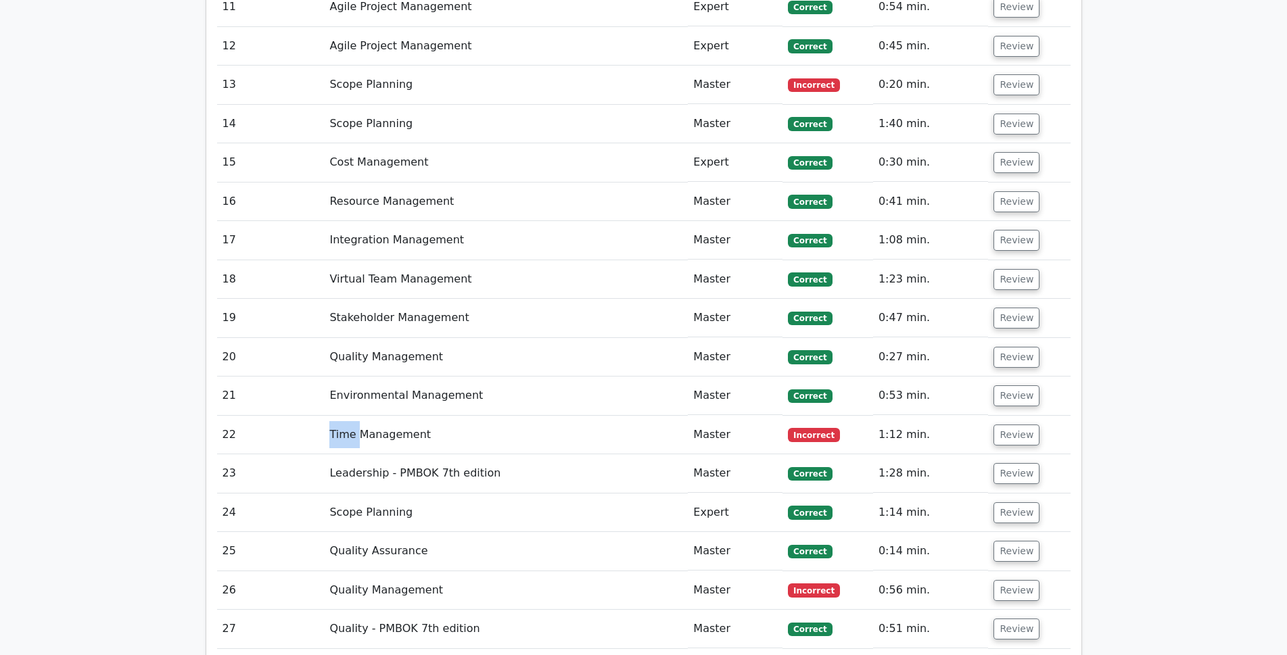
click at [348, 416] on td "Time Management" at bounding box center [506, 435] width 364 height 39
click at [370, 416] on td "Time Management" at bounding box center [506, 435] width 364 height 39
click at [988, 416] on td "Review" at bounding box center [1029, 435] width 82 height 39
click at [1009, 425] on button "Review" at bounding box center [1016, 435] width 46 height 21
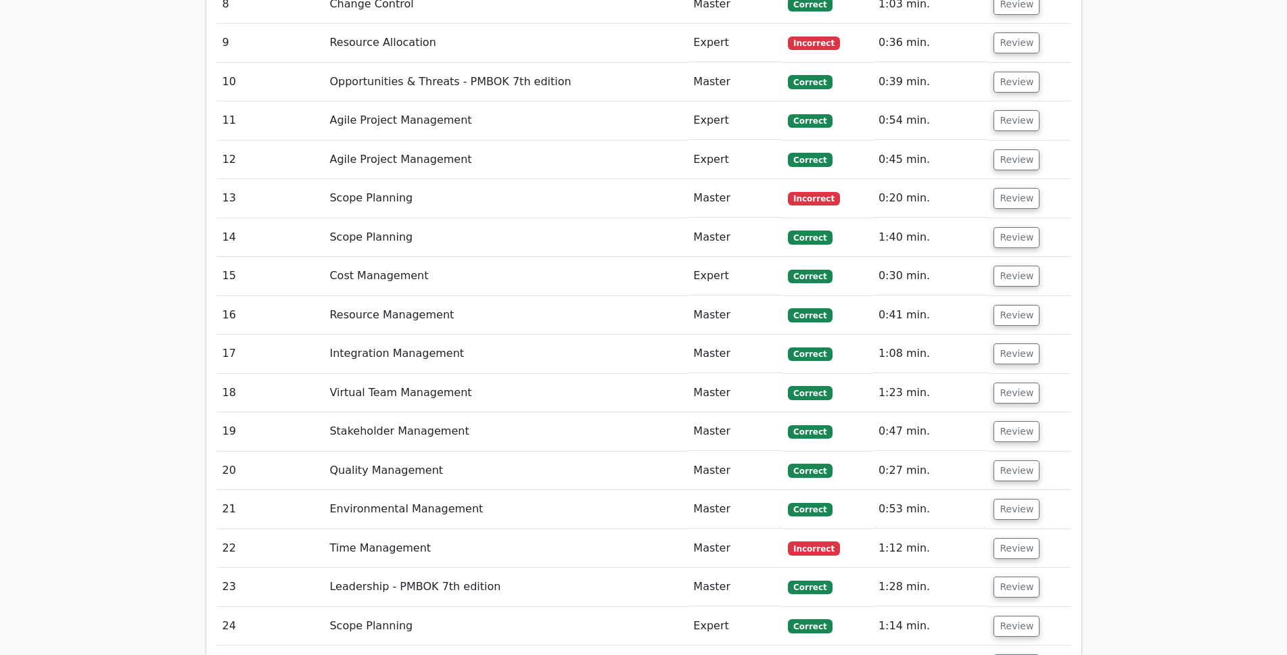
scroll to position [2090, 0]
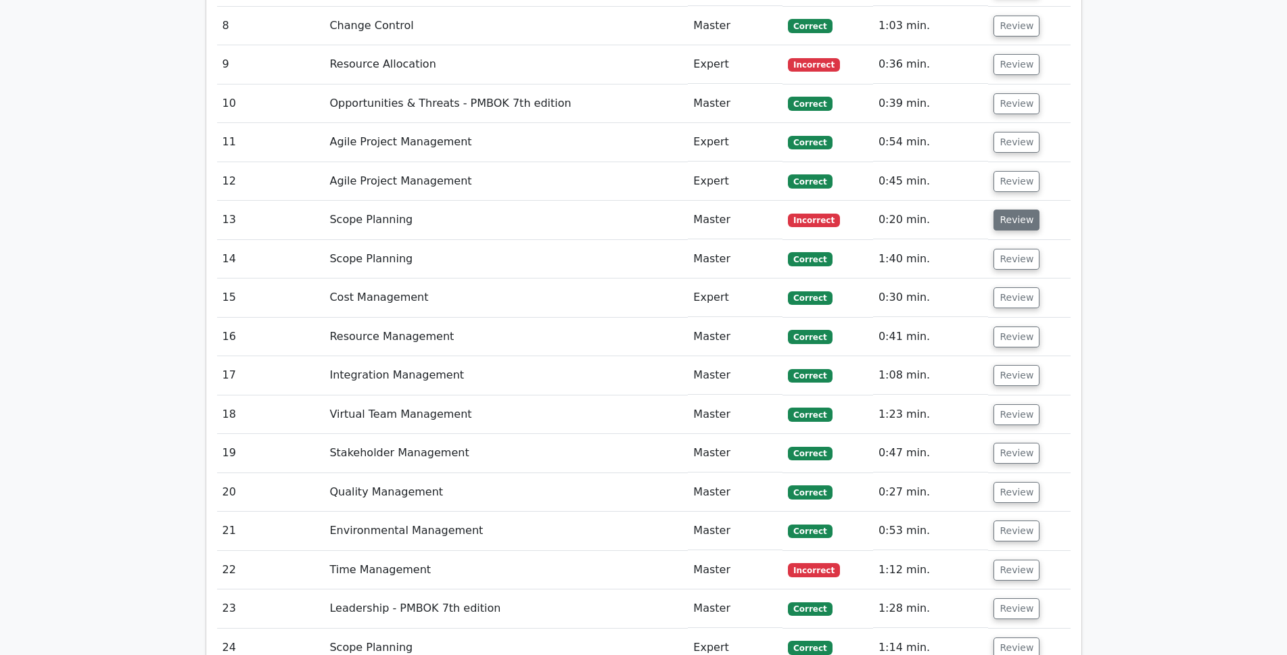
click at [998, 210] on button "Review" at bounding box center [1016, 220] width 46 height 21
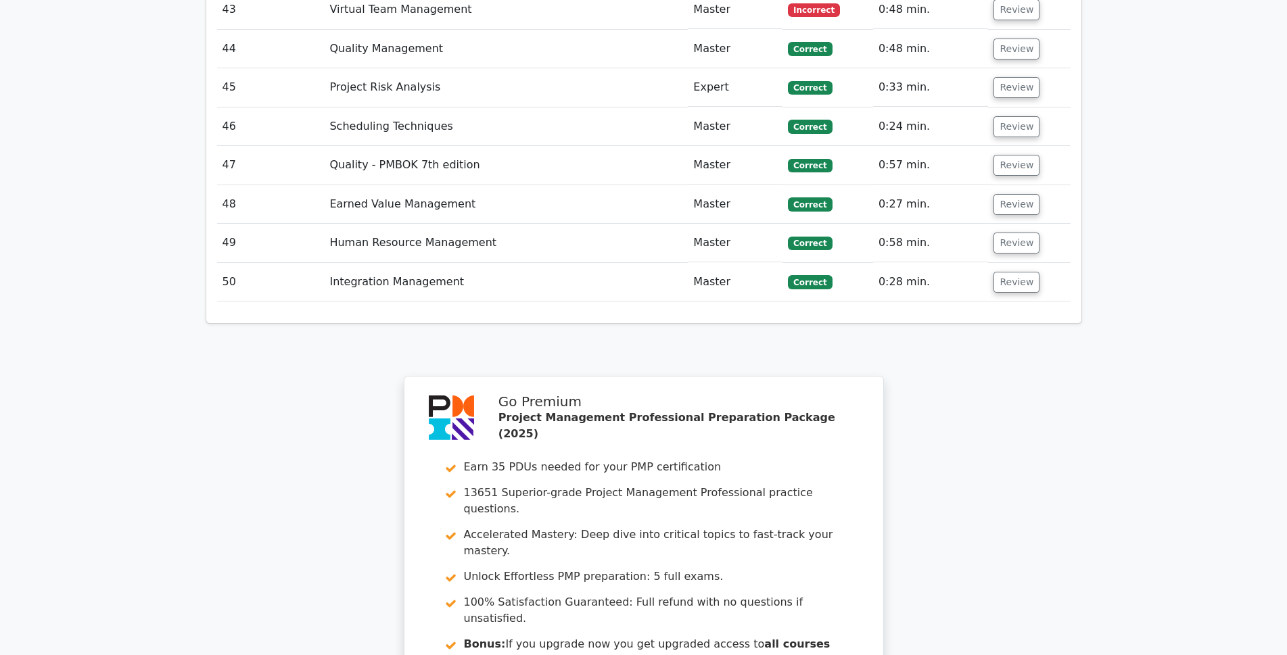
scroll to position [3442, 0]
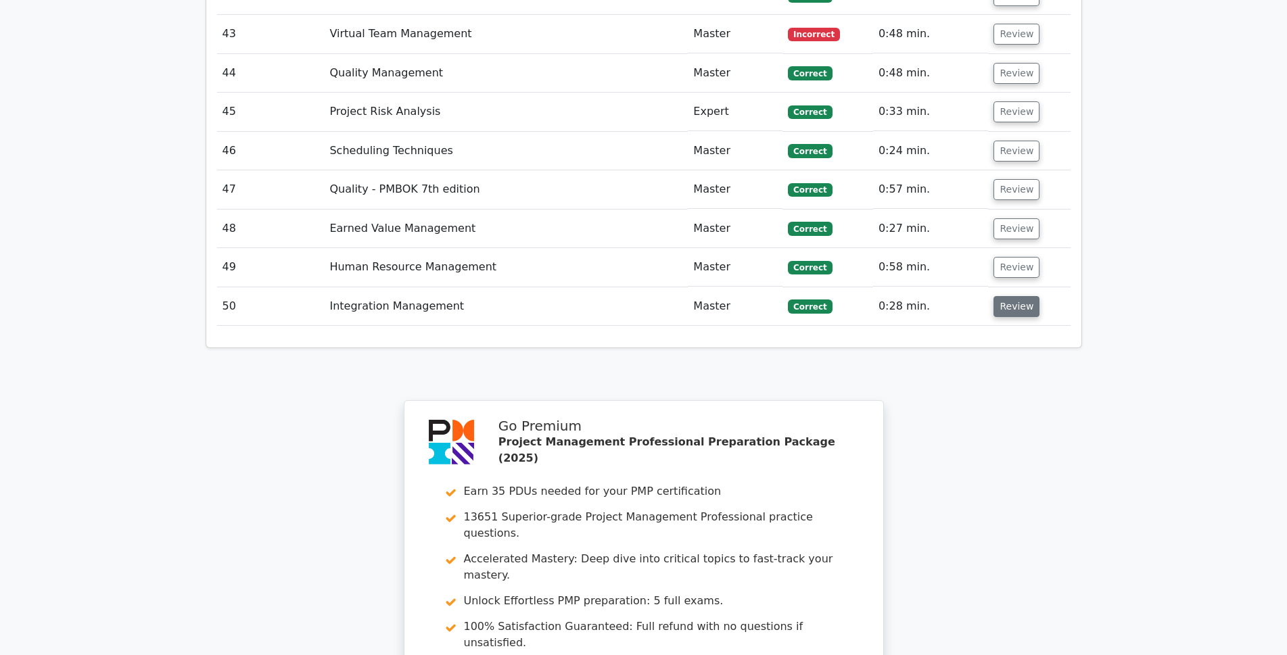
click at [1009, 296] on button "Review" at bounding box center [1016, 306] width 46 height 21
click at [1009, 257] on button "Review" at bounding box center [1016, 267] width 46 height 21
click at [1003, 218] on button "Review" at bounding box center [1016, 228] width 46 height 21
click at [1007, 179] on button "Review" at bounding box center [1016, 189] width 46 height 21
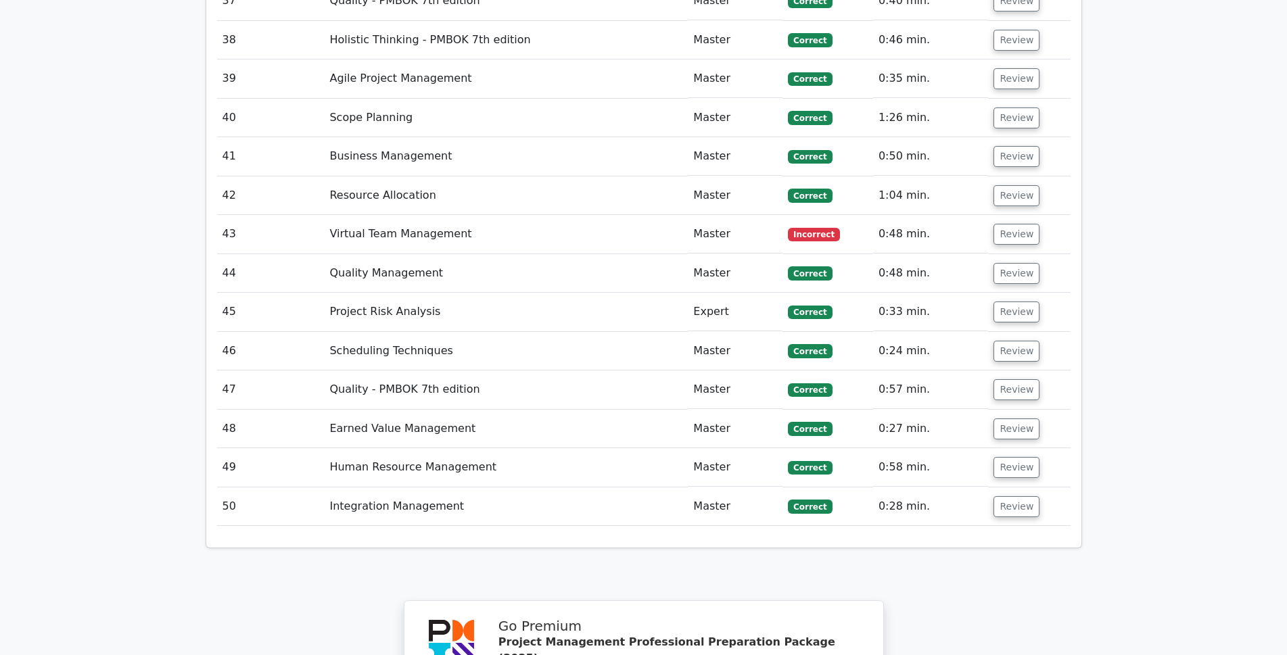
scroll to position [3172, 0]
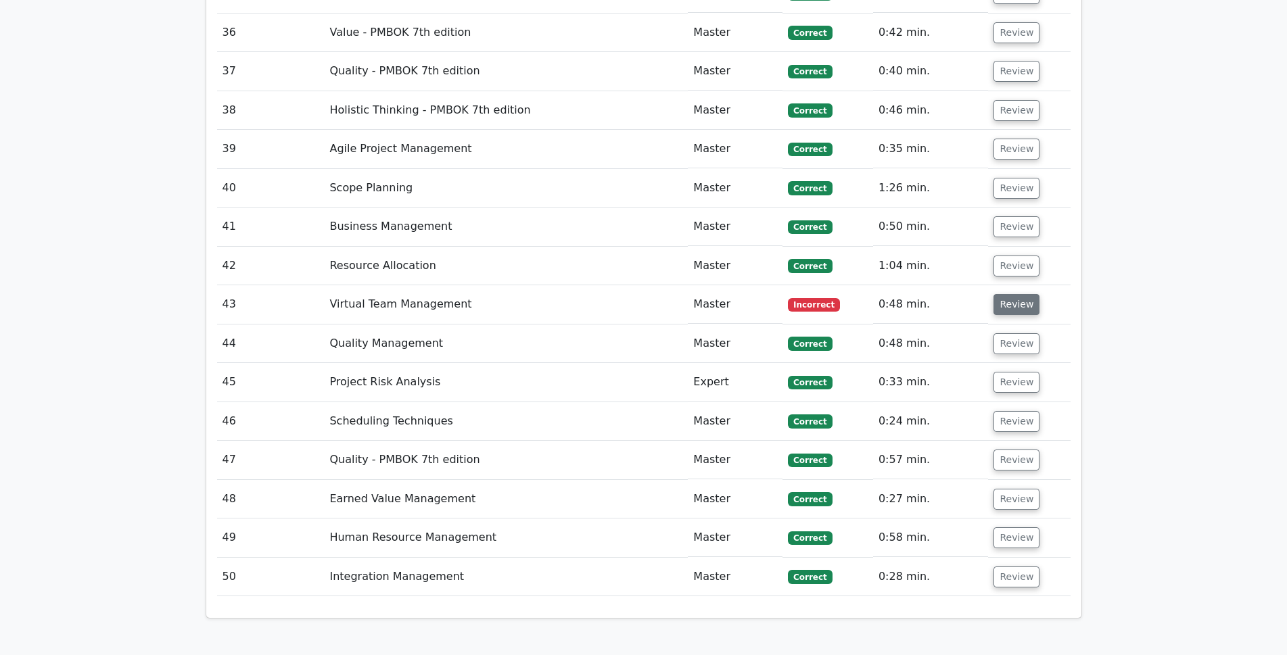
click at [1013, 294] on button "Review" at bounding box center [1016, 304] width 46 height 21
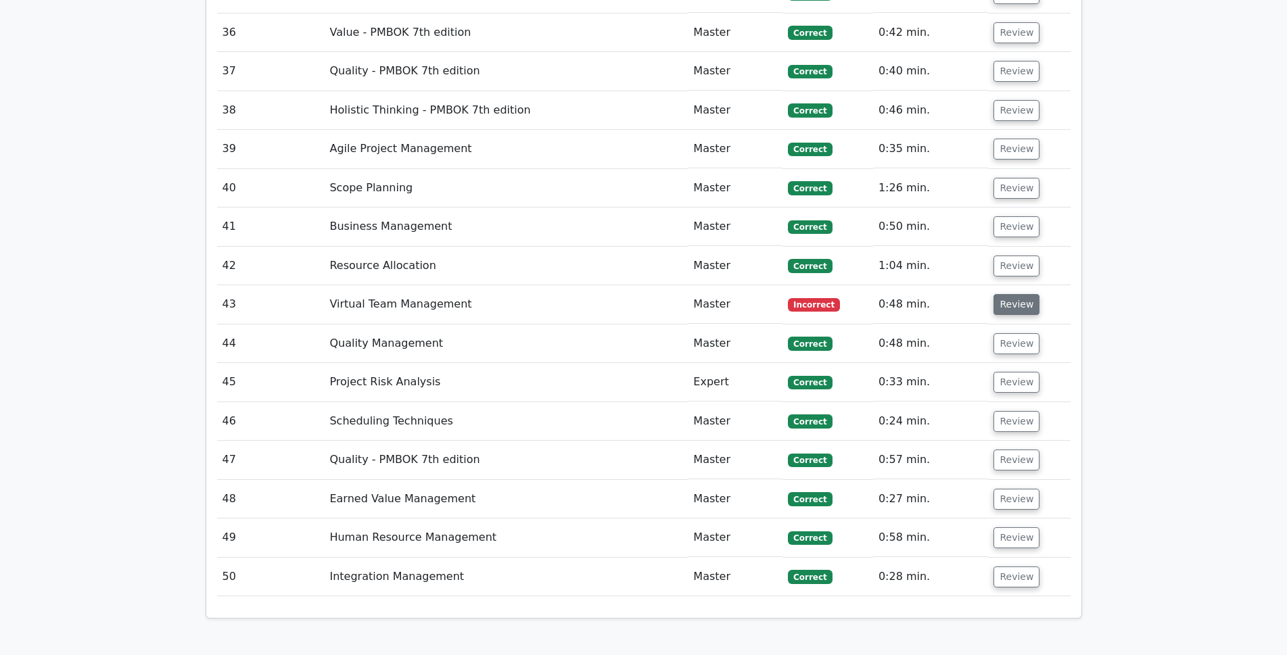
click at [1013, 294] on button "Review" at bounding box center [1016, 304] width 46 height 21
click at [1018, 294] on button "Review" at bounding box center [1016, 304] width 46 height 21
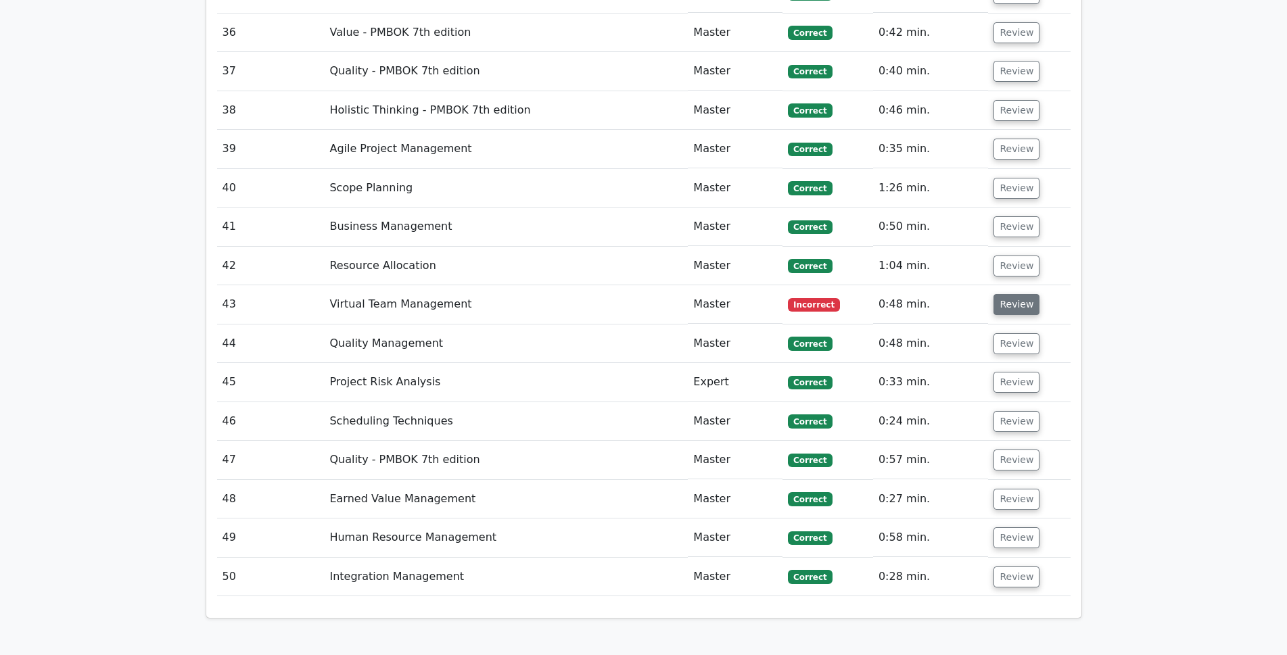
click at [1018, 294] on button "Review" at bounding box center [1016, 304] width 46 height 21
click at [375, 285] on td "Virtual Team Management" at bounding box center [506, 304] width 364 height 39
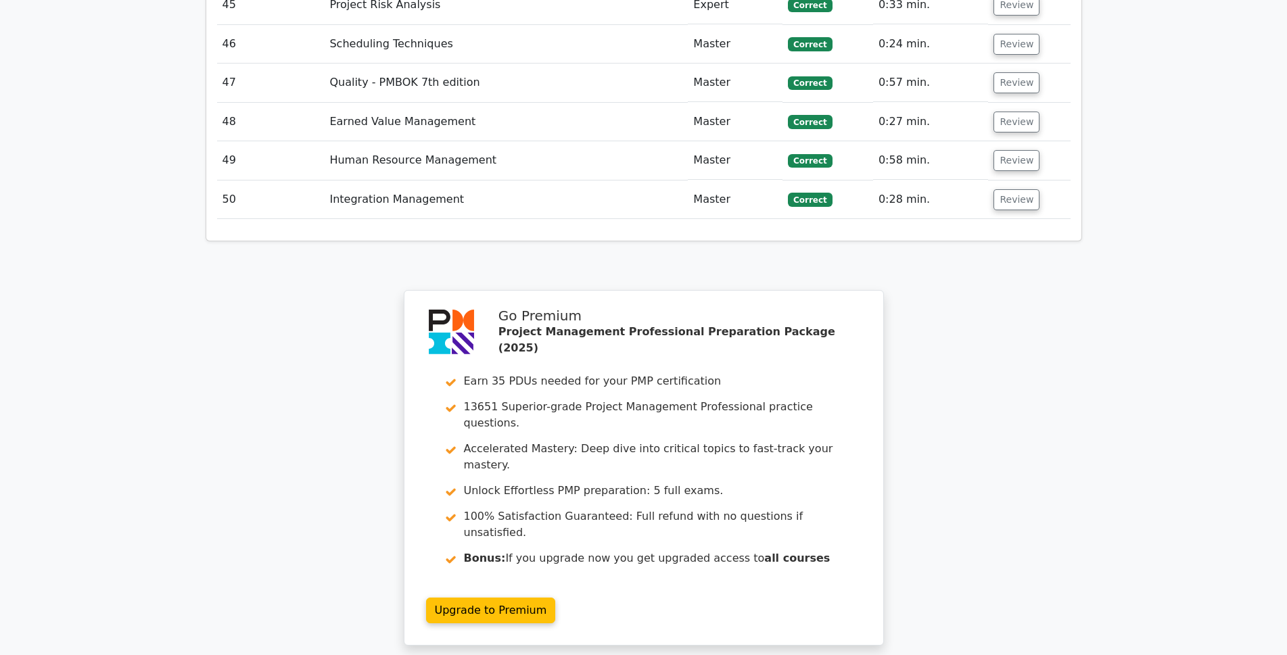
scroll to position [3712, 0]
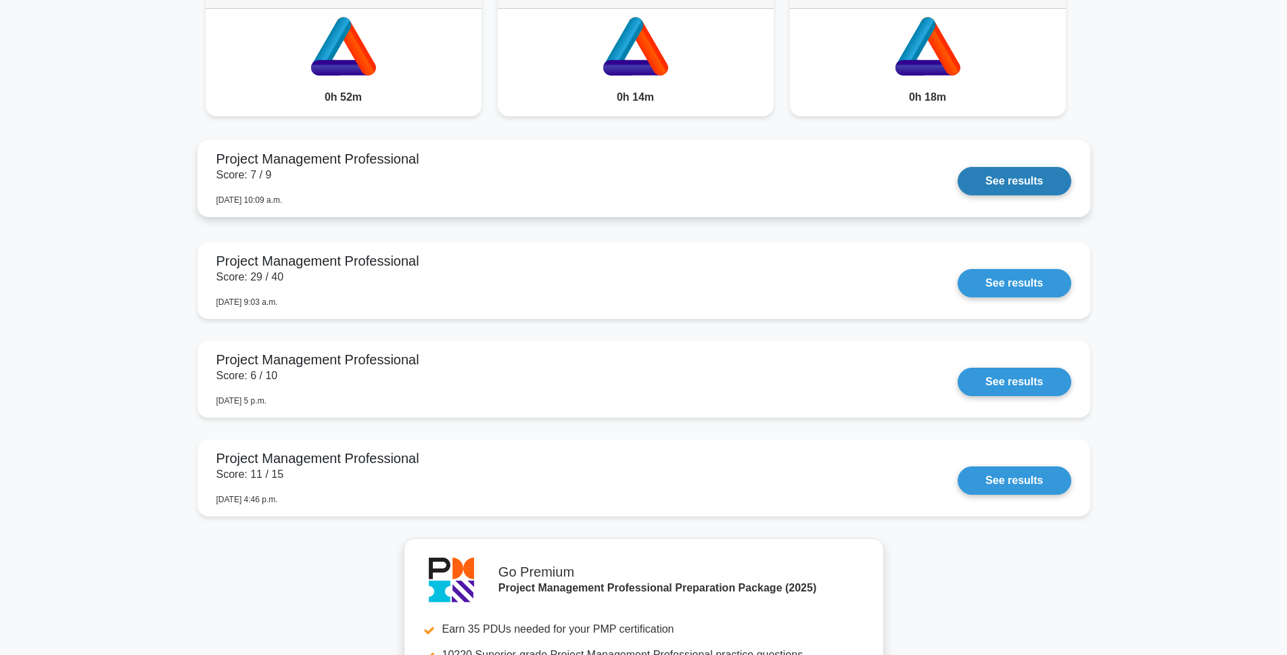
scroll to position [1120, 0]
